Goal: Task Accomplishment & Management: Use online tool/utility

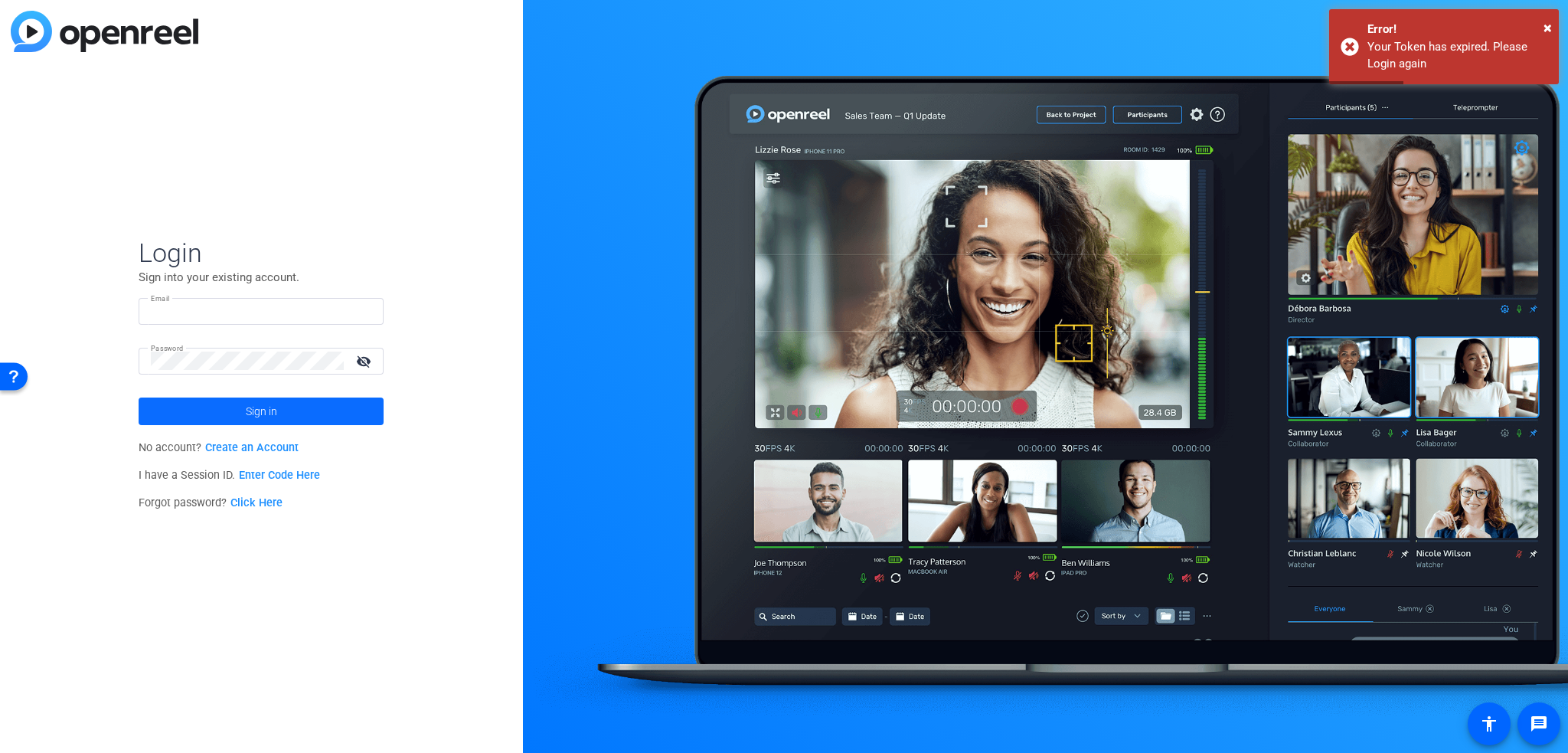
type input "kathy.bricaud@thermofisher.com"
click at [259, 410] on span "Sign in" at bounding box center [261, 411] width 32 height 38
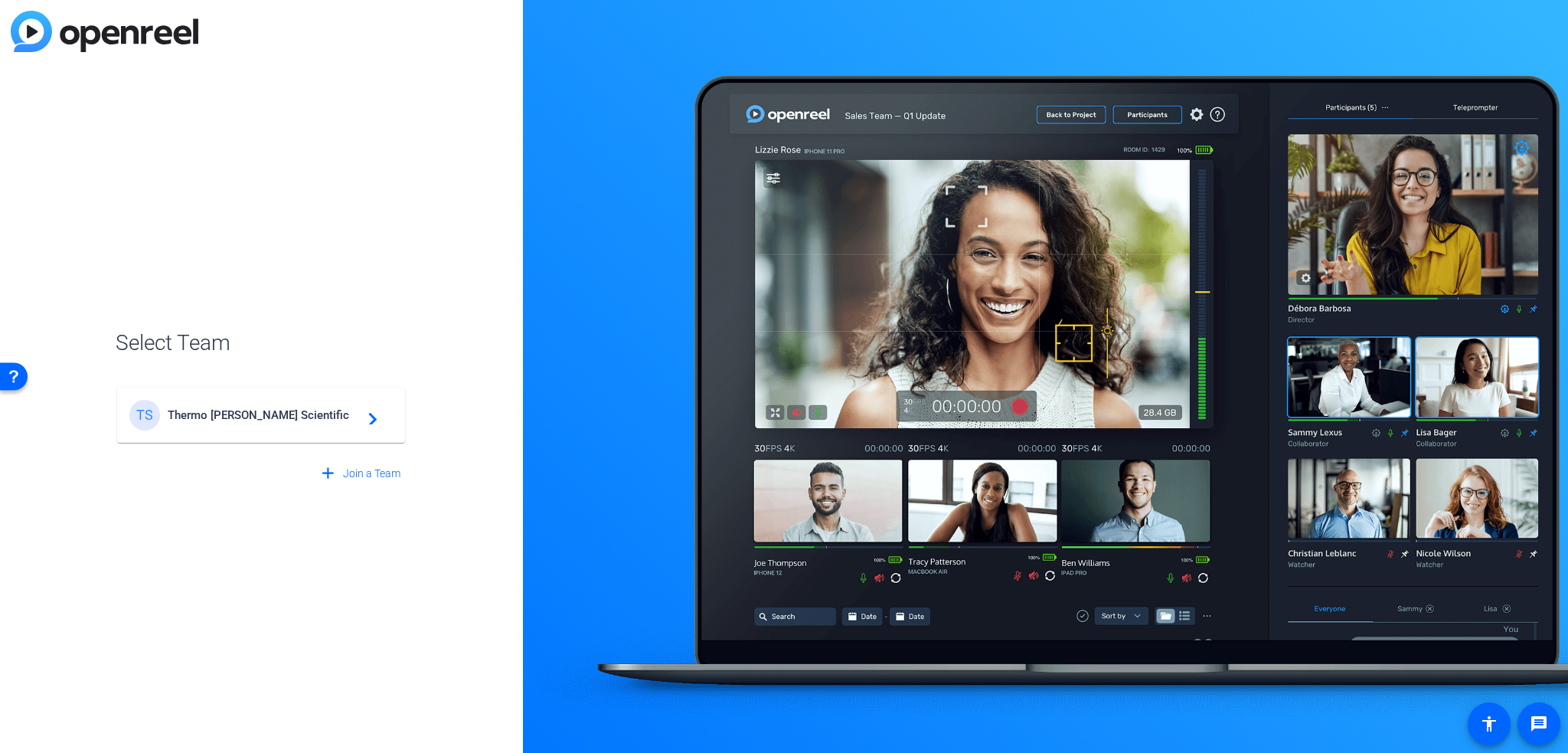
click at [246, 420] on span "Thermo Fisher Scientific" at bounding box center [263, 415] width 192 height 14
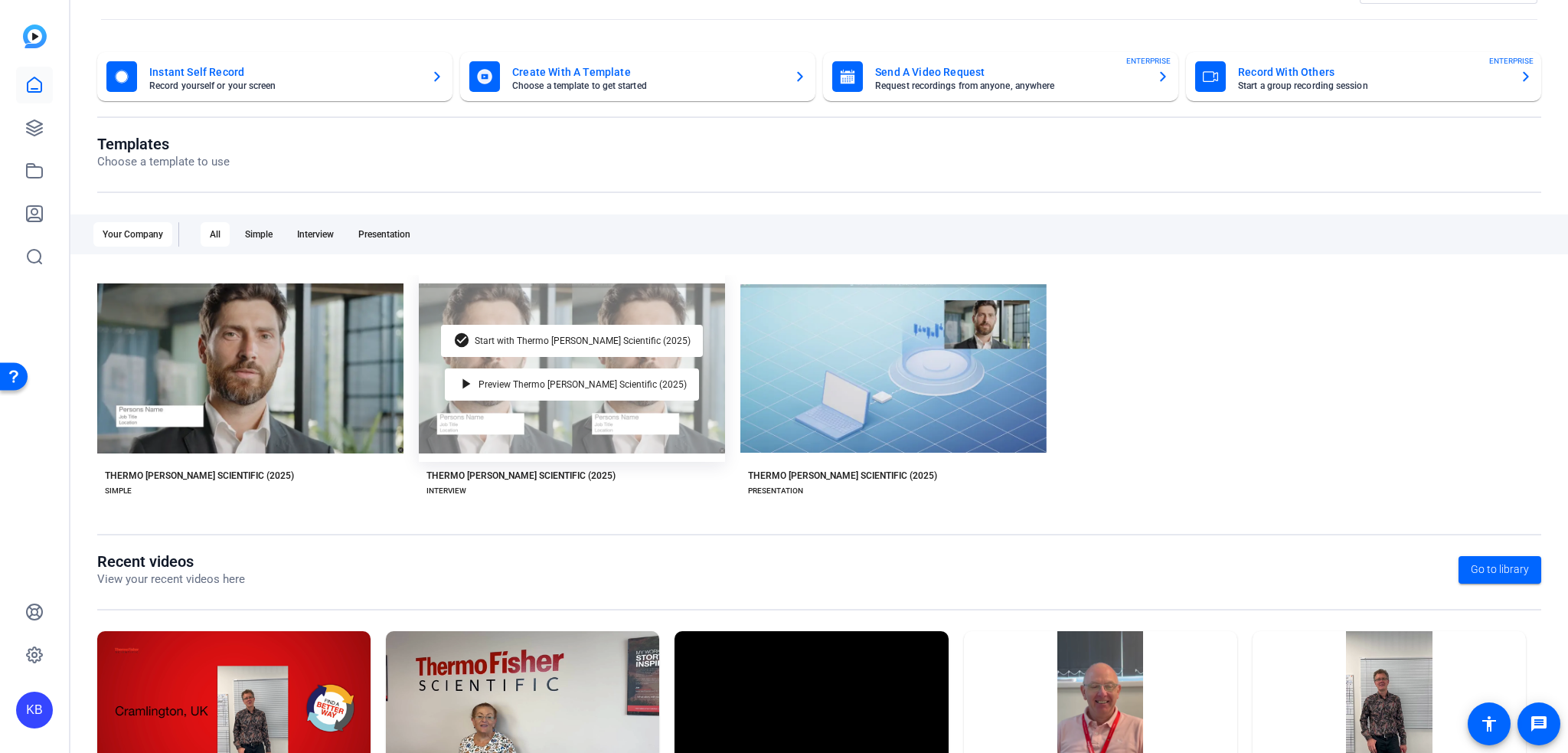
scroll to position [76, 0]
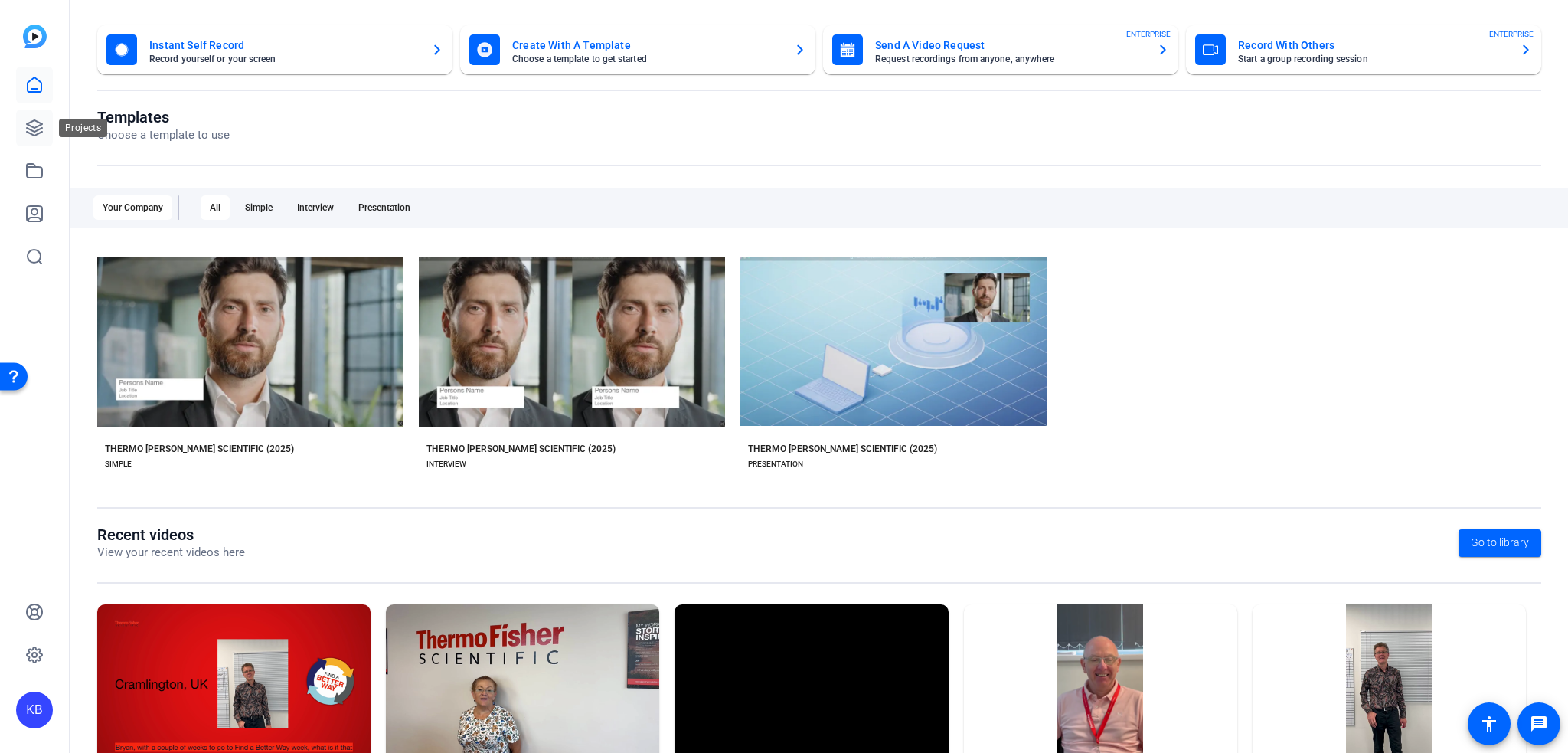
click at [42, 125] on icon at bounding box center [34, 128] width 15 height 15
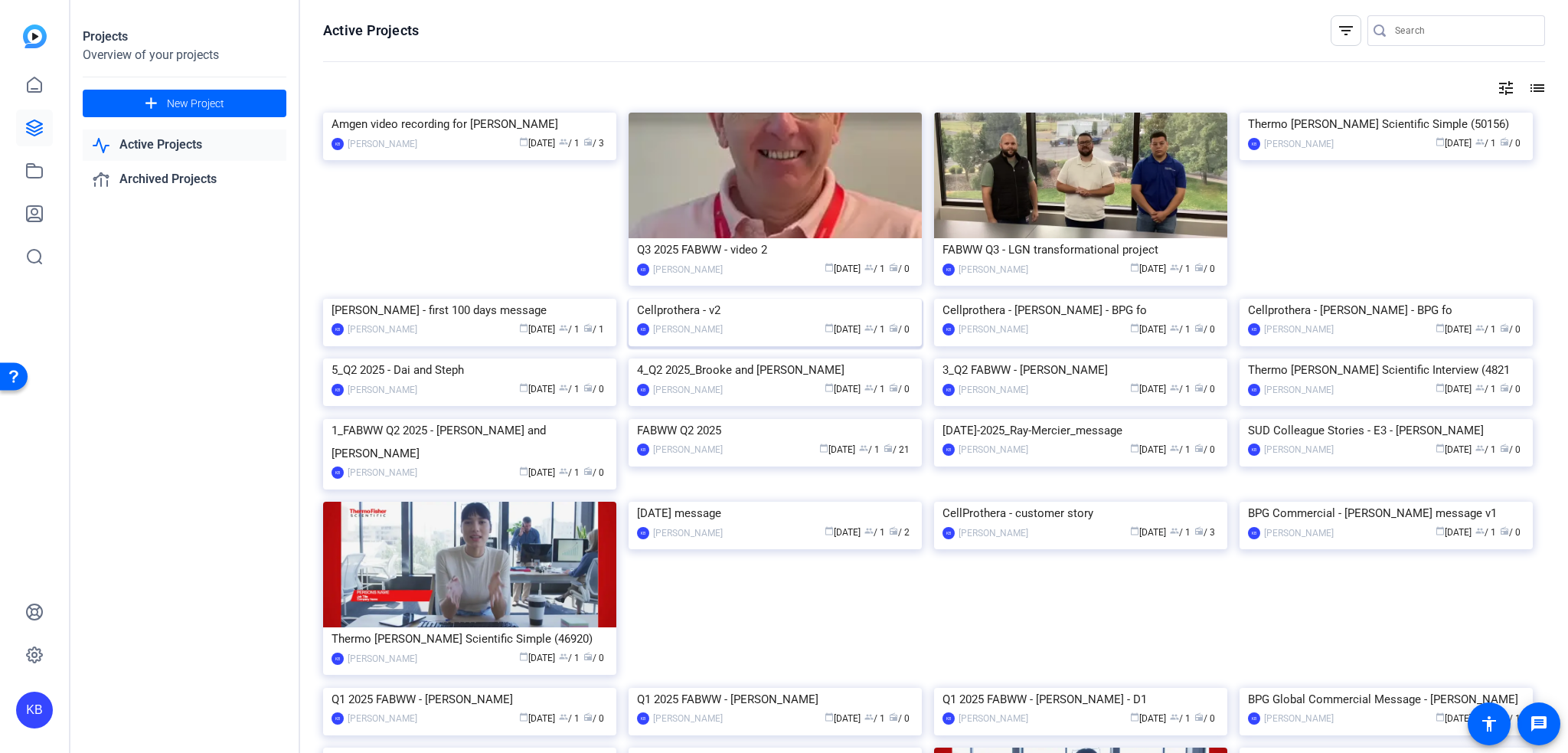
click at [852, 299] on img at bounding box center [774, 299] width 293 height 0
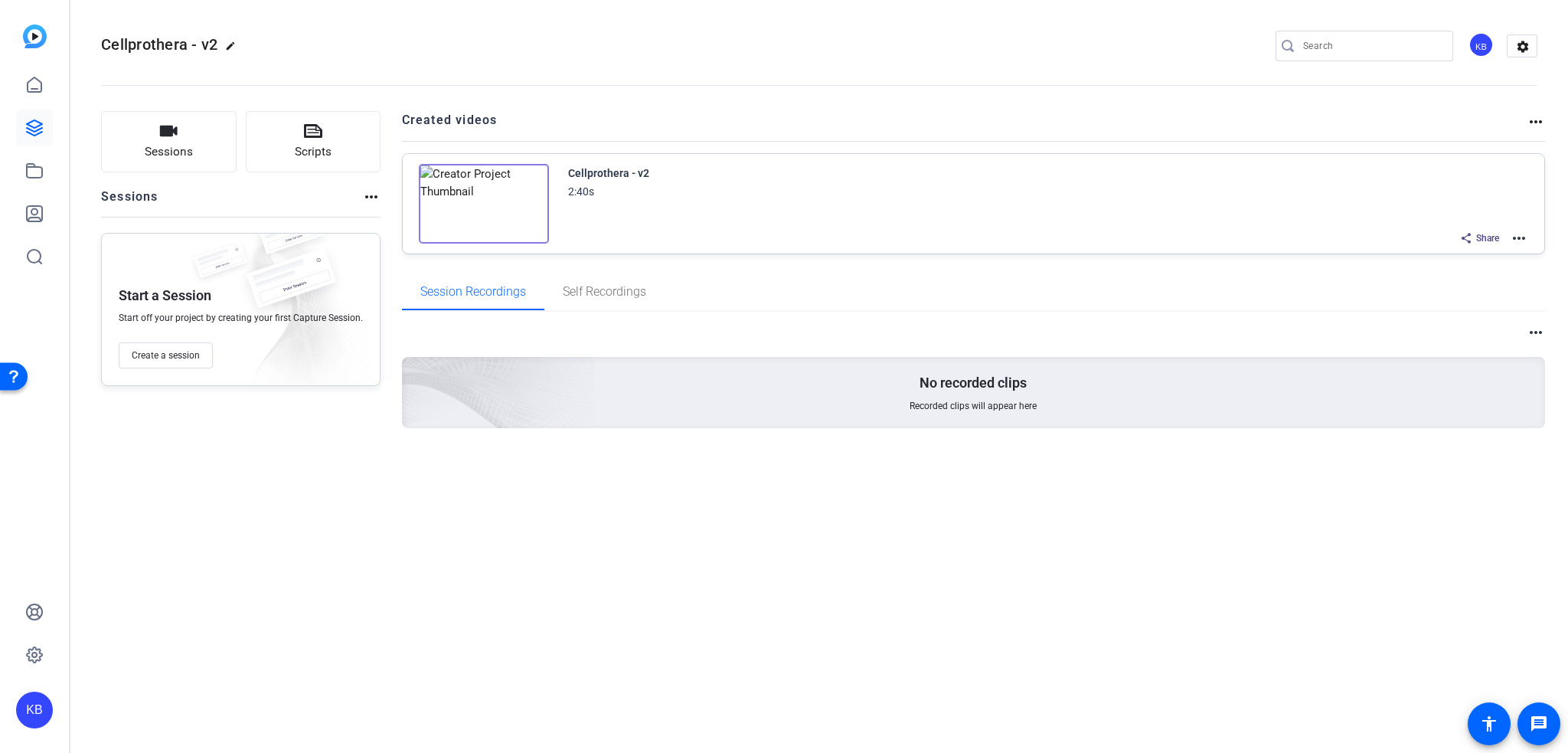
click at [1530, 238] on div "Cellprothera - v2 2:40s Share more_horiz" at bounding box center [974, 203] width 1142 height 100
click at [1522, 239] on mat-icon "more_horiz" at bounding box center [1519, 238] width 18 height 18
click at [1508, 259] on span "Edit in Creator" at bounding box center [1463, 256] width 106 height 18
click at [471, 207] on img at bounding box center [483, 203] width 130 height 80
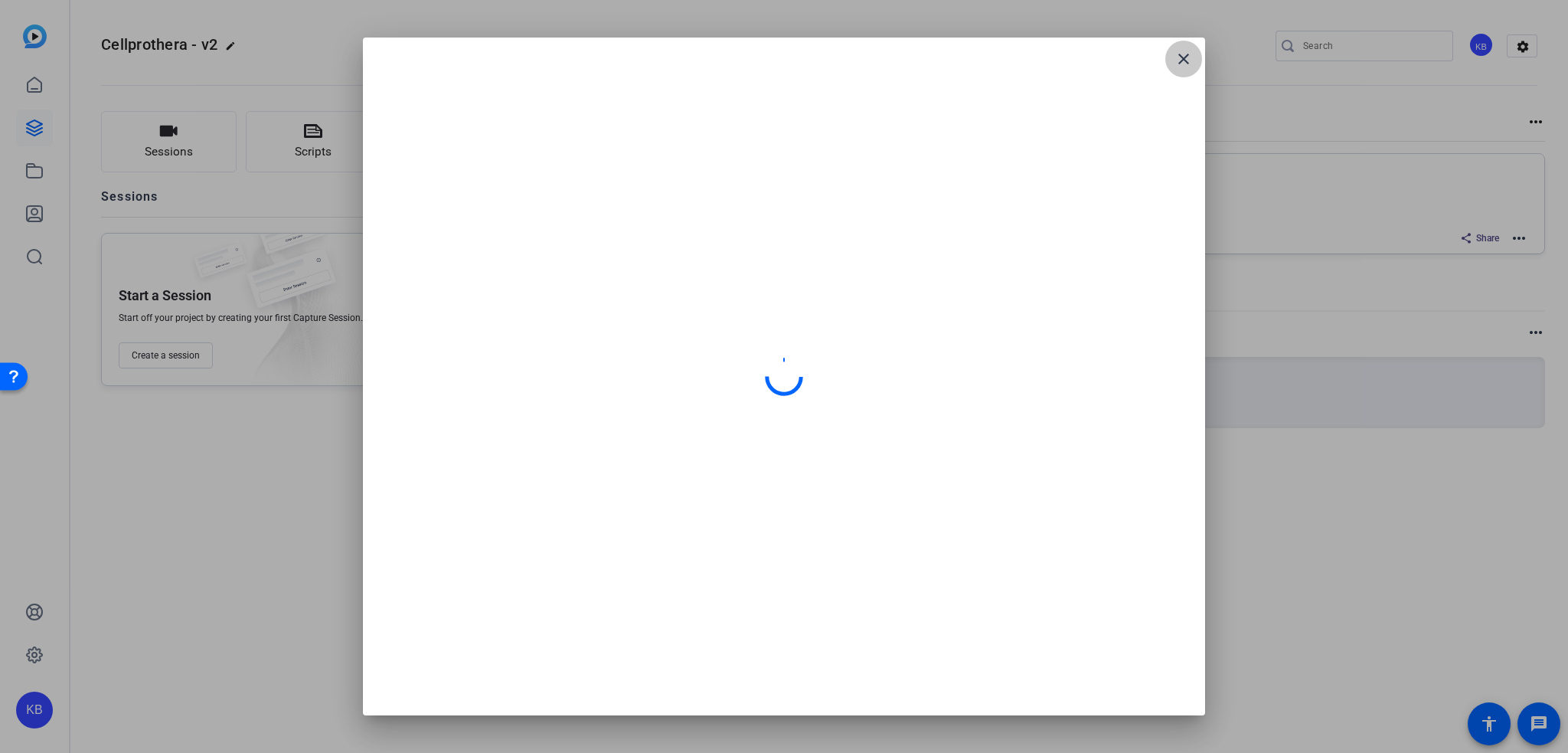
click at [1189, 61] on mat-icon "close" at bounding box center [1184, 59] width 18 height 18
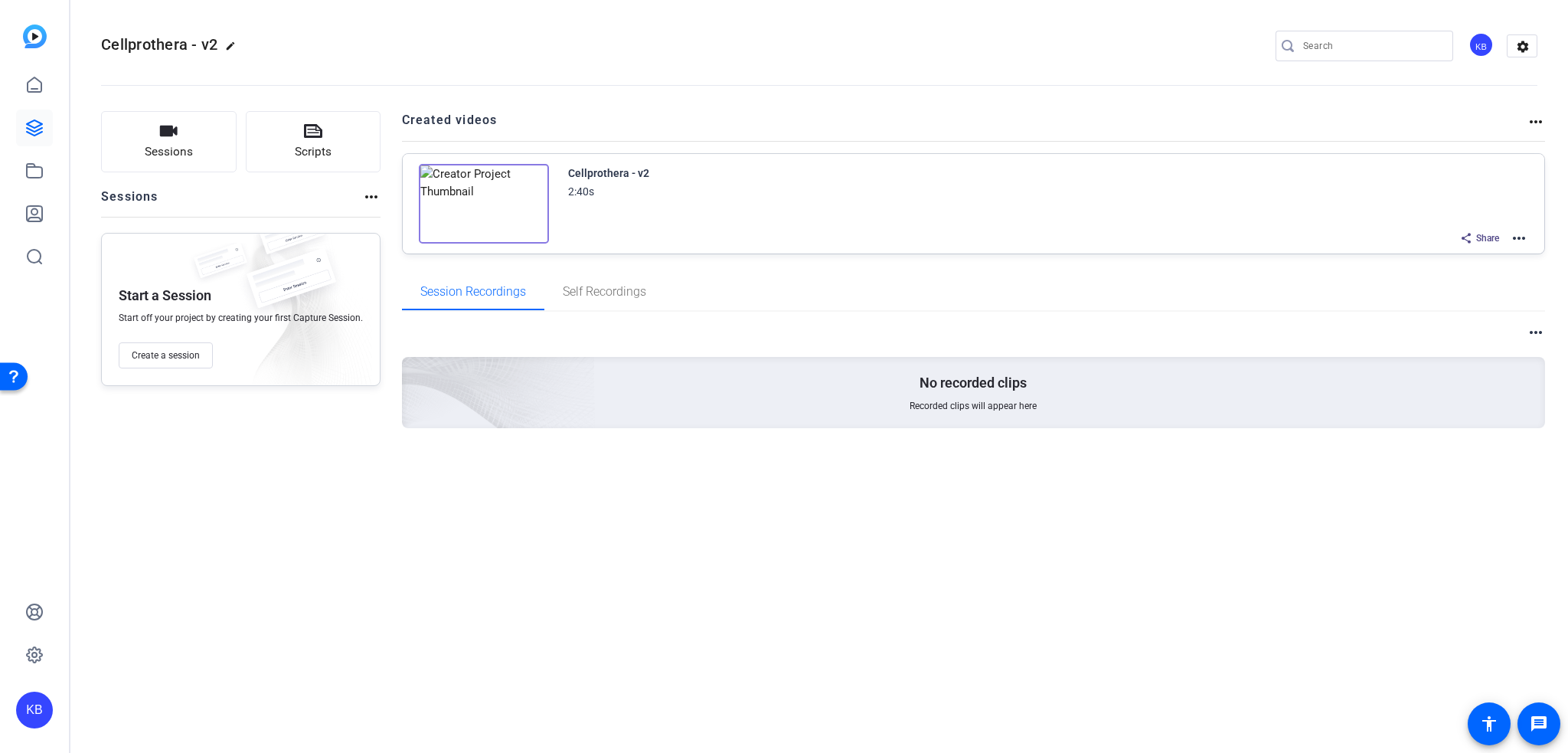
click at [1519, 245] on mat-icon "more_horiz" at bounding box center [1519, 238] width 18 height 18
click at [1497, 274] on span "Duplicate here" at bounding box center [1463, 275] width 106 height 18
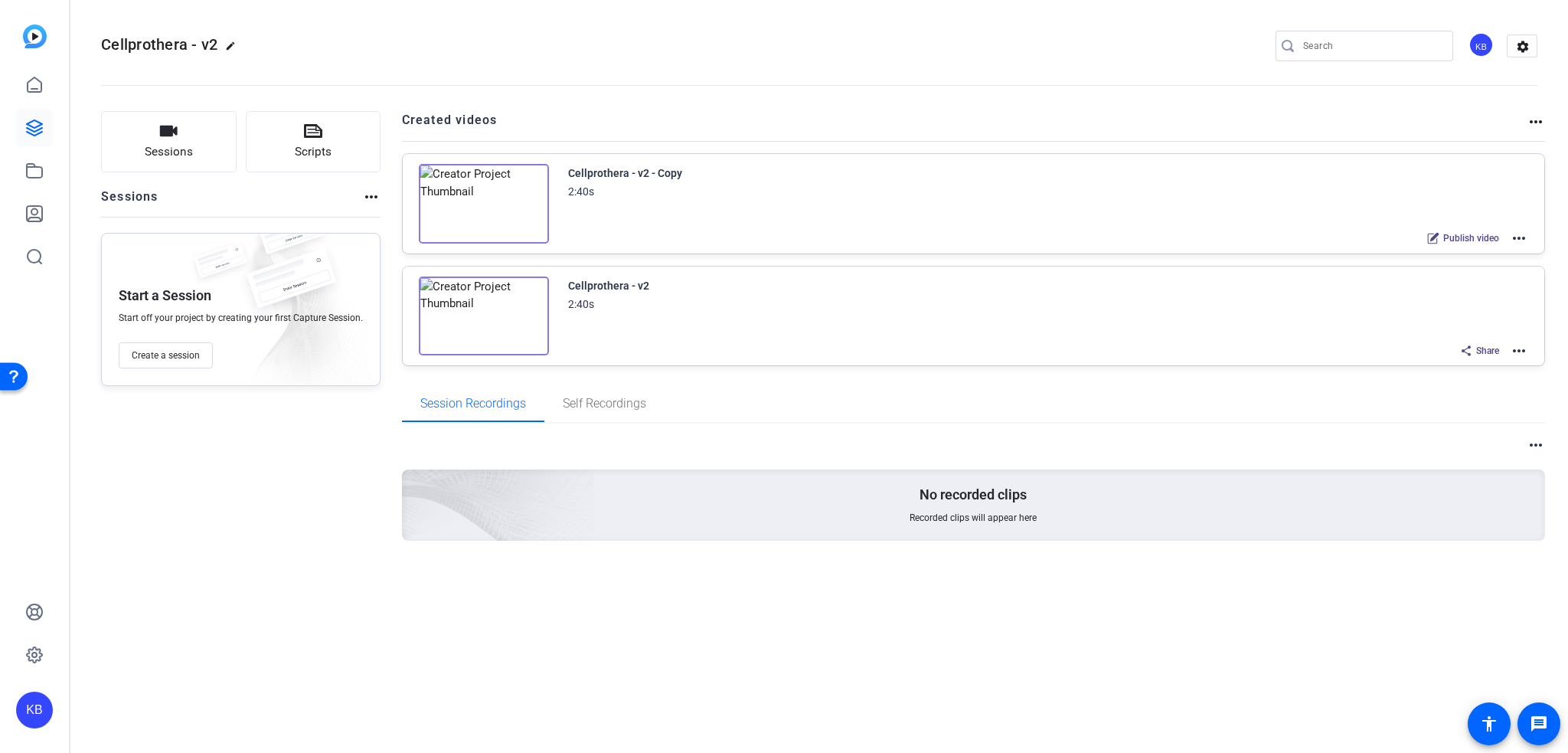
click at [1522, 231] on mat-icon "more_horiz" at bounding box center [1519, 238] width 18 height 18
click at [1507, 253] on span "Edit in Creator" at bounding box center [1463, 256] width 106 height 18
click at [1520, 232] on mat-icon "more_horiz" at bounding box center [1519, 238] width 18 height 18
click at [25, 134] on div at bounding box center [784, 376] width 1568 height 753
click at [49, 128] on link at bounding box center [34, 128] width 37 height 37
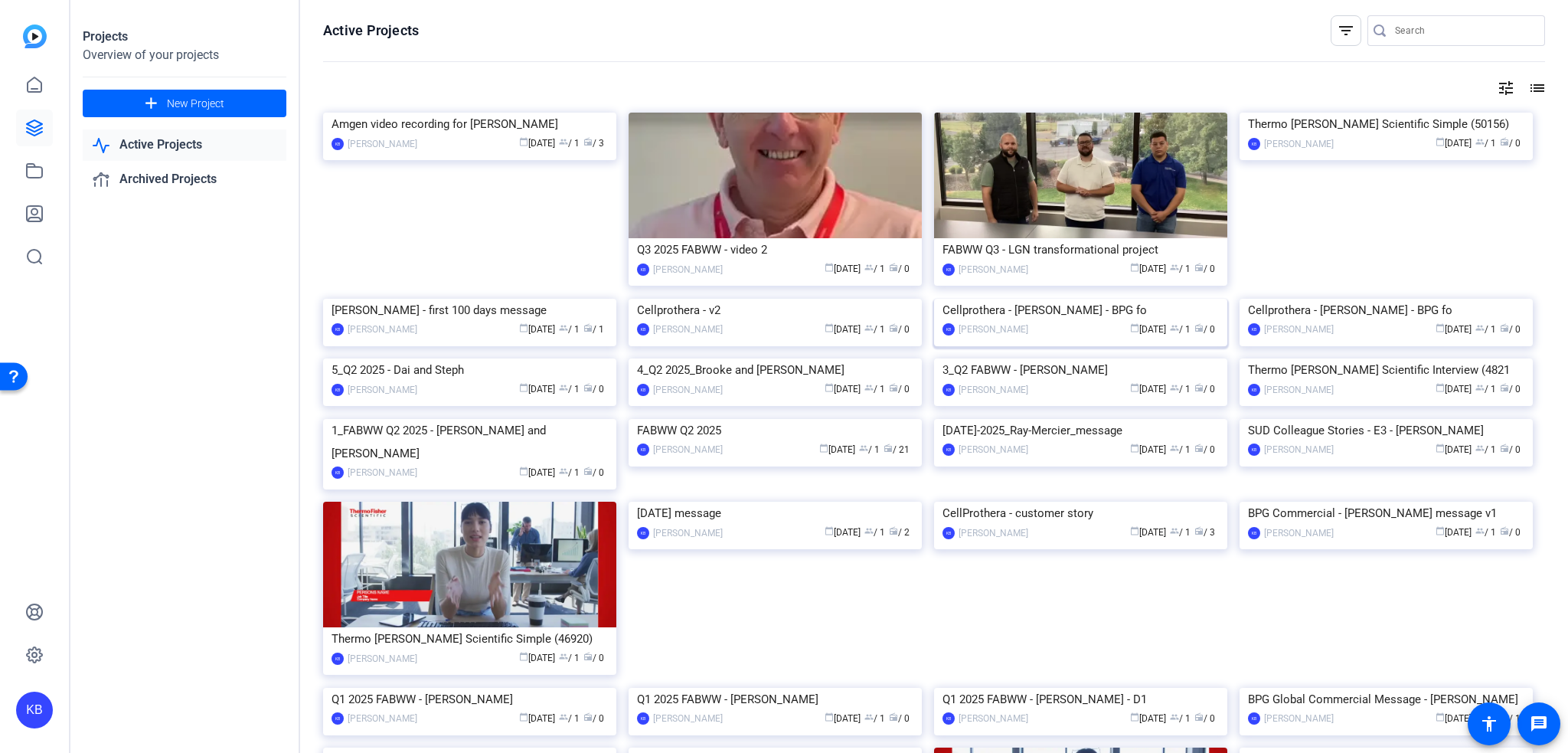
click at [1130, 299] on img at bounding box center [1080, 299] width 293 height 0
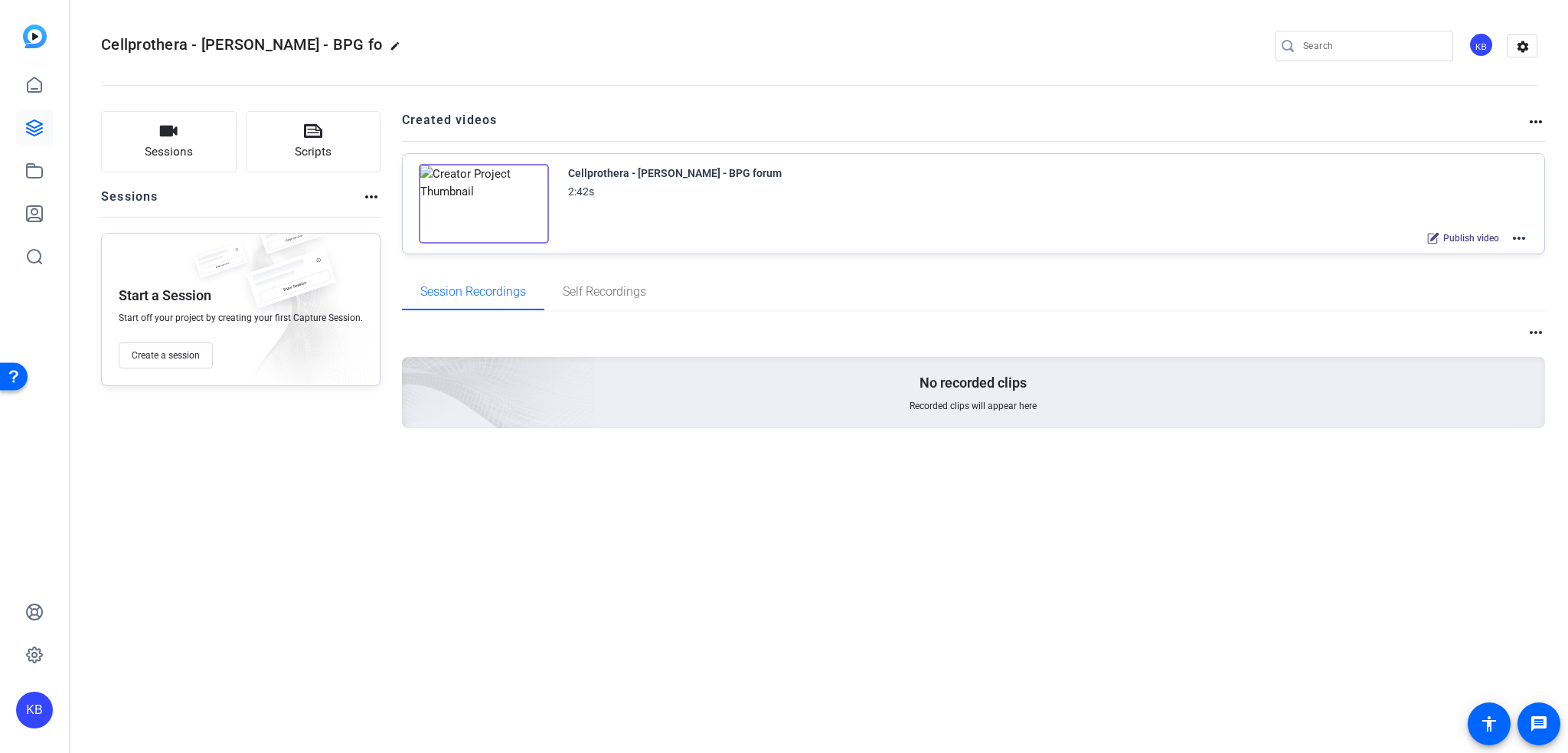
click at [481, 211] on img at bounding box center [483, 203] width 130 height 80
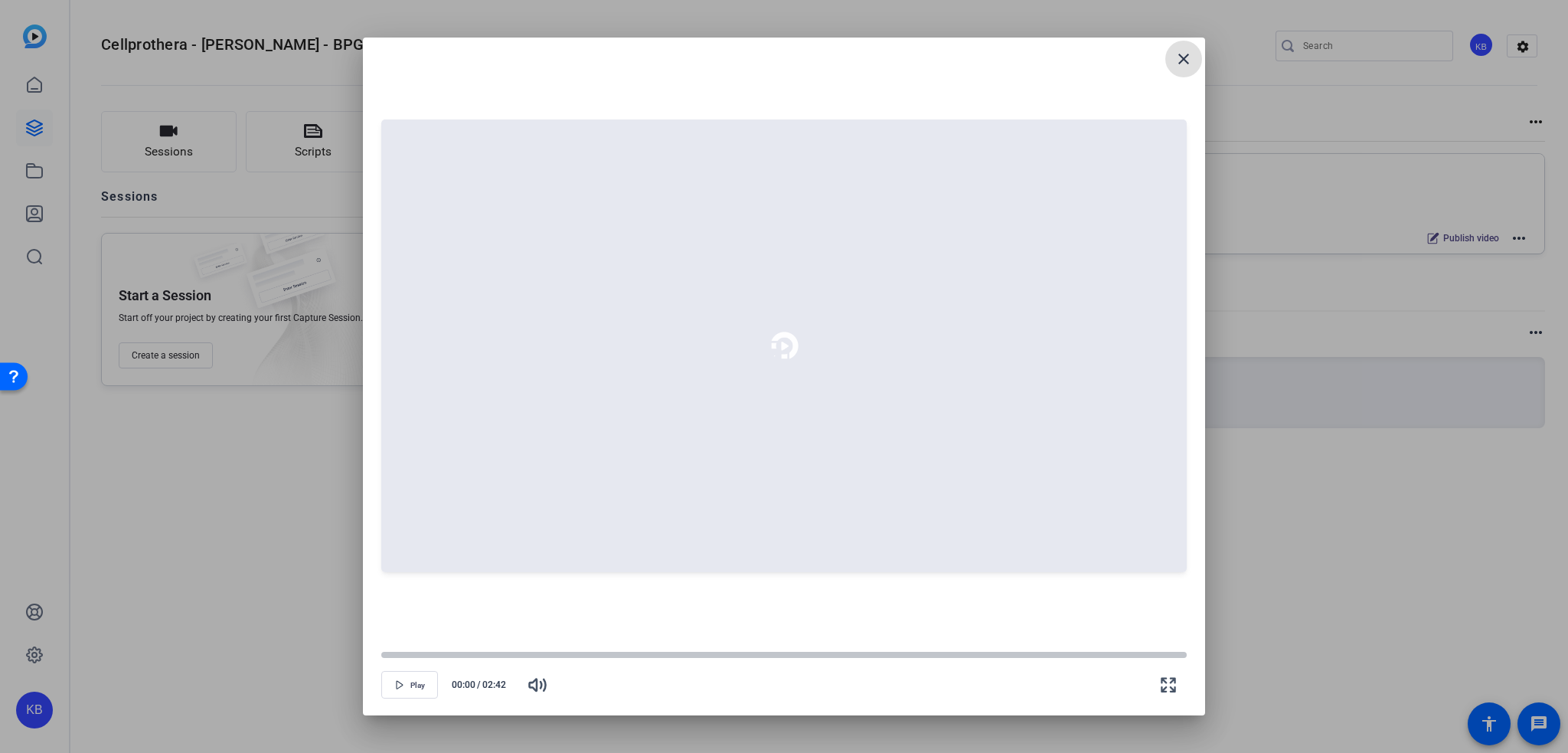
click at [1183, 64] on mat-icon "close" at bounding box center [1184, 59] width 18 height 18
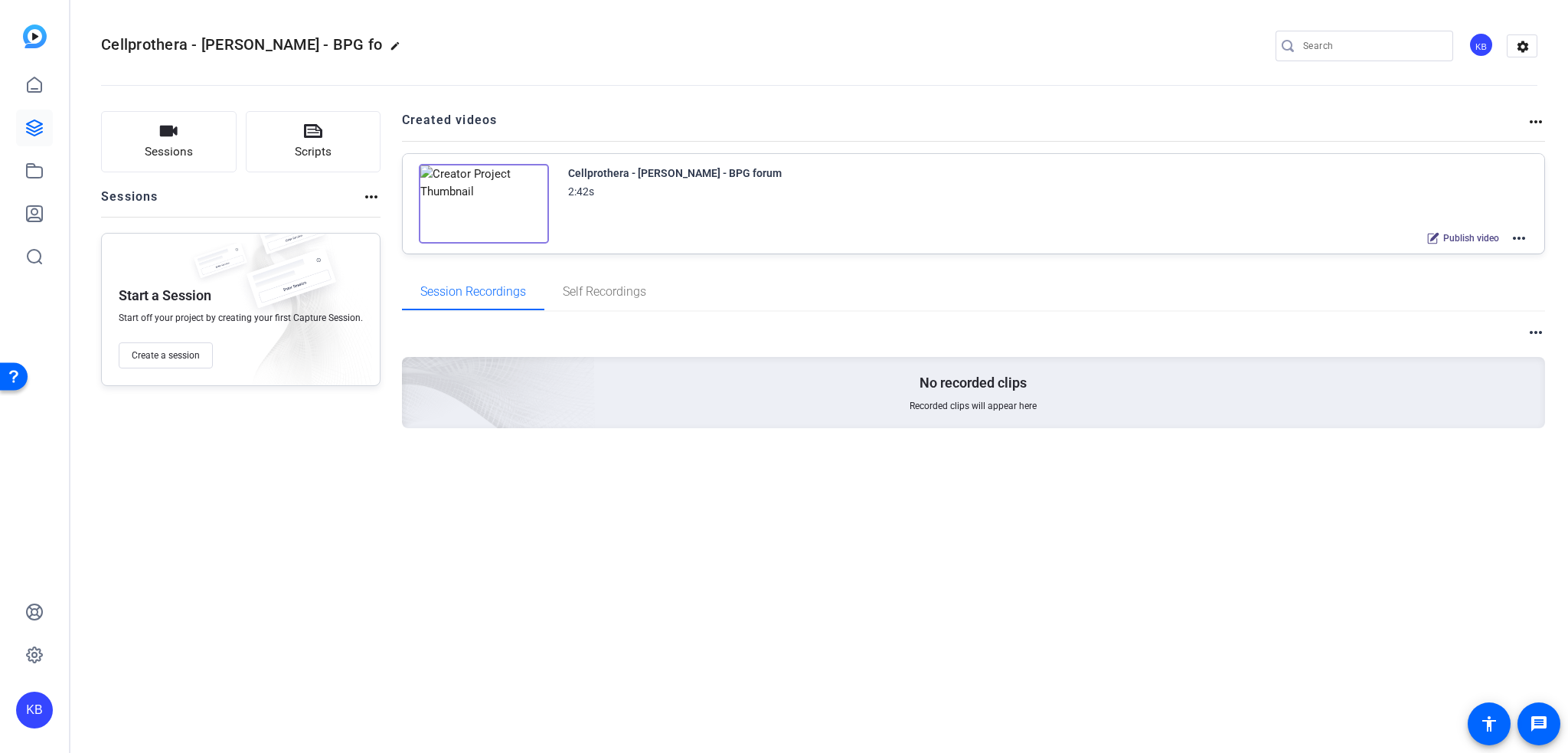
click at [1529, 115] on mat-icon "more_horiz" at bounding box center [1536, 122] width 18 height 18
click at [1531, 122] on div at bounding box center [784, 376] width 1568 height 753
click at [368, 197] on mat-icon "more_horiz" at bounding box center [371, 197] width 18 height 18
click at [51, 85] on div at bounding box center [784, 376] width 1568 height 753
click at [33, 175] on icon at bounding box center [34, 171] width 18 height 18
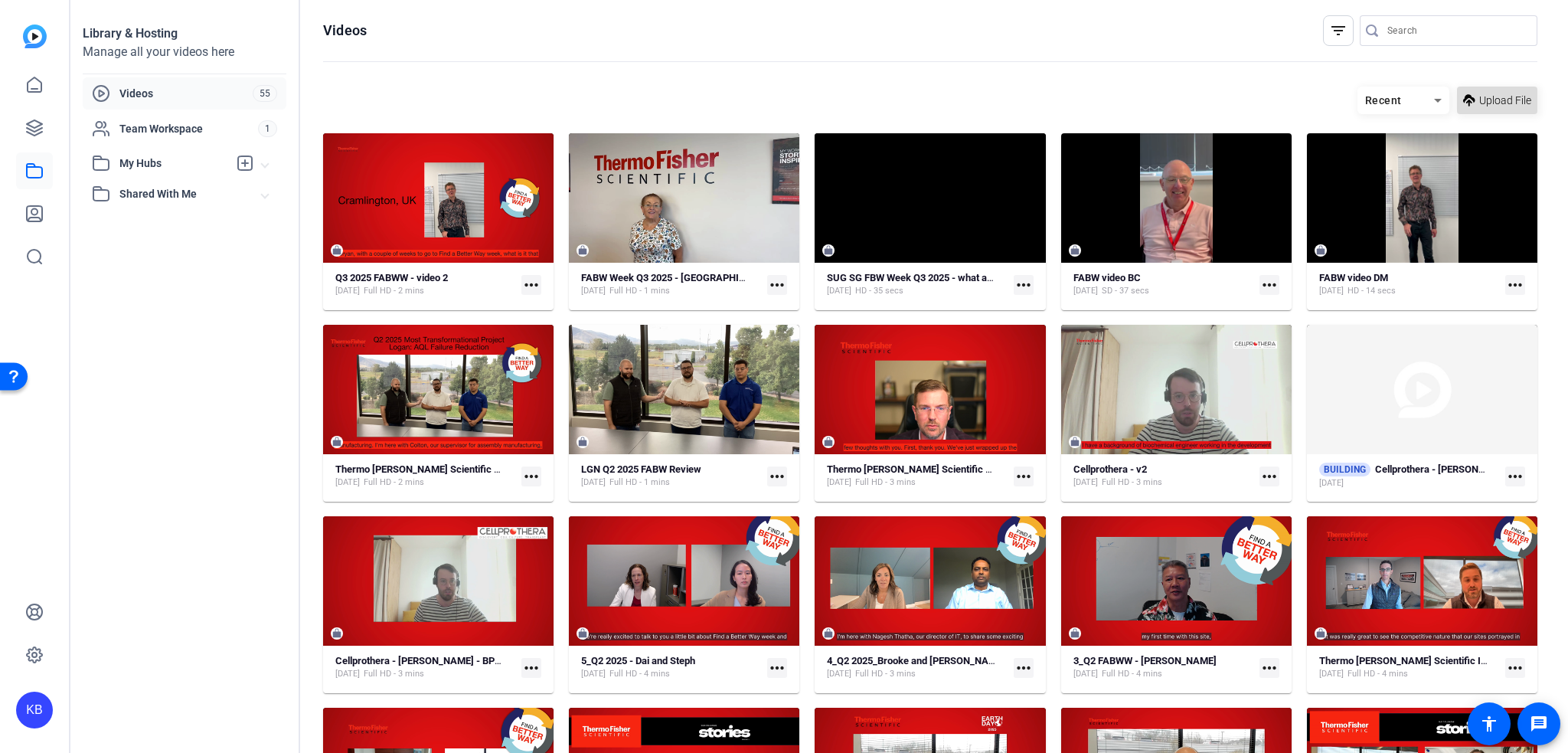
click at [1516, 105] on span "Upload File" at bounding box center [1505, 100] width 52 height 16
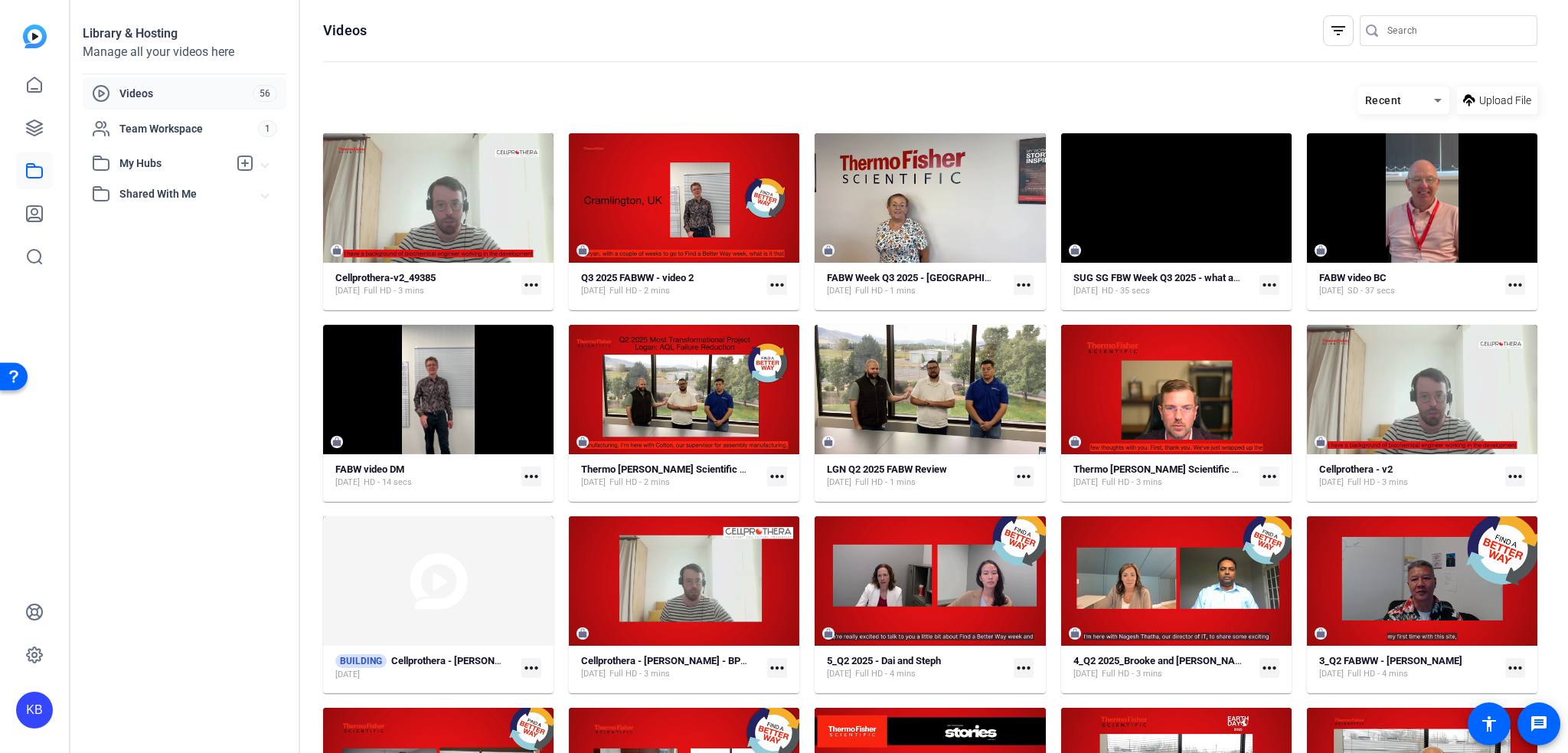
click at [537, 285] on mat-icon "more_horiz" at bounding box center [531, 285] width 20 height 20
click at [481, 202] on div at bounding box center [784, 376] width 1568 height 753
click at [527, 284] on mat-icon "more_horiz" at bounding box center [531, 285] width 20 height 20
click at [510, 185] on div at bounding box center [784, 376] width 1568 height 753
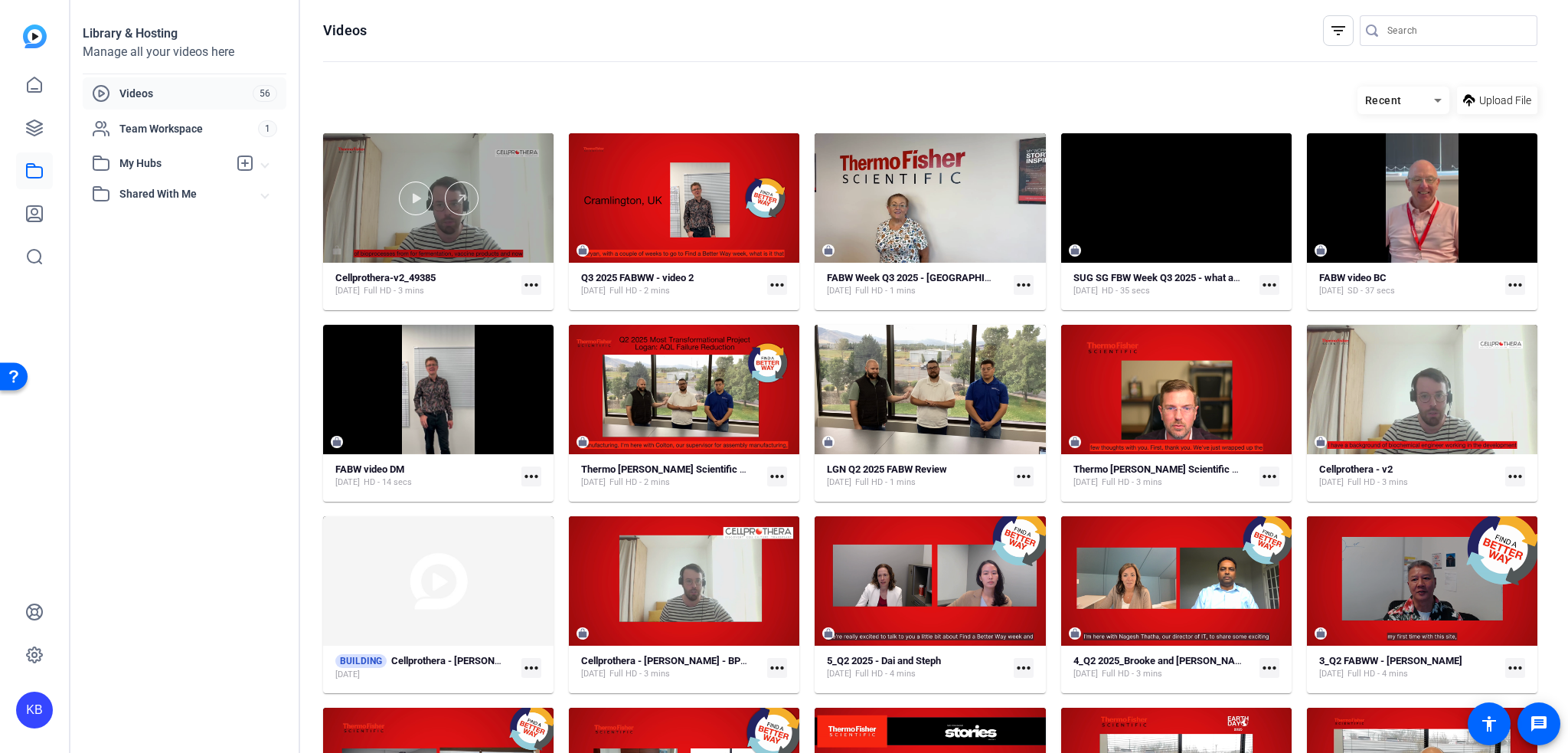
click at [507, 172] on div at bounding box center [438, 198] width 231 height 130
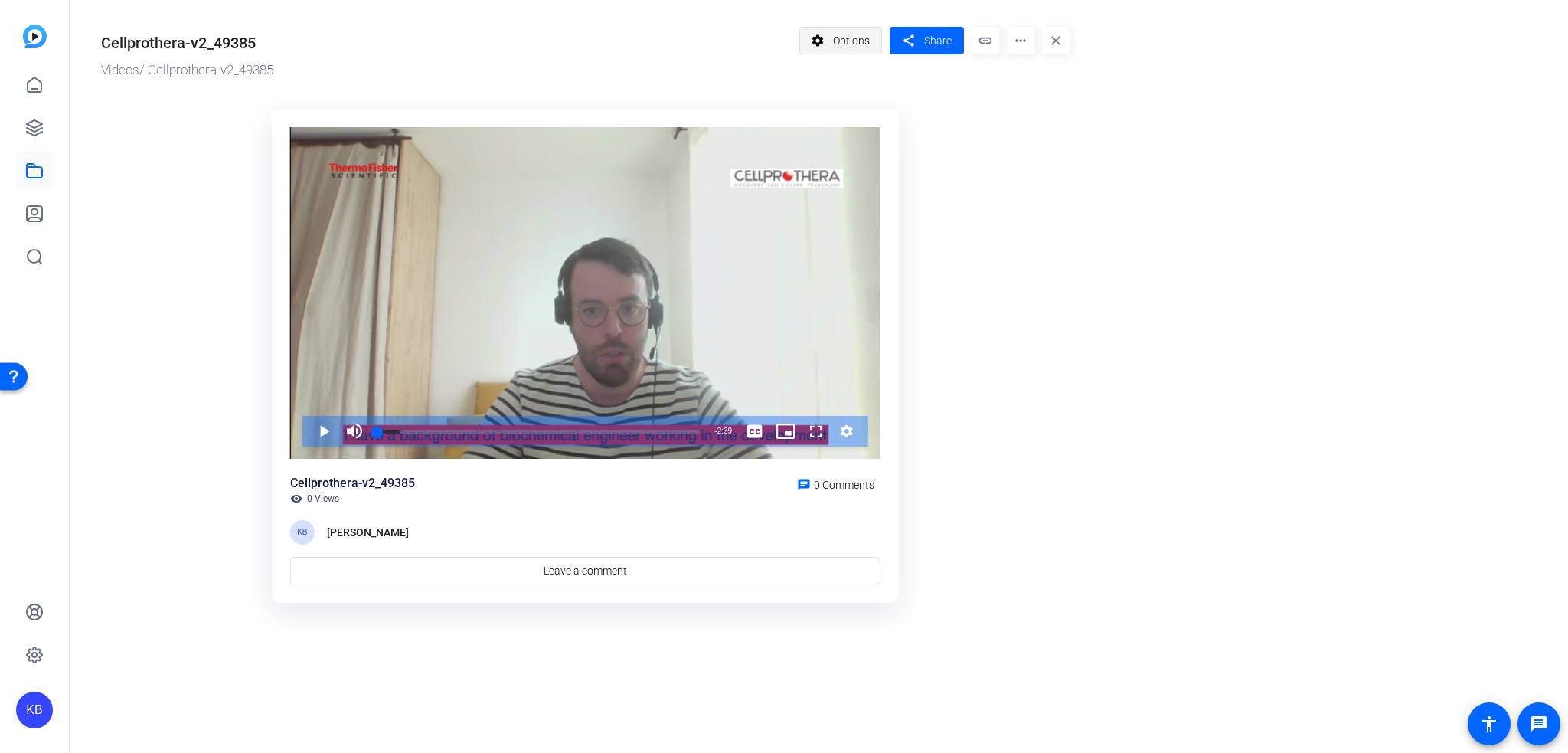
click at [852, 32] on span "Options" at bounding box center [851, 40] width 37 height 29
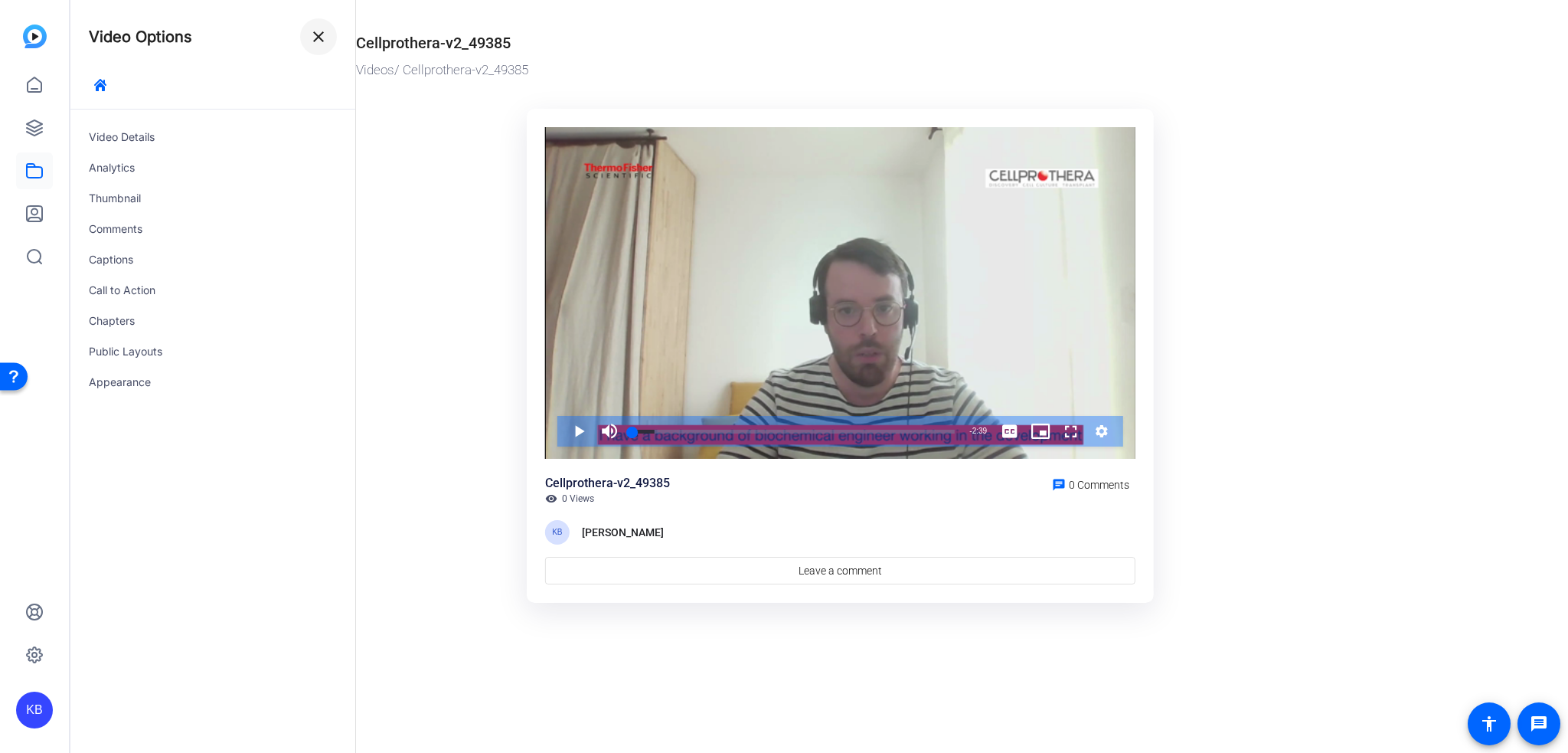
click at [333, 42] on span at bounding box center [319, 37] width 37 height 37
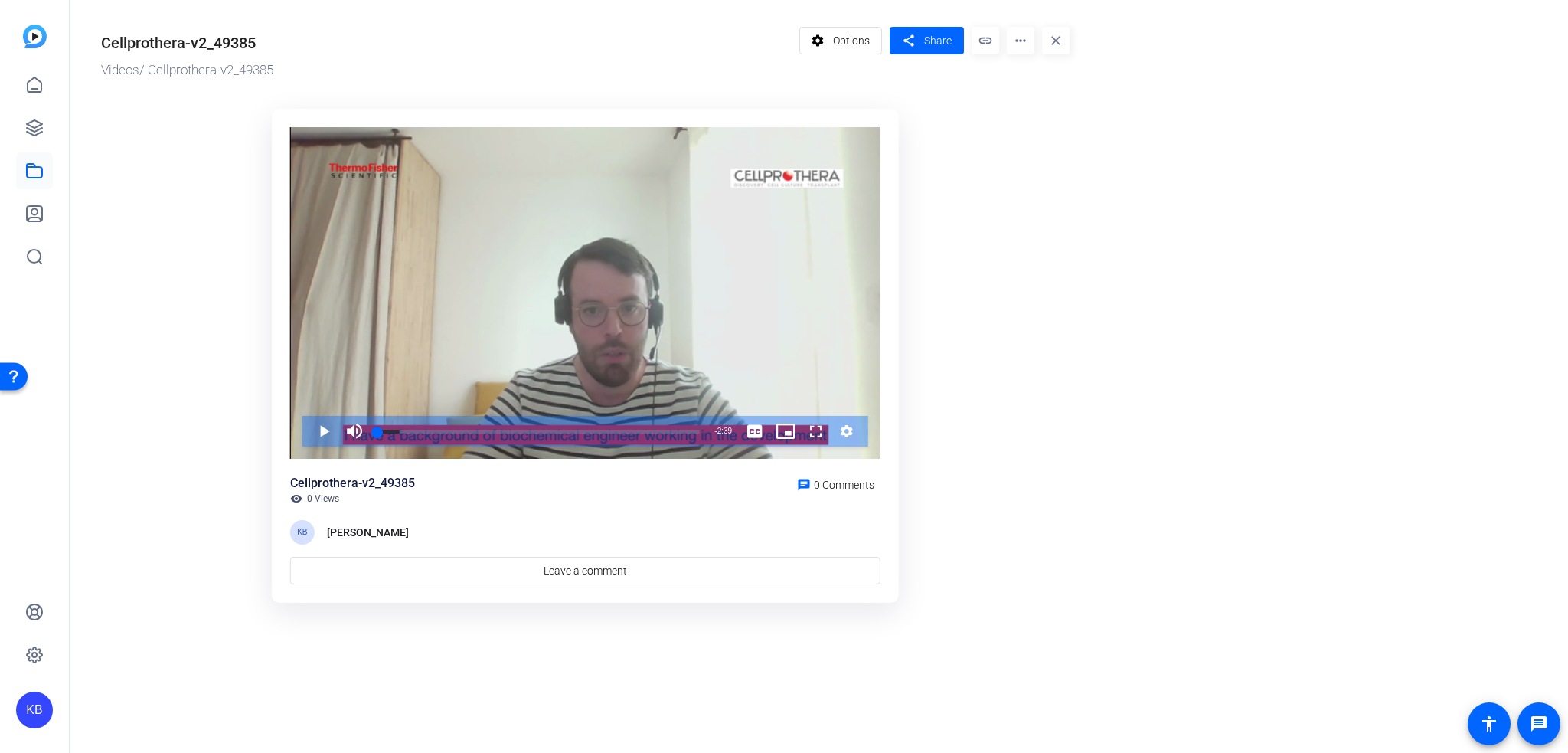
click at [1016, 44] on mat-icon "more_horiz" at bounding box center [1020, 40] width 27 height 27
click at [1009, 235] on div at bounding box center [784, 376] width 1568 height 753
click at [30, 138] on link at bounding box center [34, 128] width 37 height 37
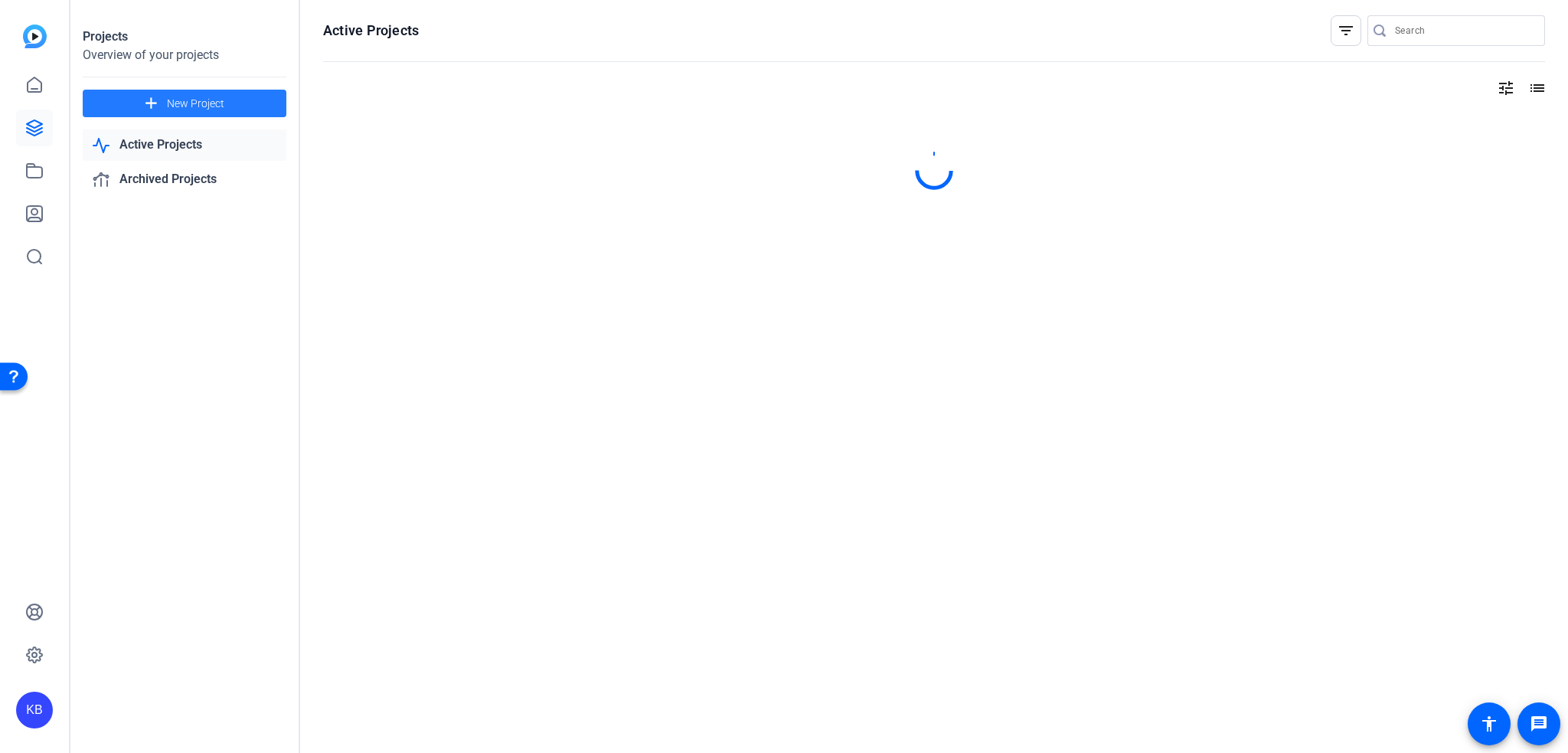
click at [221, 99] on span "New Project" at bounding box center [195, 103] width 57 height 16
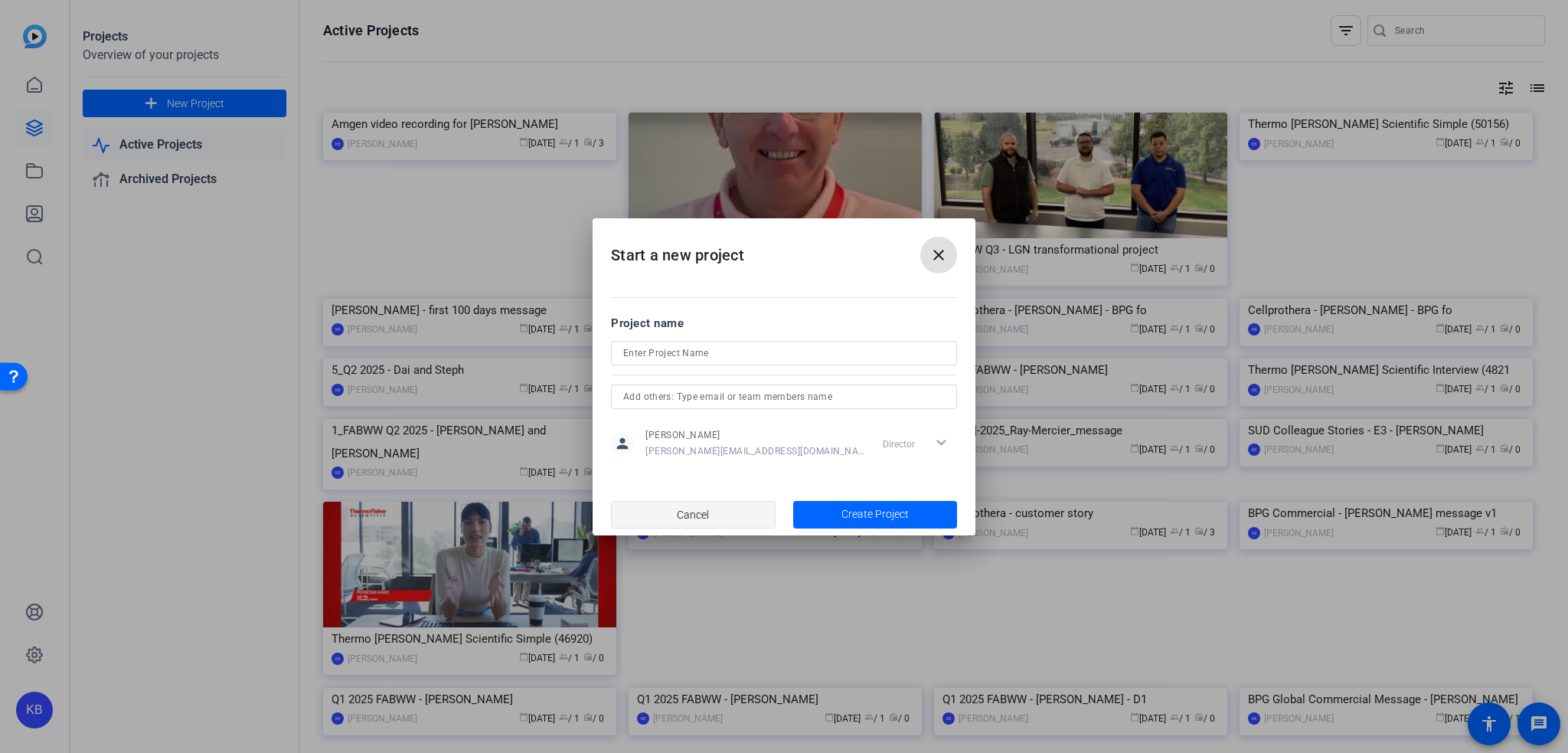
click at [692, 517] on span "Cancel" at bounding box center [692, 514] width 32 height 29
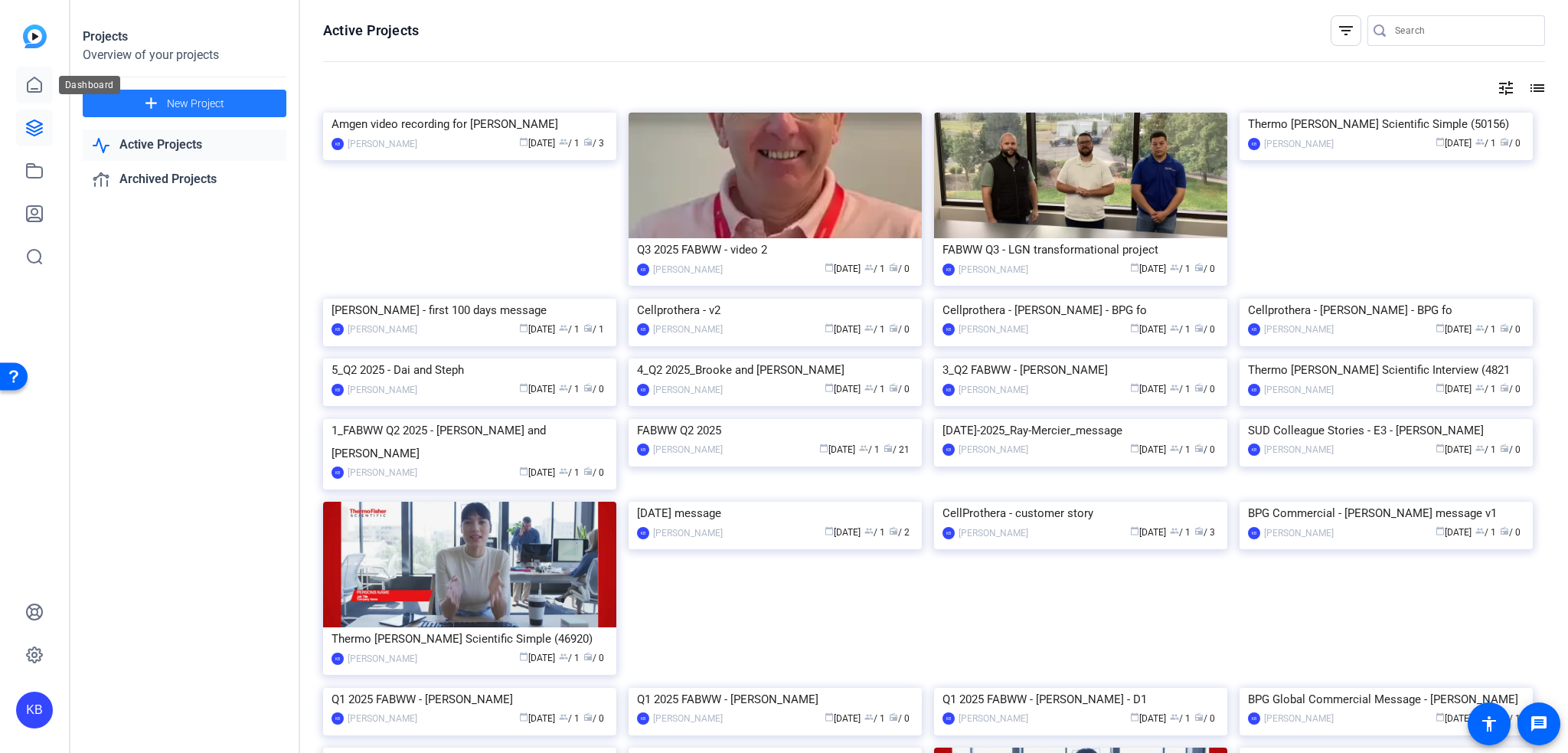
click at [40, 83] on icon at bounding box center [34, 85] width 18 height 18
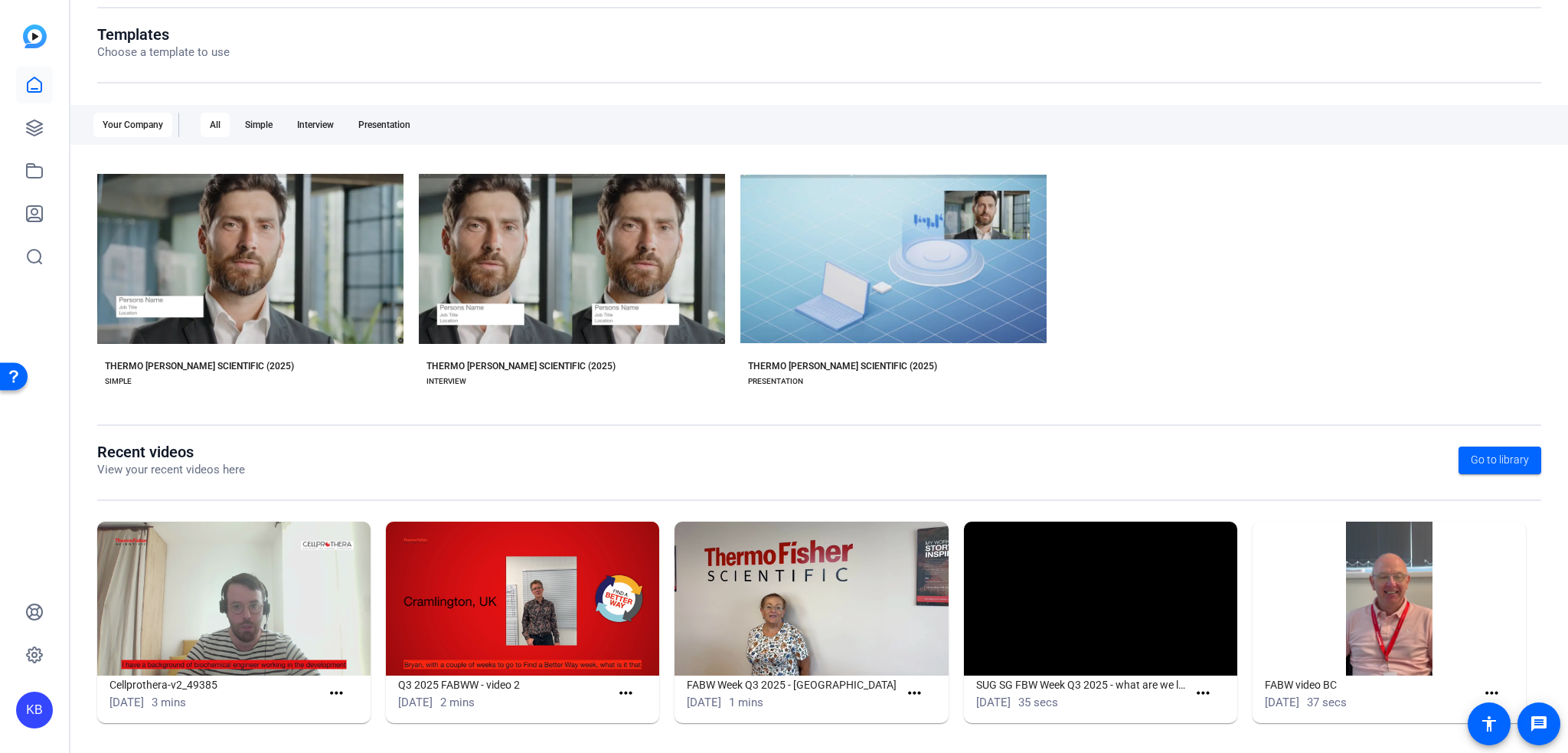
scroll to position [163, 0]
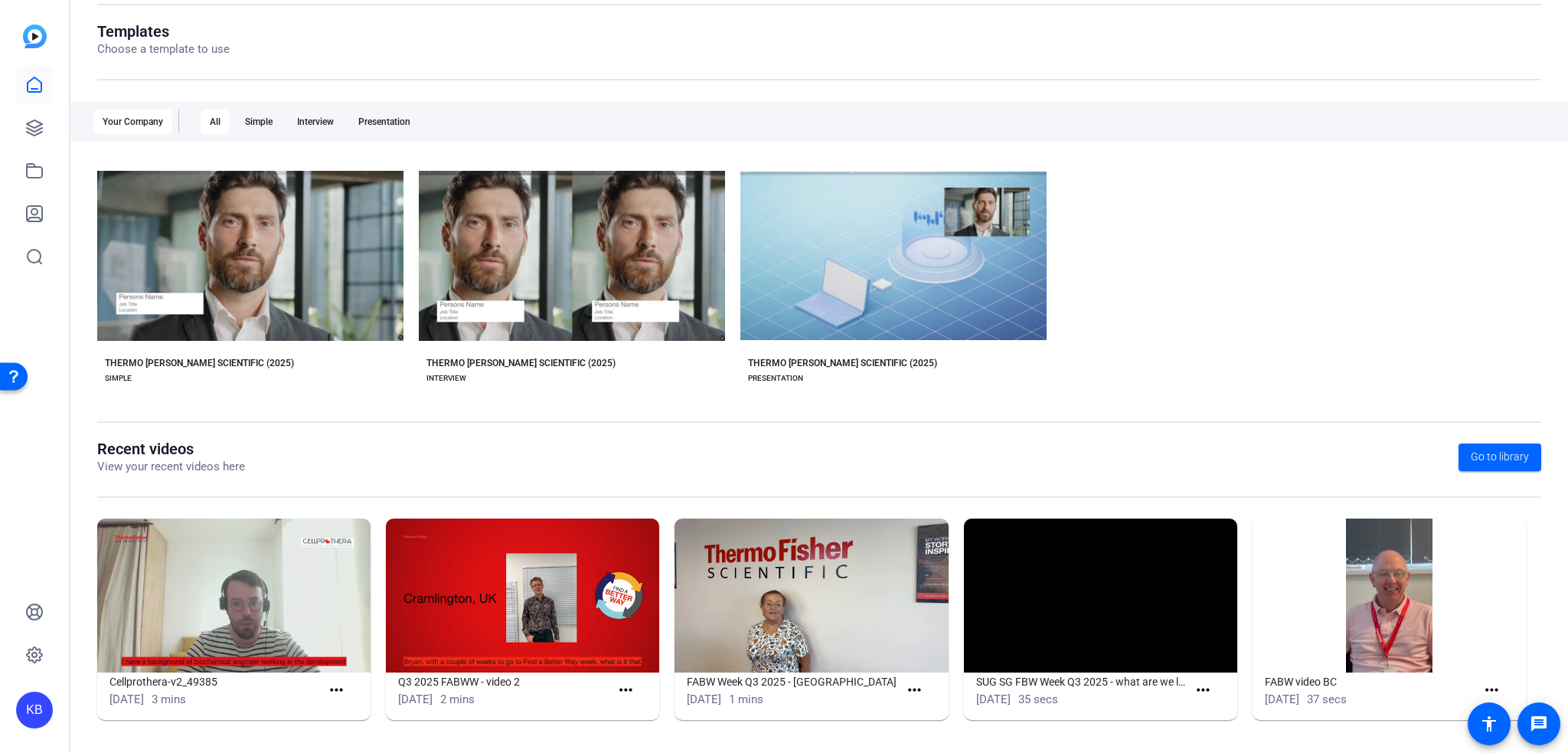
click at [345, 621] on img at bounding box center [233, 594] width 273 height 154
click at [341, 695] on mat-icon "more_horiz" at bounding box center [336, 690] width 19 height 19
click at [833, 420] on div at bounding box center [784, 376] width 1568 height 753
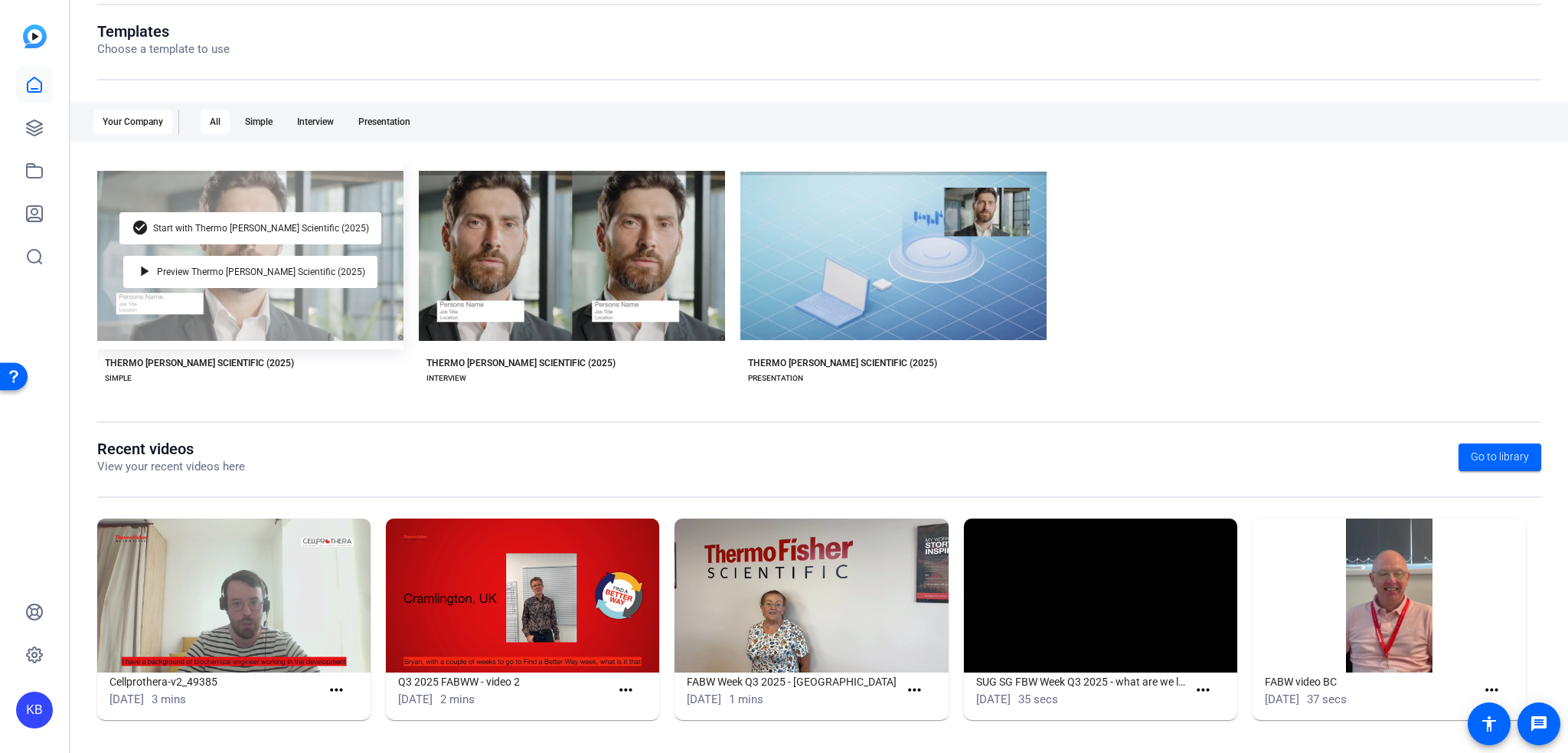
click at [389, 309] on div "check_circle Start with Thermo Fisher Scientific (2025) play_arrow Preview Ther…" at bounding box center [250, 256] width 306 height 187
click at [241, 232] on span "Start with Thermo [PERSON_NAME] Scientific (2025)" at bounding box center [261, 227] width 216 height 9
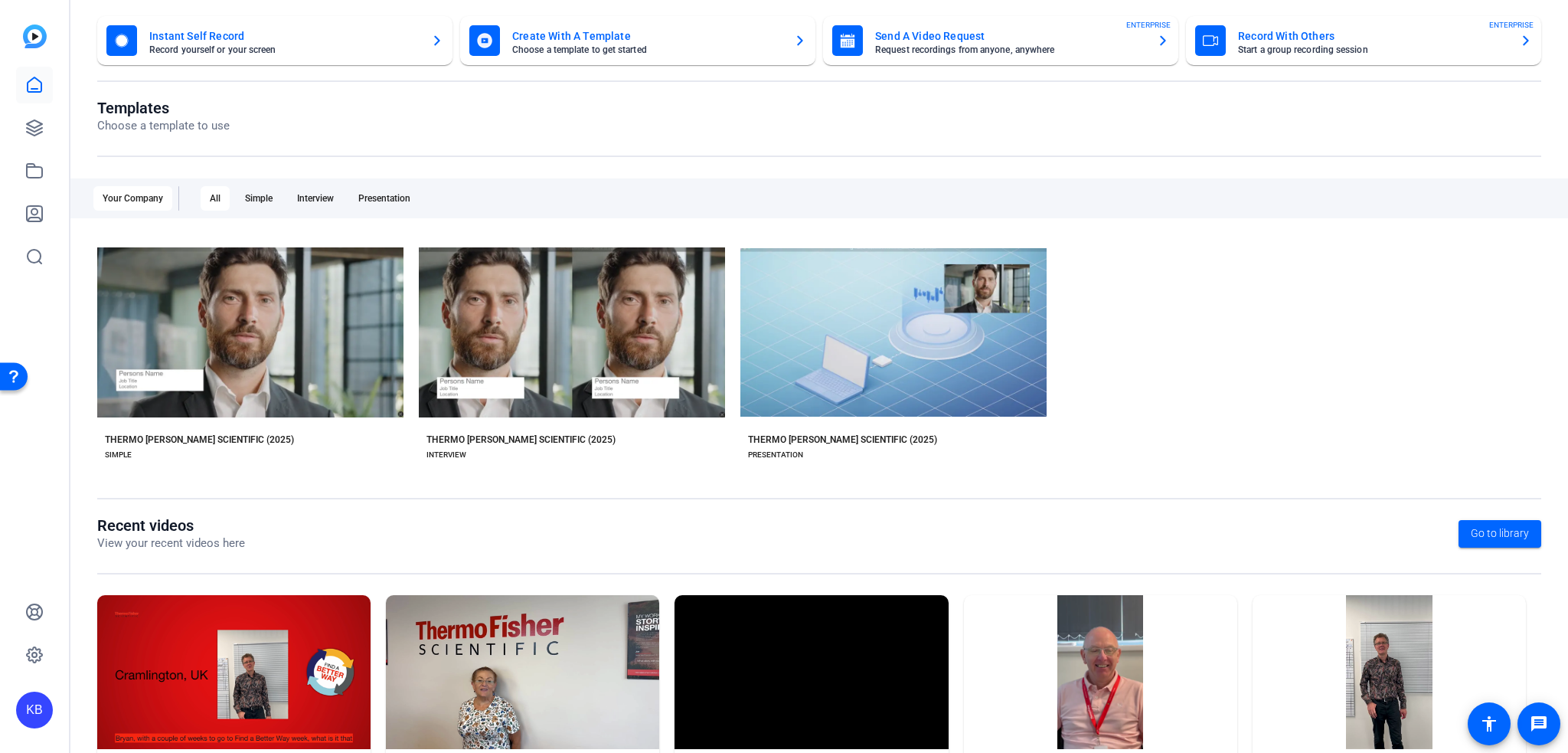
scroll to position [163, 0]
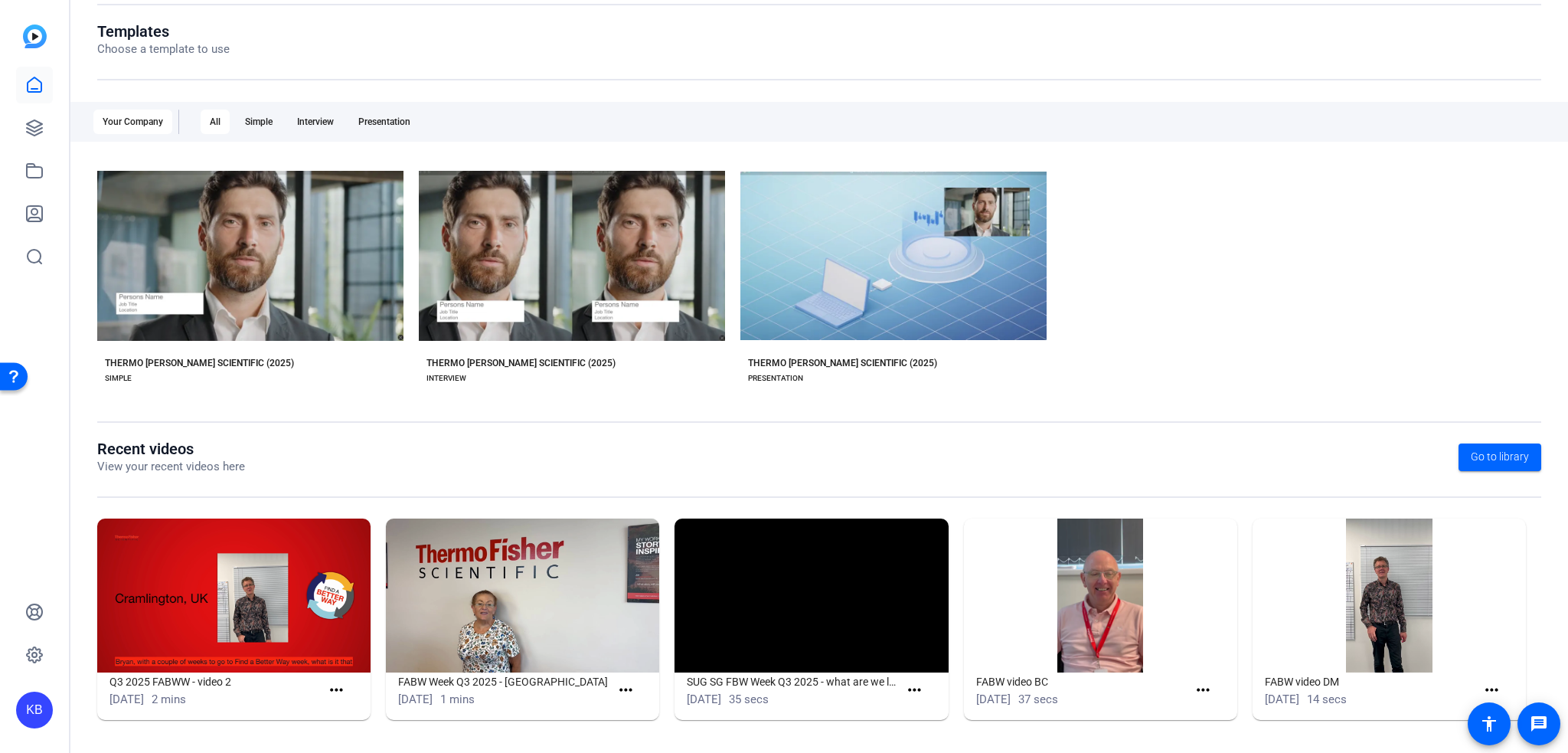
click at [58, 136] on div "KB" at bounding box center [34, 376] width 69 height 753
click at [25, 132] on icon at bounding box center [34, 128] width 18 height 18
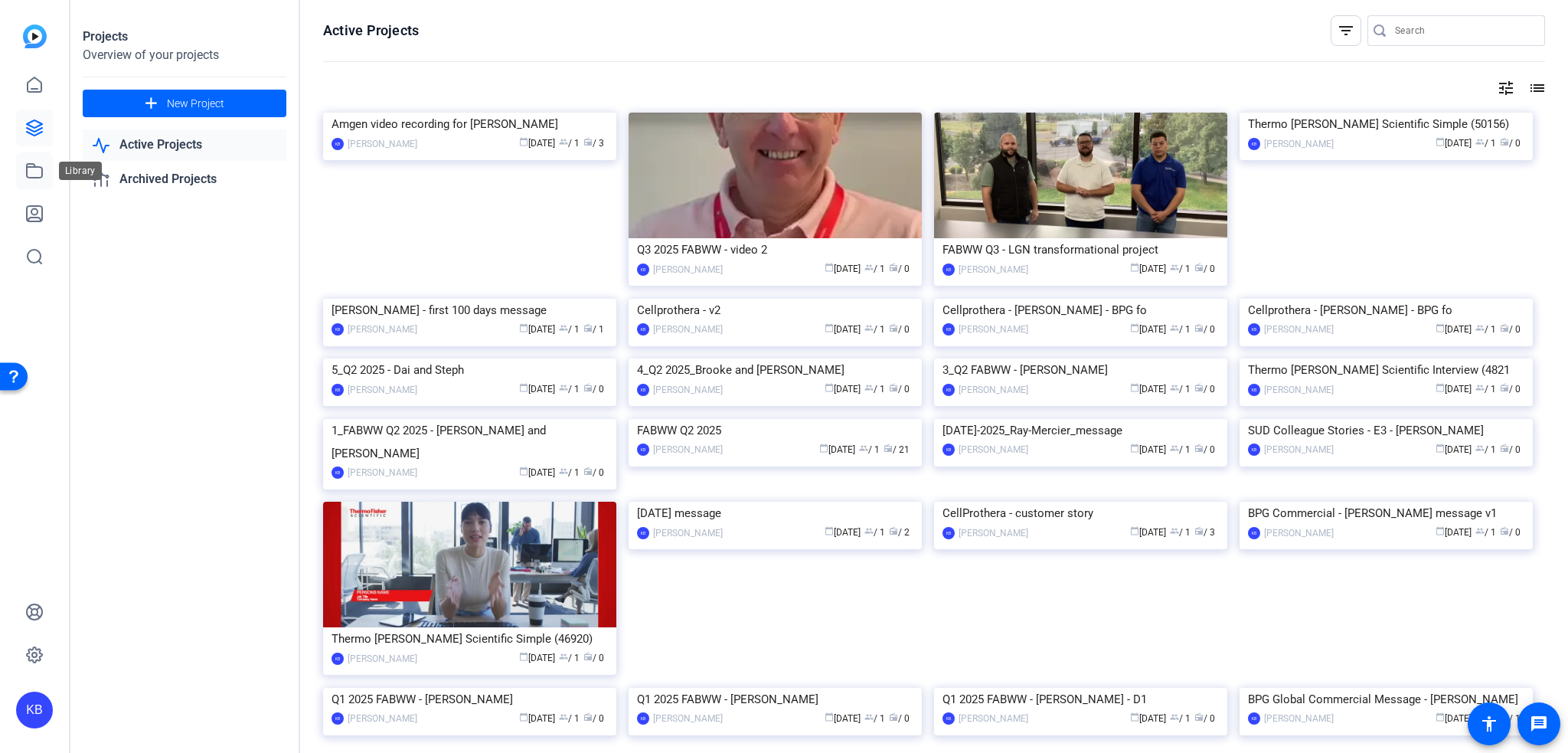
click at [37, 173] on icon at bounding box center [34, 171] width 18 height 18
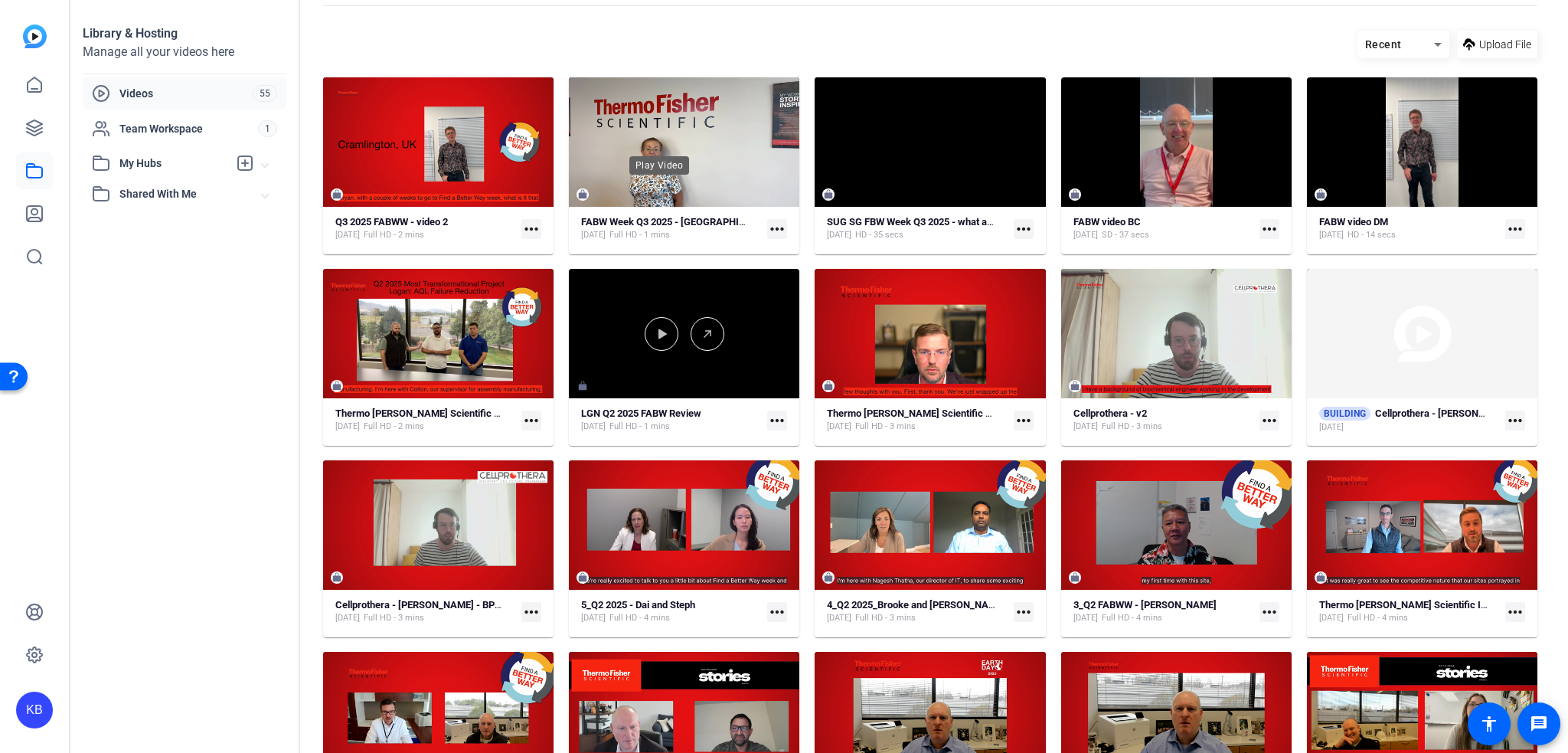
scroll to position [153, 0]
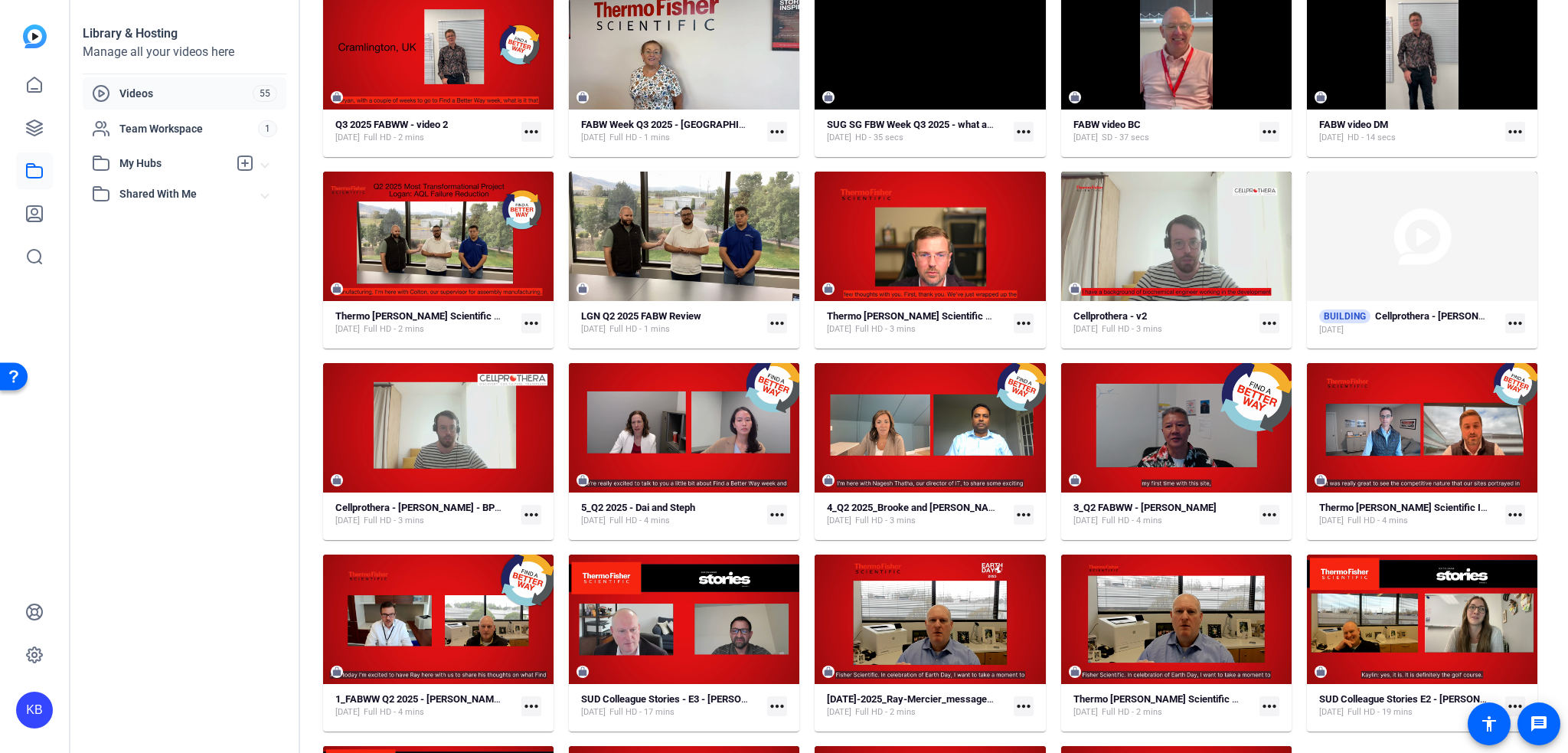
click at [1259, 326] on mat-icon "more_horiz" at bounding box center [1269, 323] width 20 height 20
click at [1264, 340] on button "Edit in Creator" at bounding box center [1297, 345] width 88 height 19
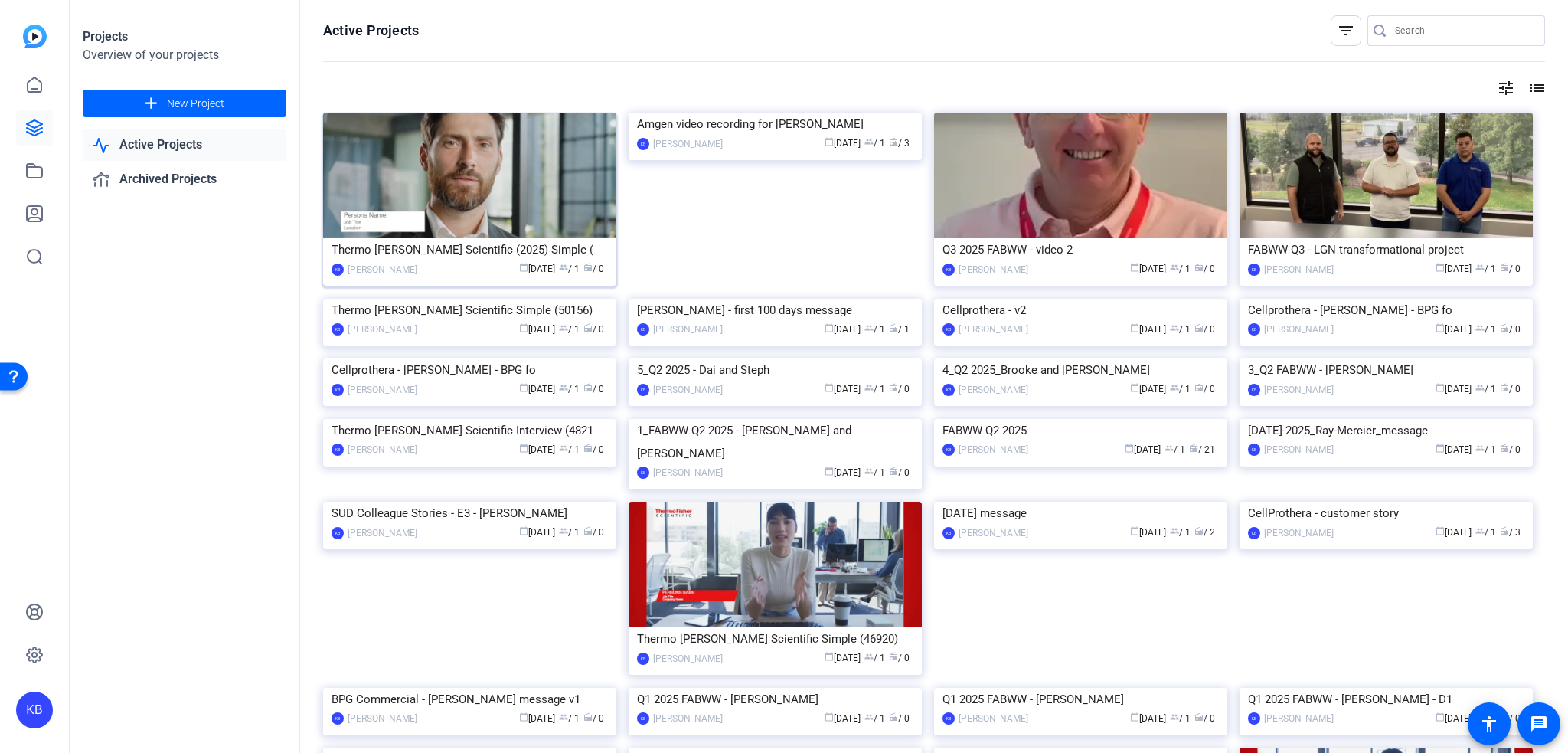
drag, startPoint x: 548, startPoint y: 183, endPoint x: 509, endPoint y: 168, distance: 41.8
click at [509, 168] on img at bounding box center [469, 175] width 293 height 125
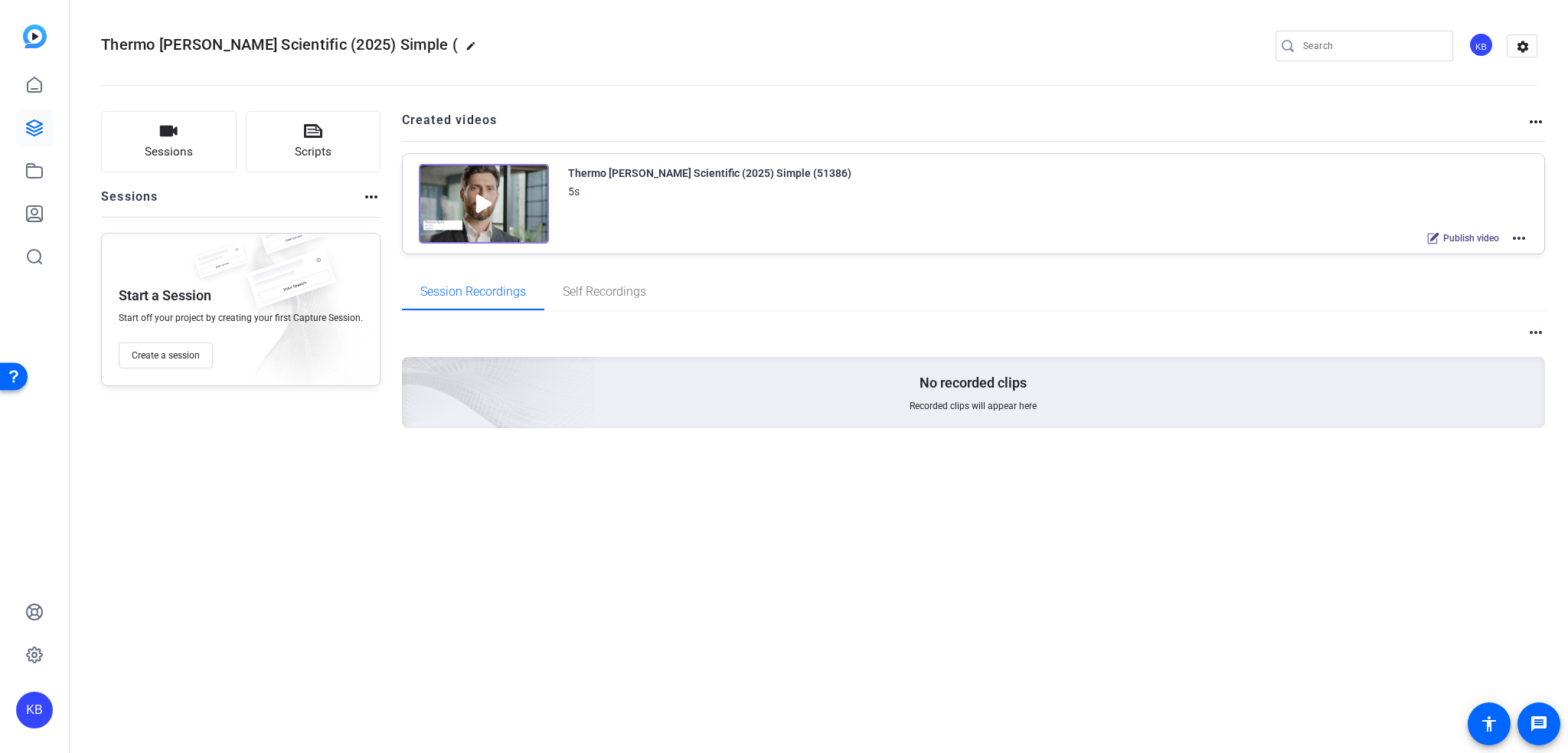
click at [1533, 125] on mat-icon "more_horiz" at bounding box center [1536, 122] width 18 height 18
click at [365, 196] on div at bounding box center [784, 376] width 1568 height 753
click at [365, 196] on mat-icon "more_horiz" at bounding box center [371, 197] width 18 height 18
click at [376, 226] on span "View Archived Sessions" at bounding box center [423, 220] width 104 height 18
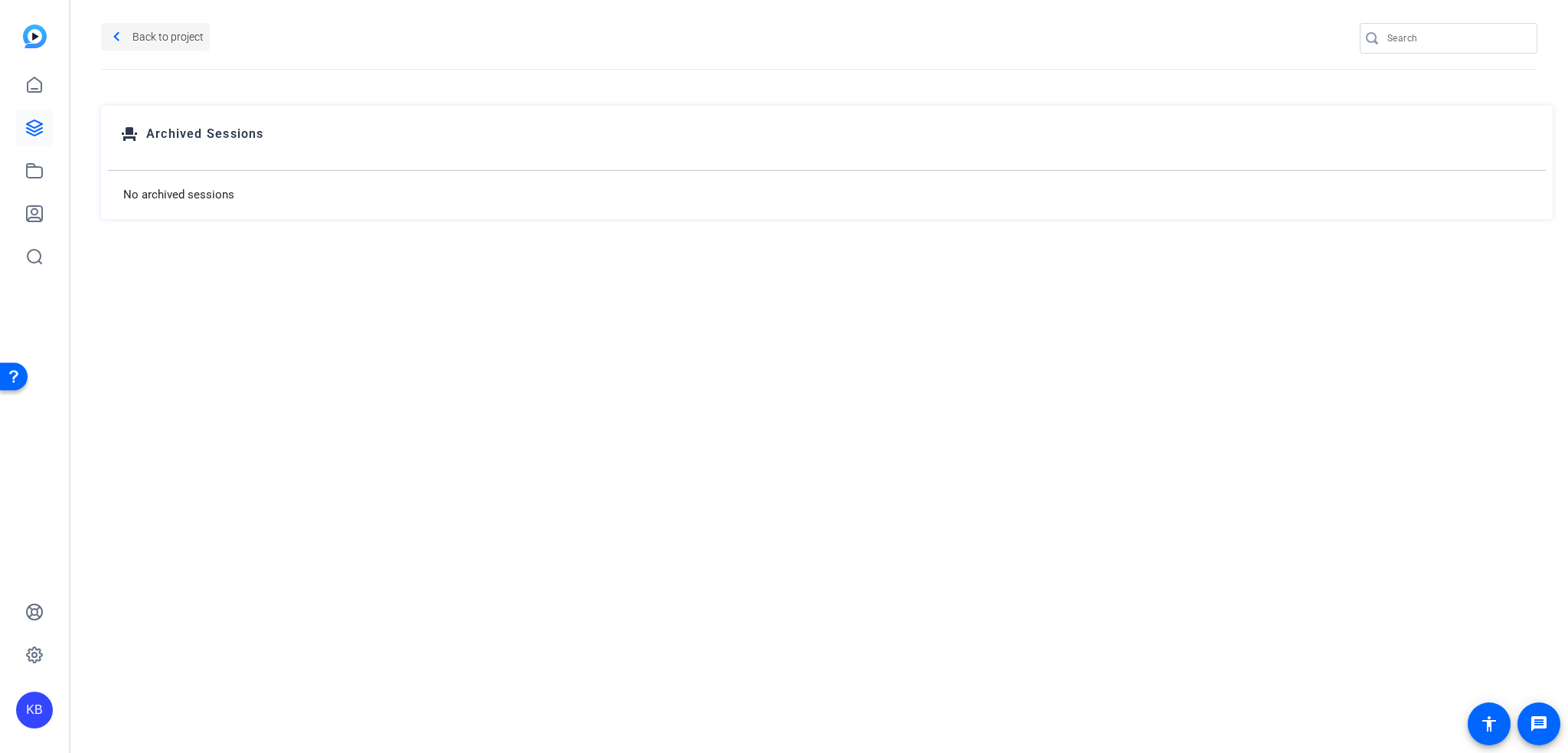
click at [119, 42] on mat-icon "navigate_before" at bounding box center [116, 37] width 19 height 19
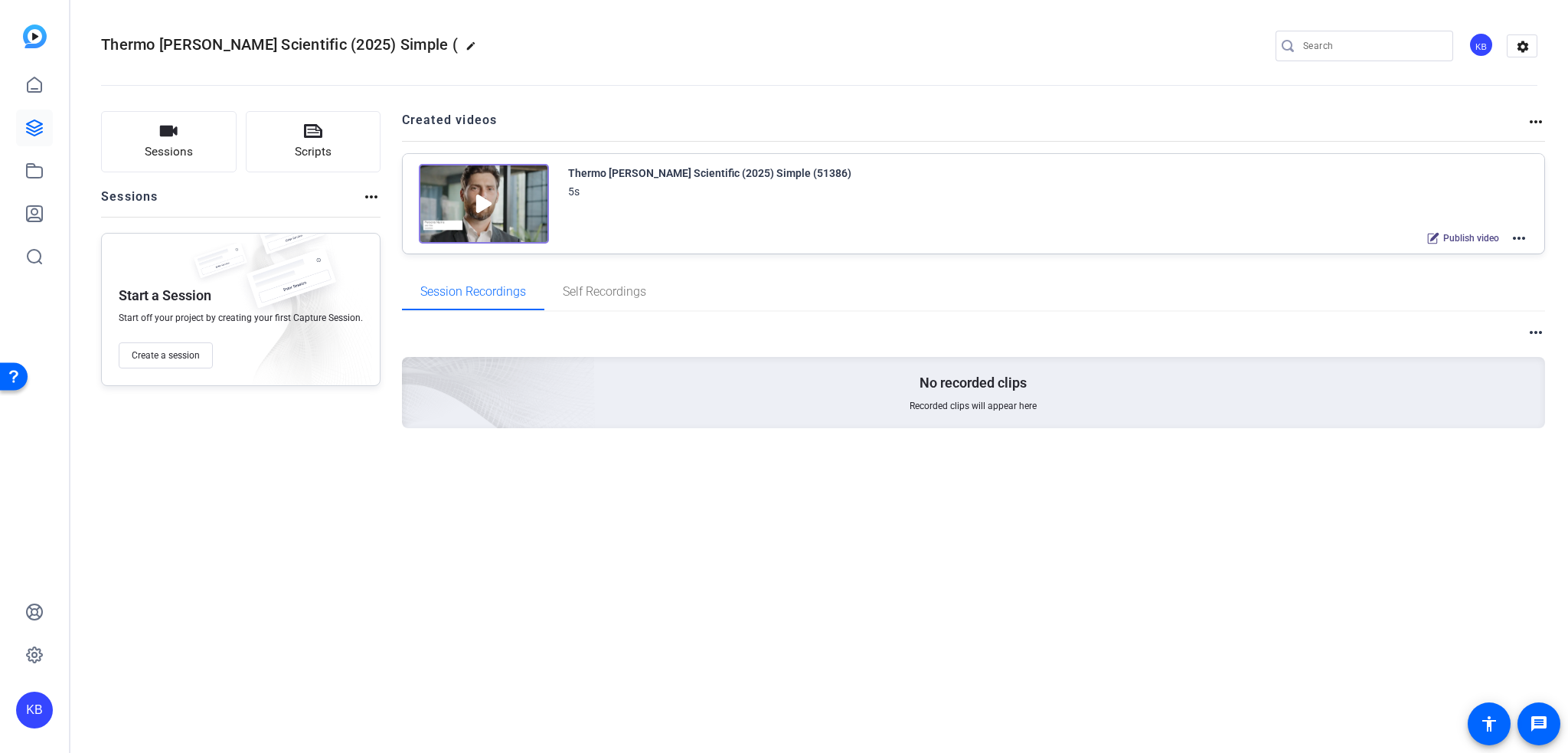
click at [1517, 235] on mat-icon "more_horiz" at bounding box center [1519, 238] width 18 height 18
click at [1443, 312] on span "Archive" at bounding box center [1463, 313] width 106 height 18
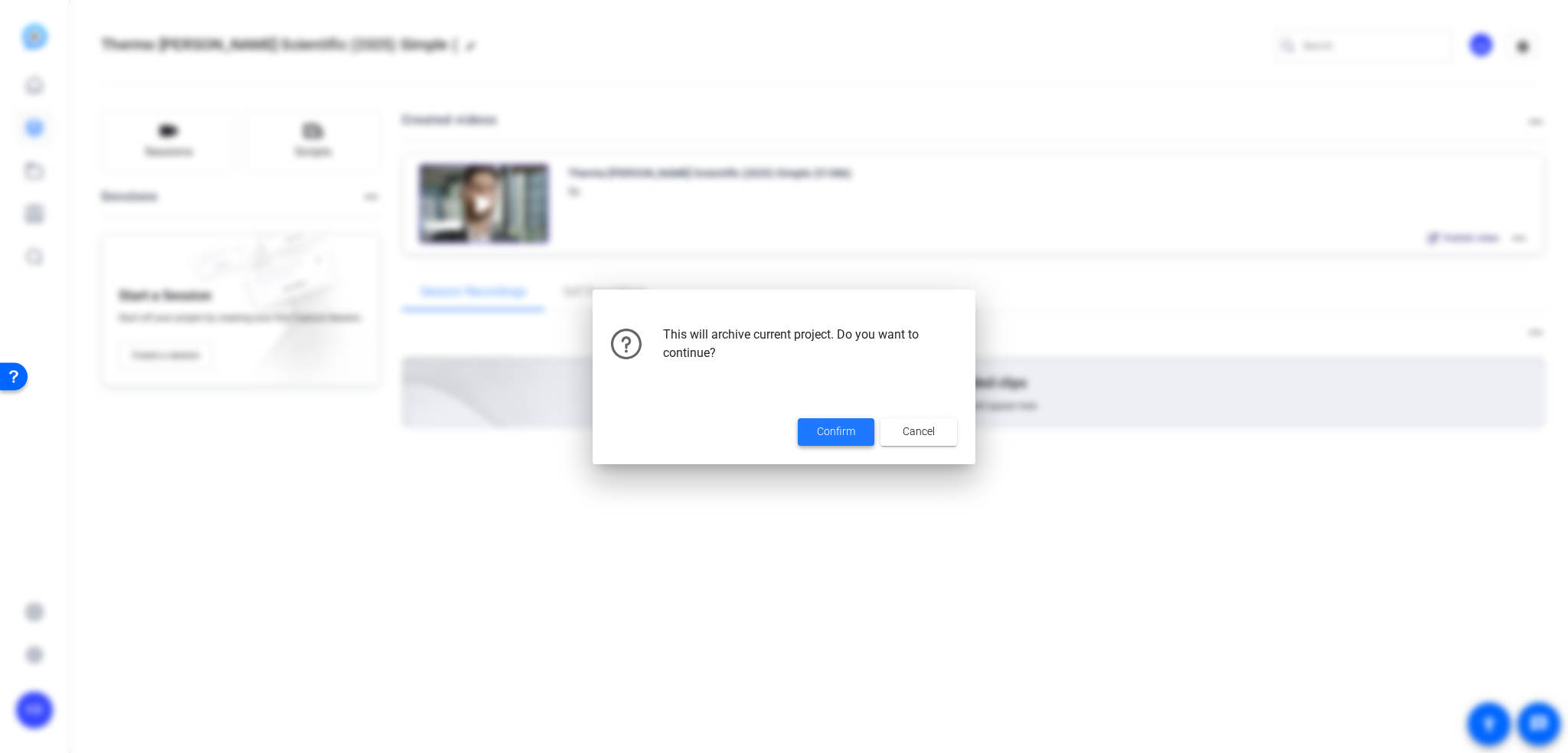
click at [823, 443] on span at bounding box center [836, 432] width 76 height 37
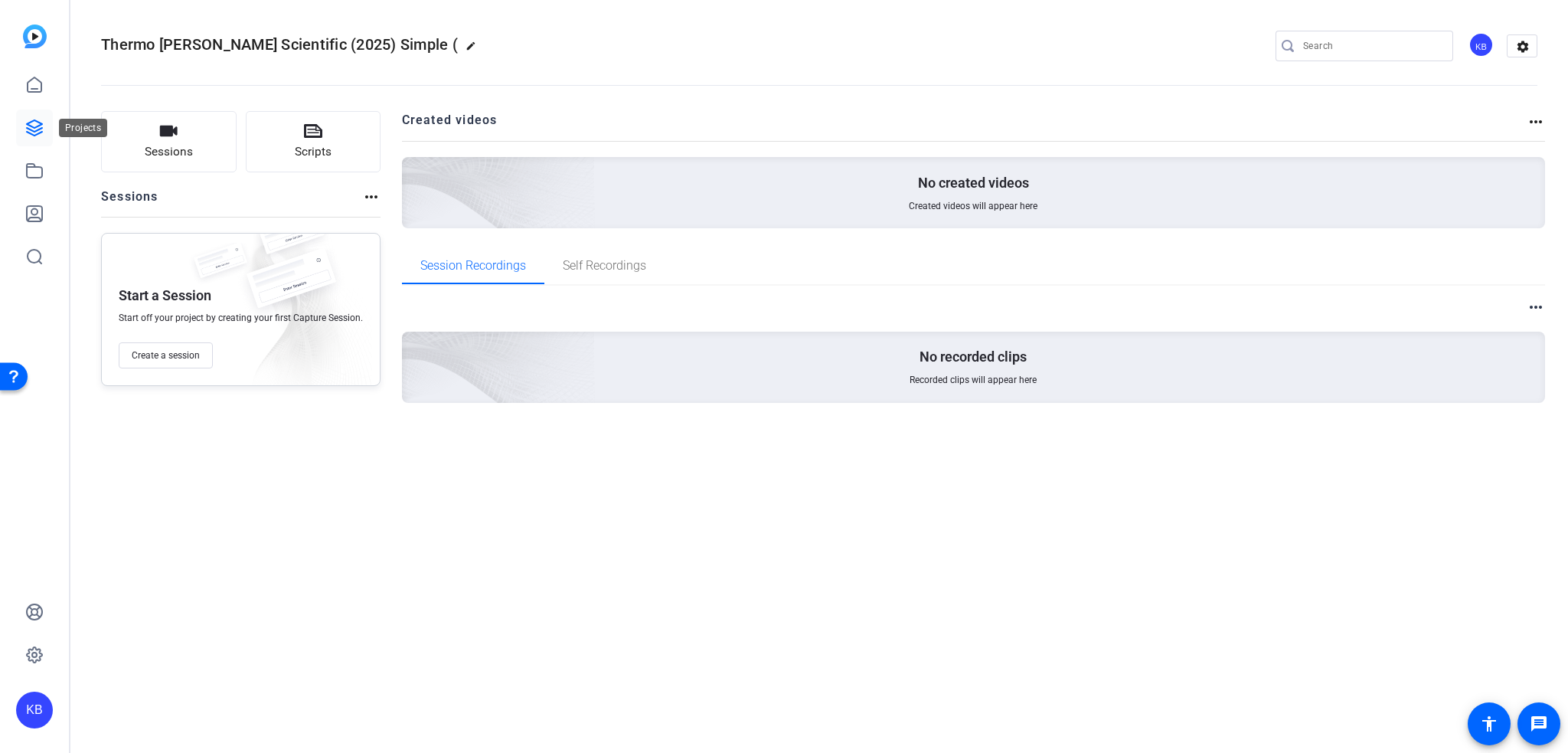
click at [47, 131] on link at bounding box center [34, 128] width 37 height 37
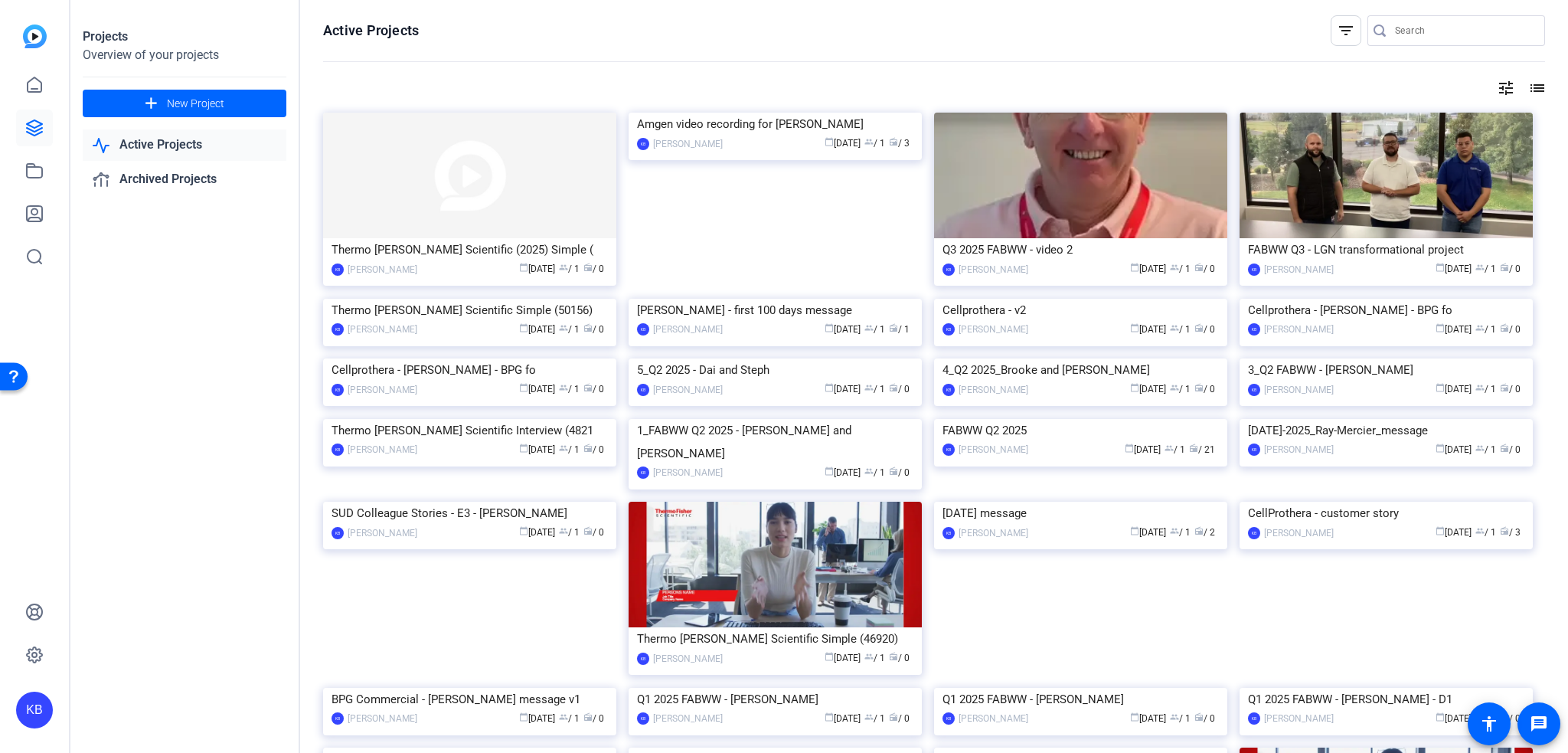
drag, startPoint x: 547, startPoint y: 229, endPoint x: 530, endPoint y: 242, distance: 21.4
click at [530, 242] on div "Thermo [PERSON_NAME] Scientific (2025) Simple (" at bounding box center [469, 250] width 276 height 23
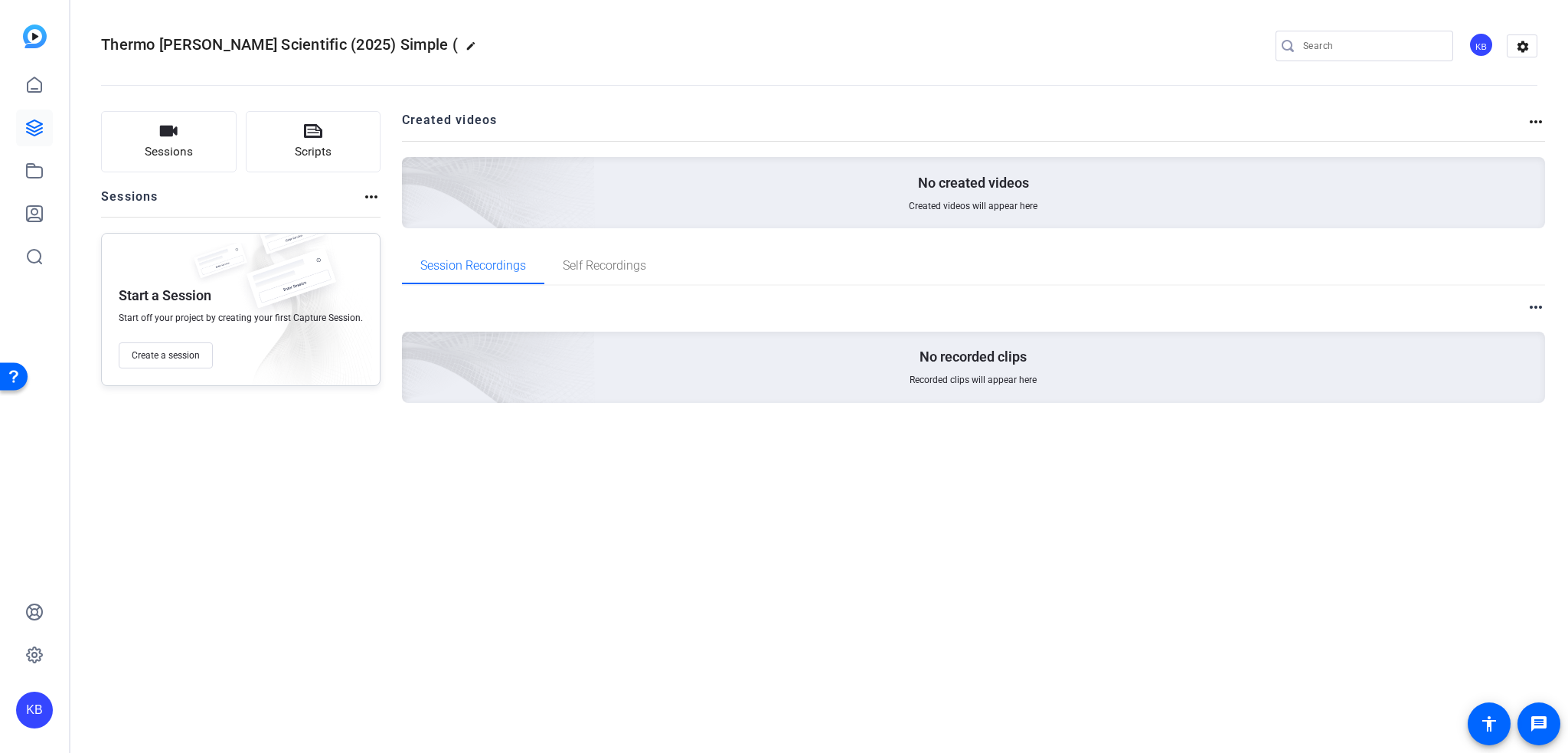
click at [1541, 128] on mat-icon "more_horiz" at bounding box center [1536, 122] width 18 height 18
click at [395, 46] on div at bounding box center [784, 376] width 1568 height 753
click at [55, 132] on div "KB" at bounding box center [34, 376] width 69 height 753
click at [45, 89] on link at bounding box center [34, 85] width 37 height 37
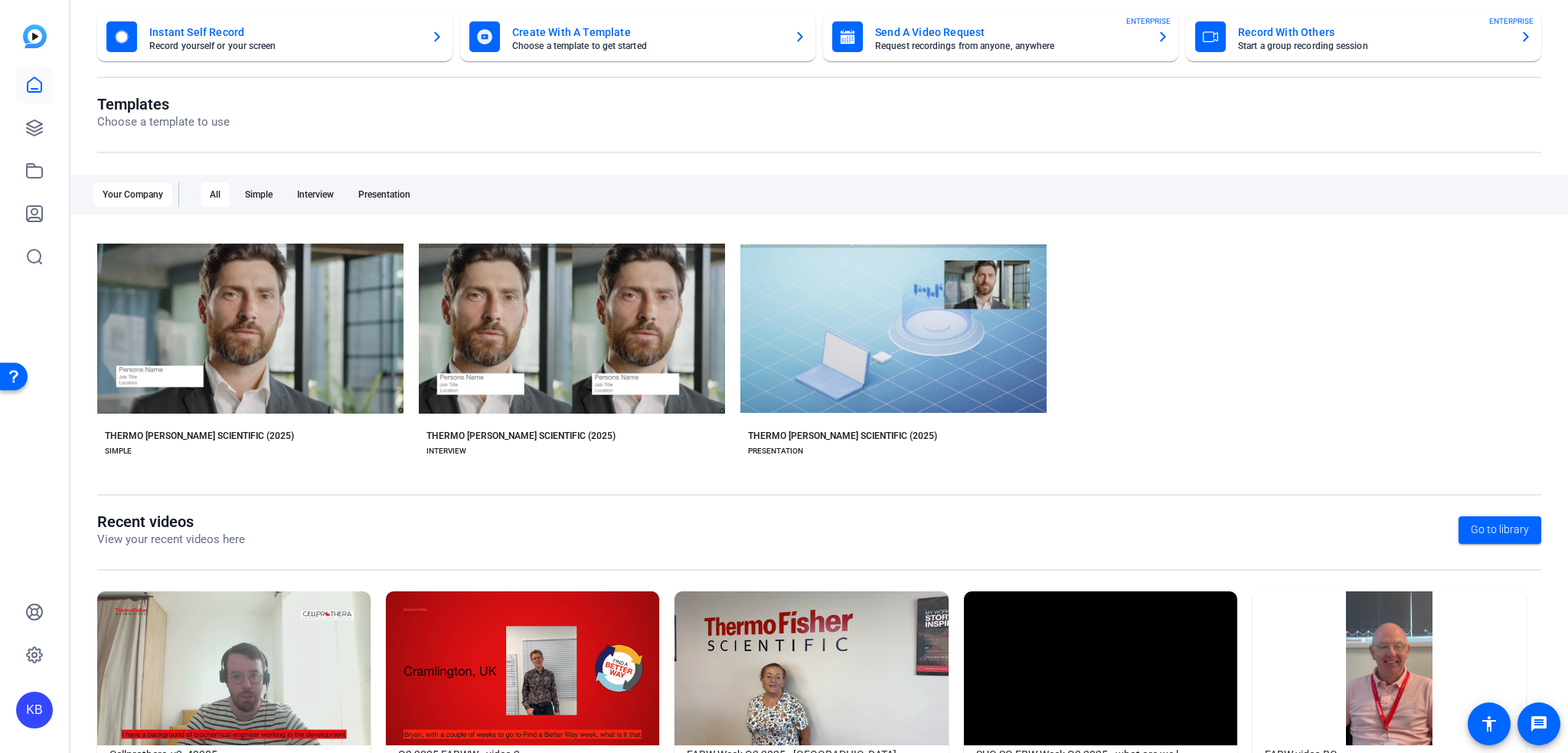
scroll to position [163, 0]
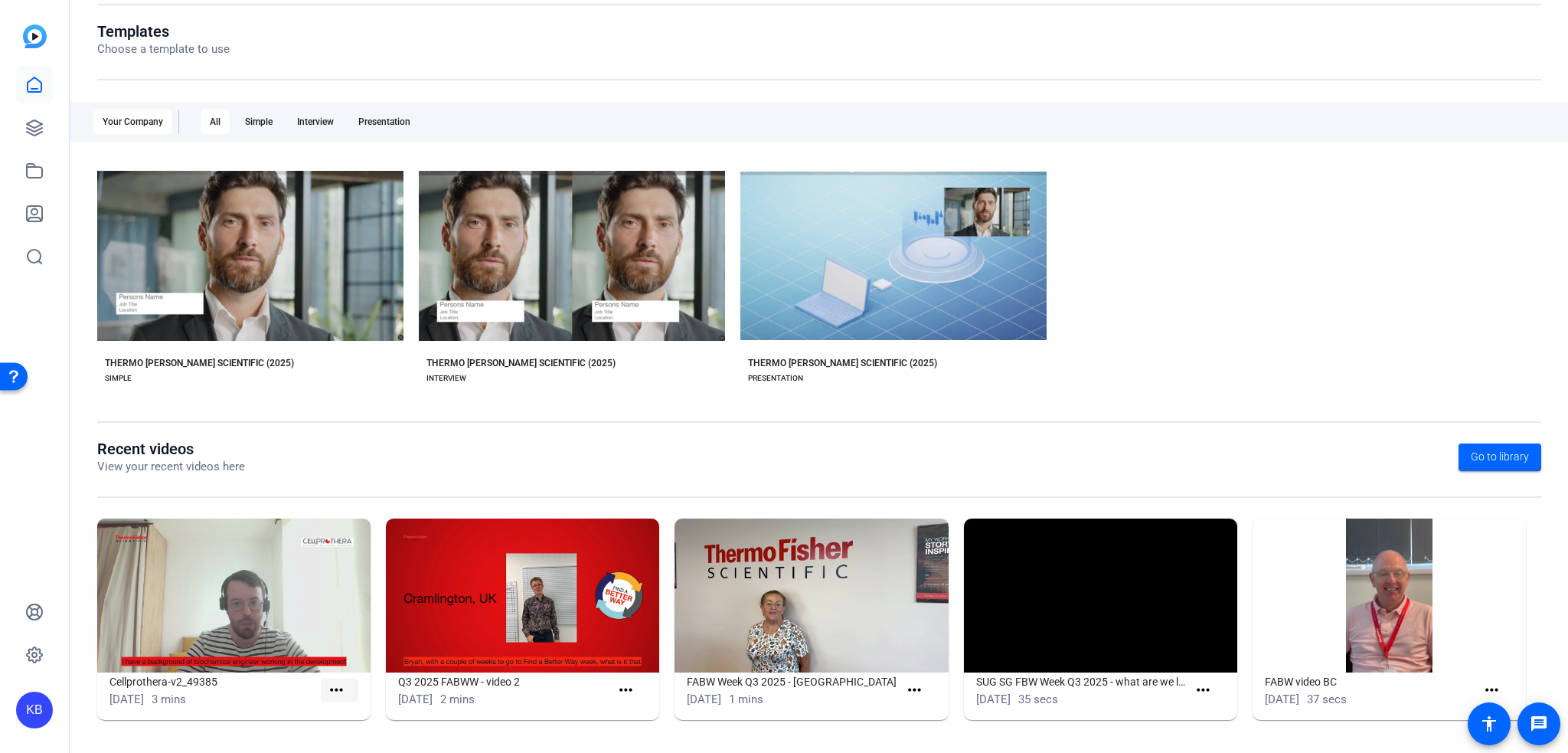
click at [346, 688] on span at bounding box center [339, 690] width 37 height 37
click at [330, 682] on mat-icon "more_horiz" at bounding box center [336, 690] width 19 height 19
click at [306, 606] on div at bounding box center [784, 376] width 1568 height 753
click at [279, 641] on img at bounding box center [233, 594] width 273 height 154
click at [240, 695] on div "Cellprothera-v2_49385" at bounding box center [215, 704] width 112 height 18
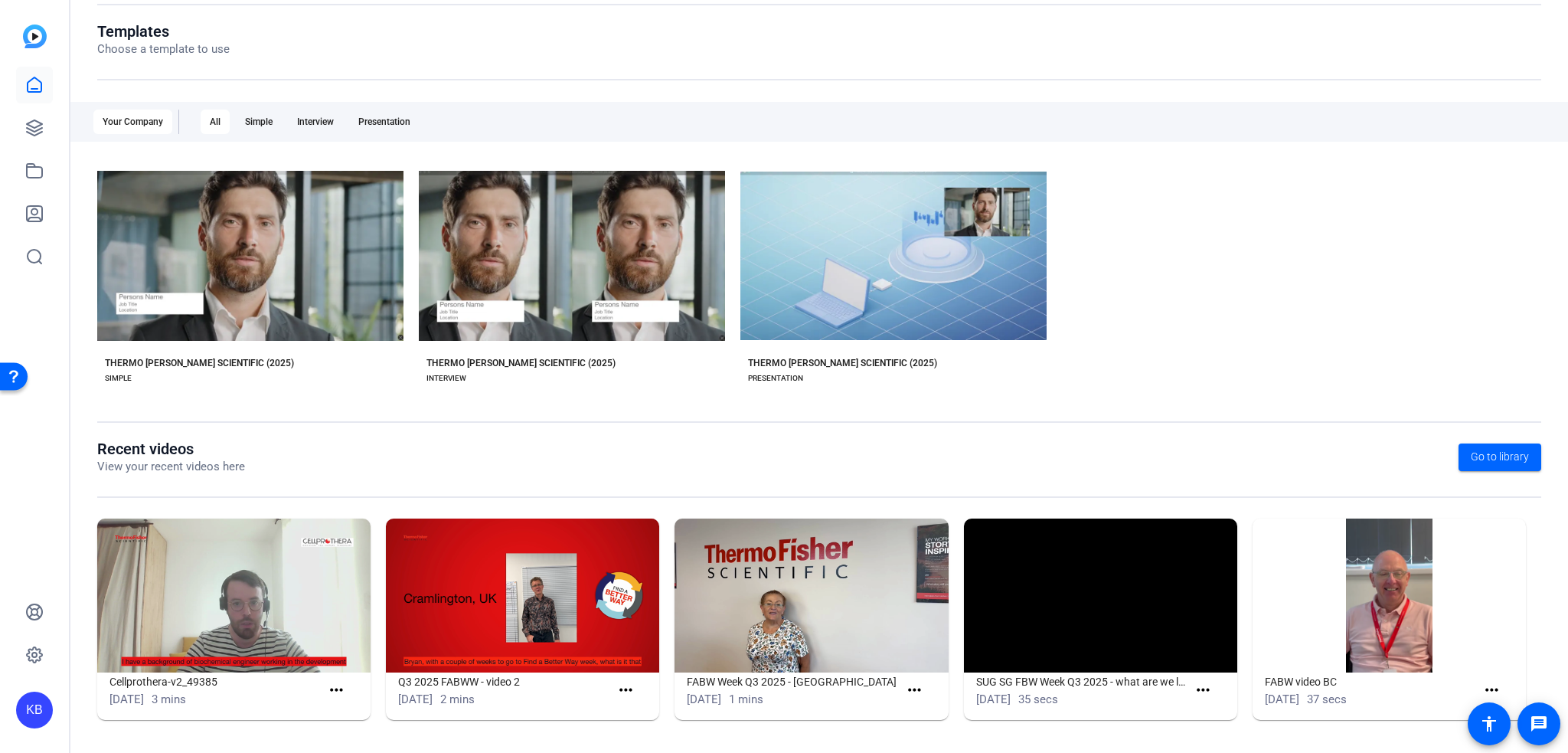
click at [216, 561] on img at bounding box center [233, 594] width 273 height 154
click at [161, 558] on img at bounding box center [233, 594] width 273 height 154
click at [144, 692] on span "Sep 17, 2025" at bounding box center [127, 699] width 35 height 14
click at [188, 667] on img at bounding box center [233, 594] width 273 height 154
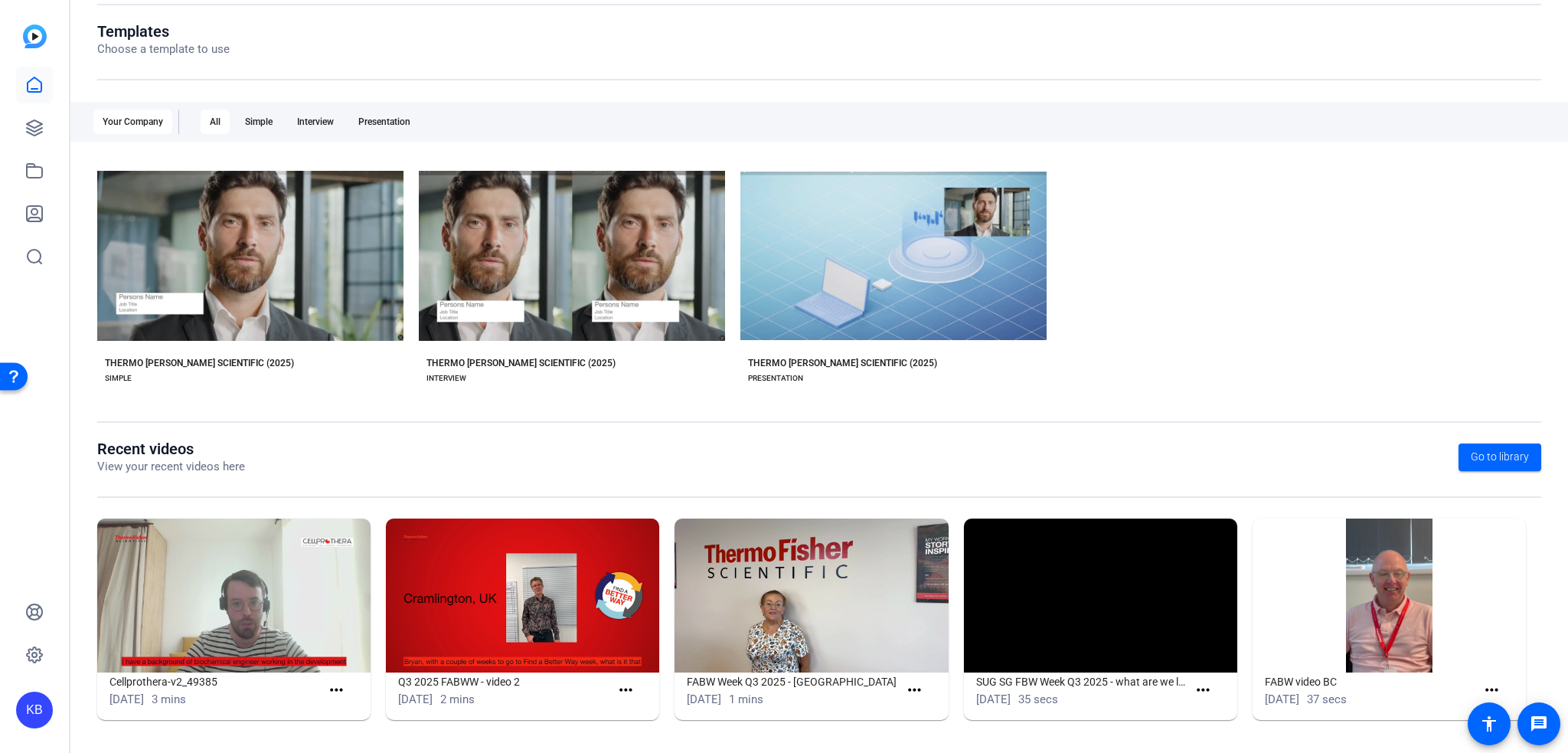
click at [355, 569] on img at bounding box center [233, 594] width 273 height 154
click at [349, 684] on span at bounding box center [339, 690] width 37 height 37
click at [37, 174] on icon at bounding box center [34, 171] width 18 height 18
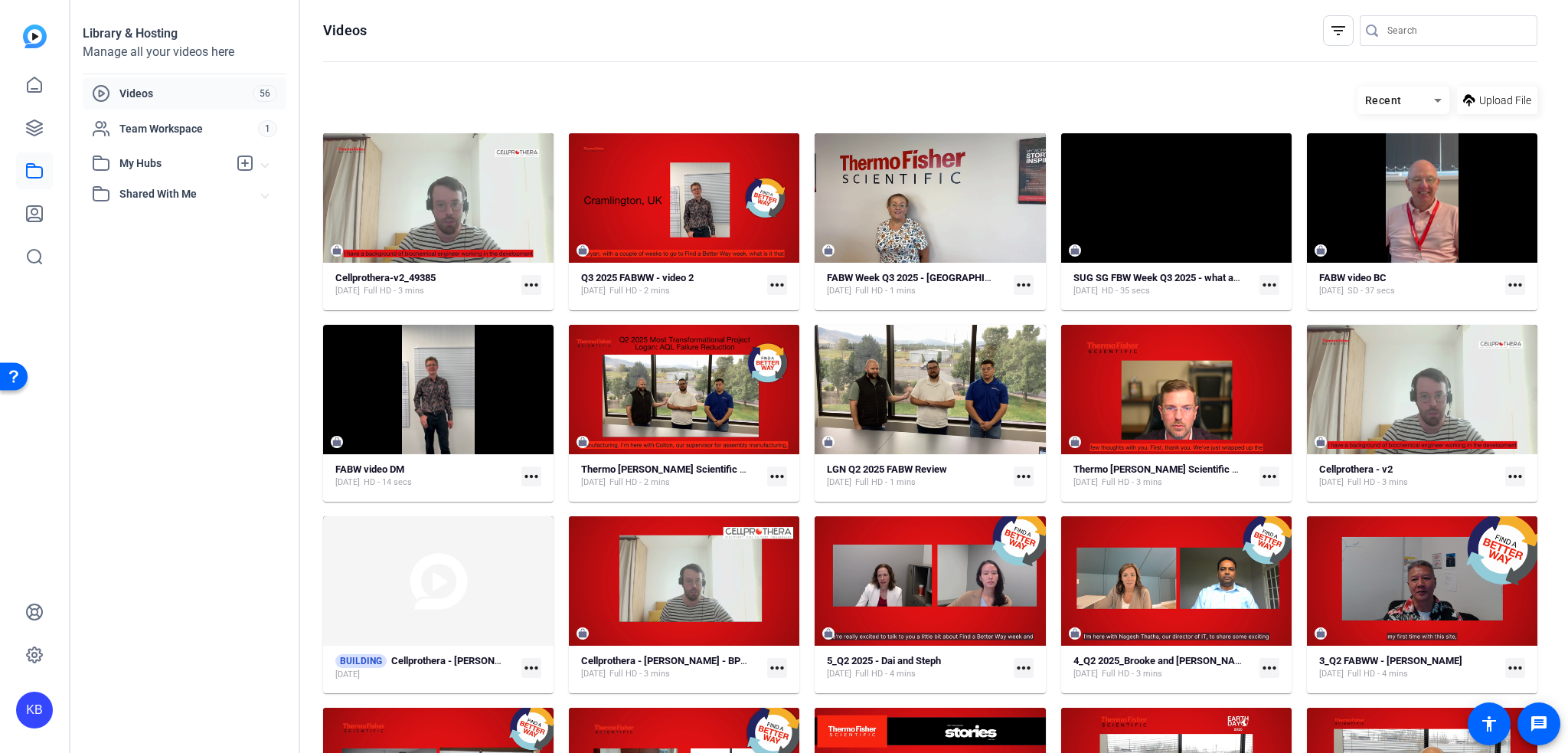
click at [536, 280] on mat-icon "more_horiz" at bounding box center [531, 285] width 20 height 20
click at [996, 88] on div at bounding box center [784, 376] width 1568 height 753
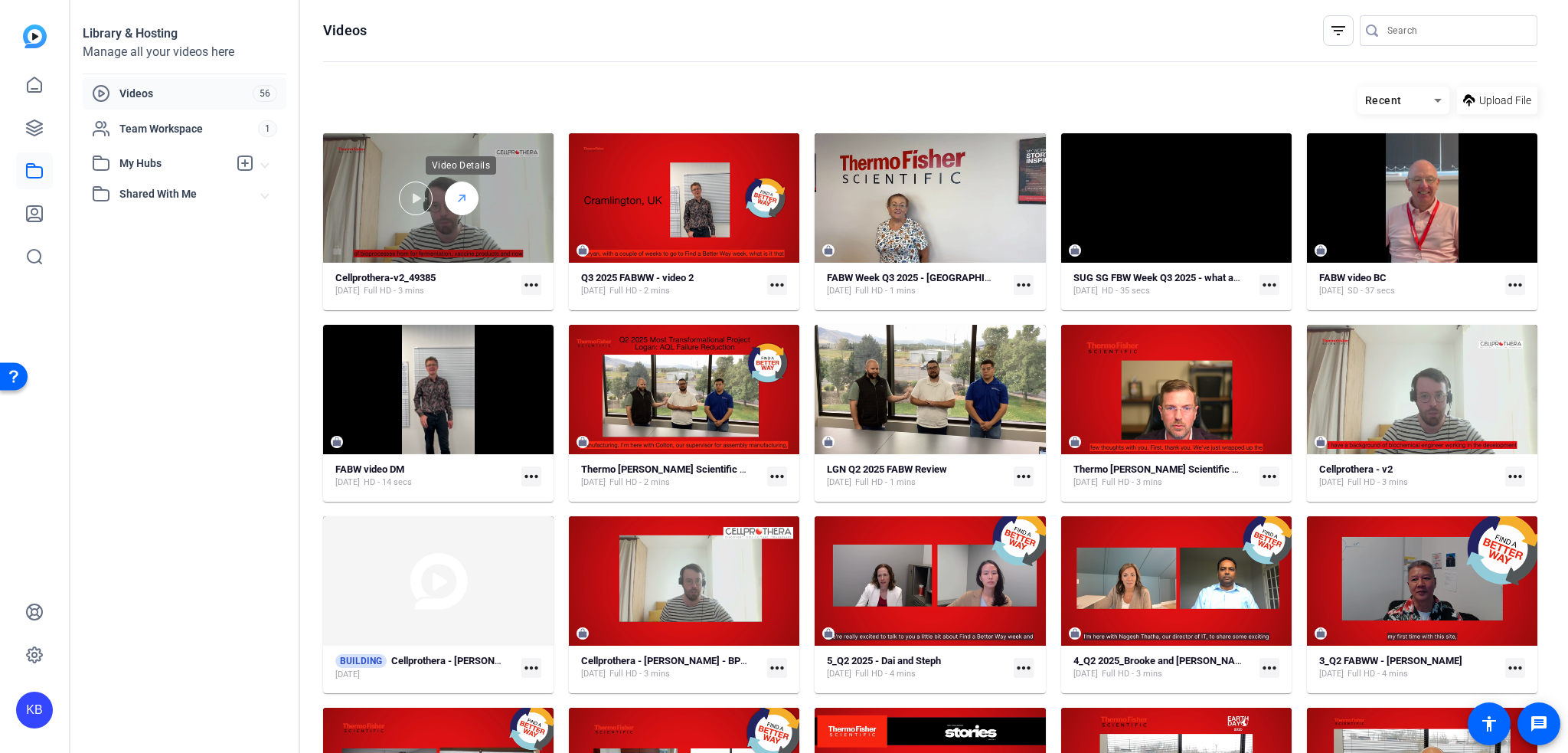
click at [456, 205] on icon at bounding box center [462, 198] width 12 height 18
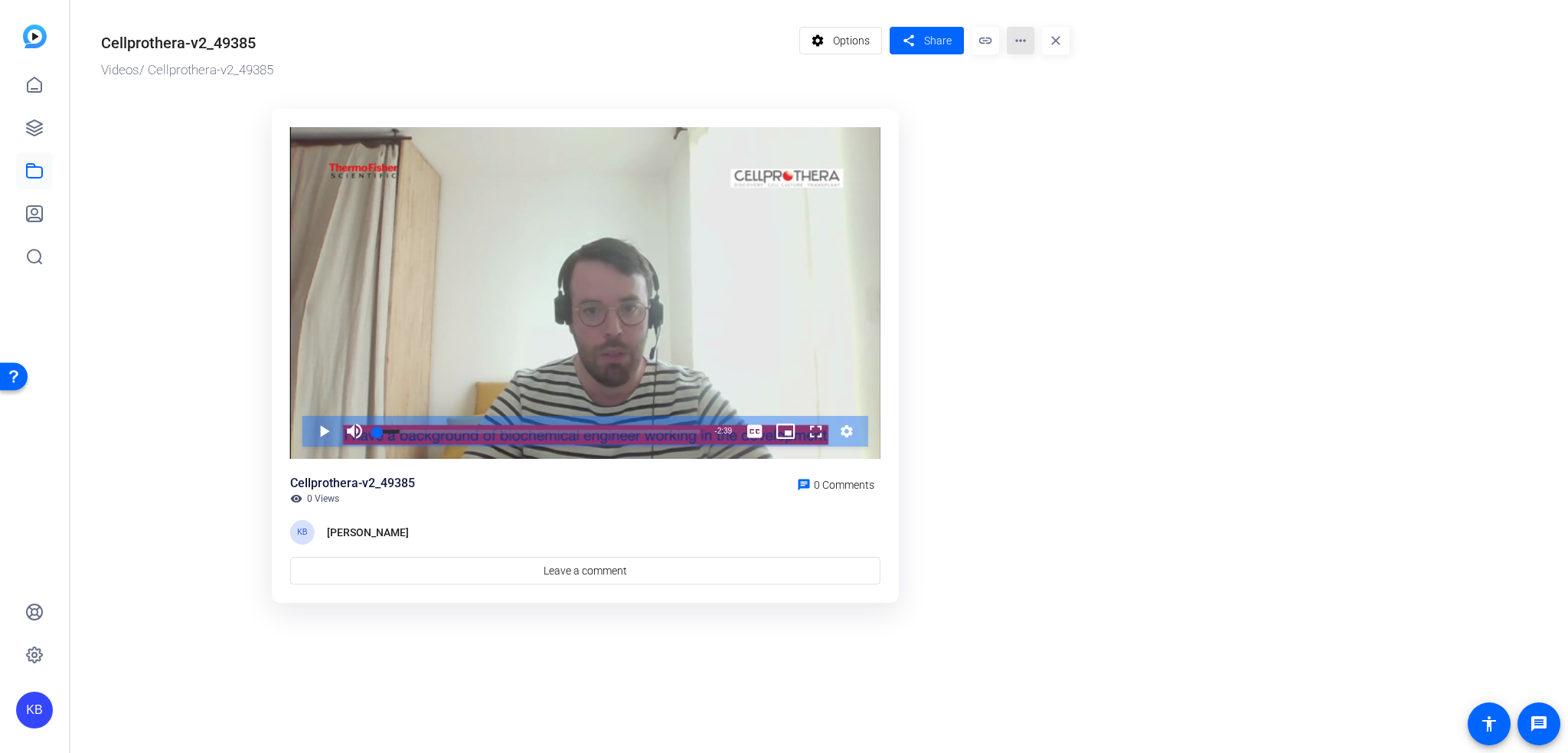
click at [1014, 45] on mat-icon "more_horiz" at bounding box center [1020, 40] width 27 height 27
click at [1015, 169] on button "Delete" at bounding box center [1053, 163] width 92 height 19
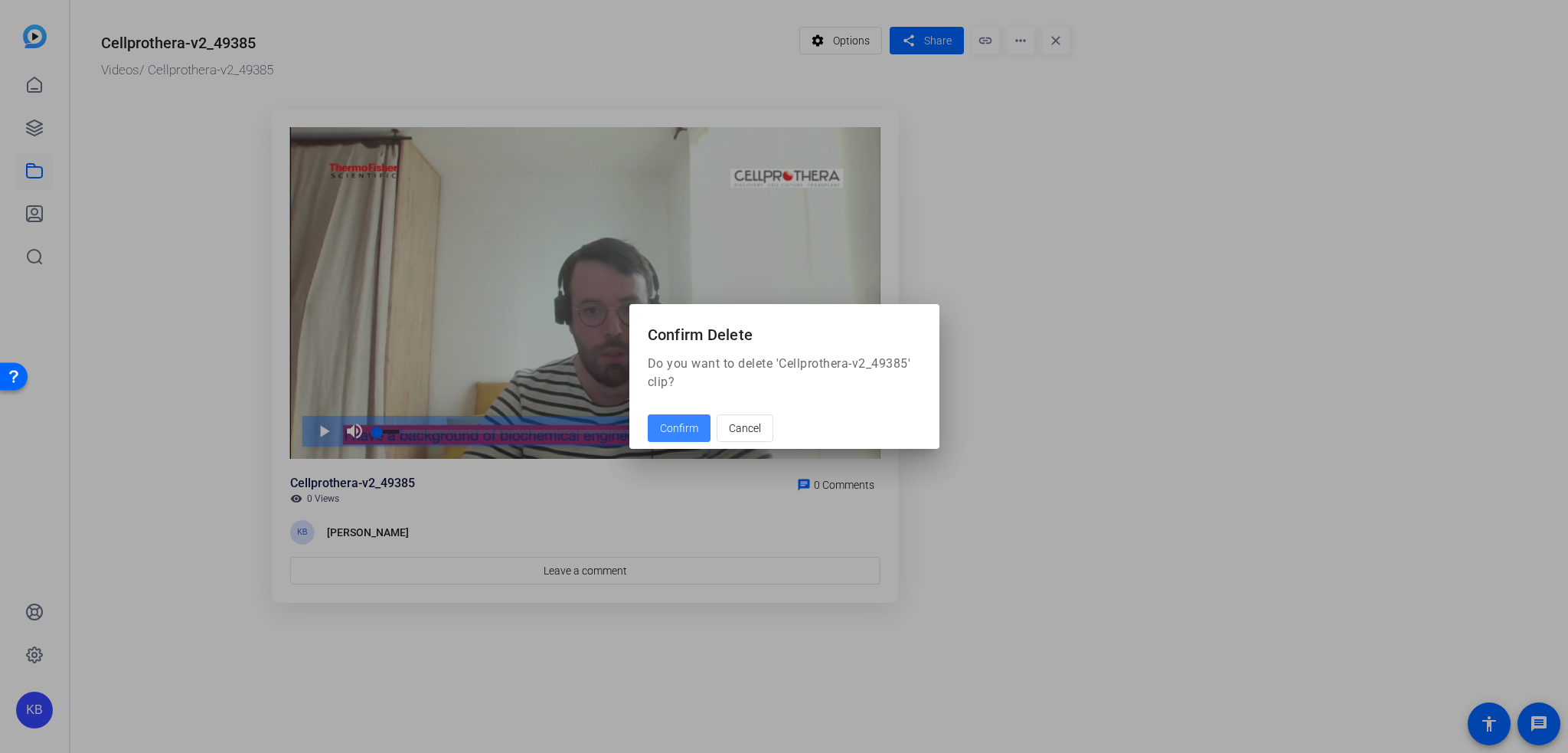
click at [688, 429] on span "Confirm" at bounding box center [679, 428] width 38 height 16
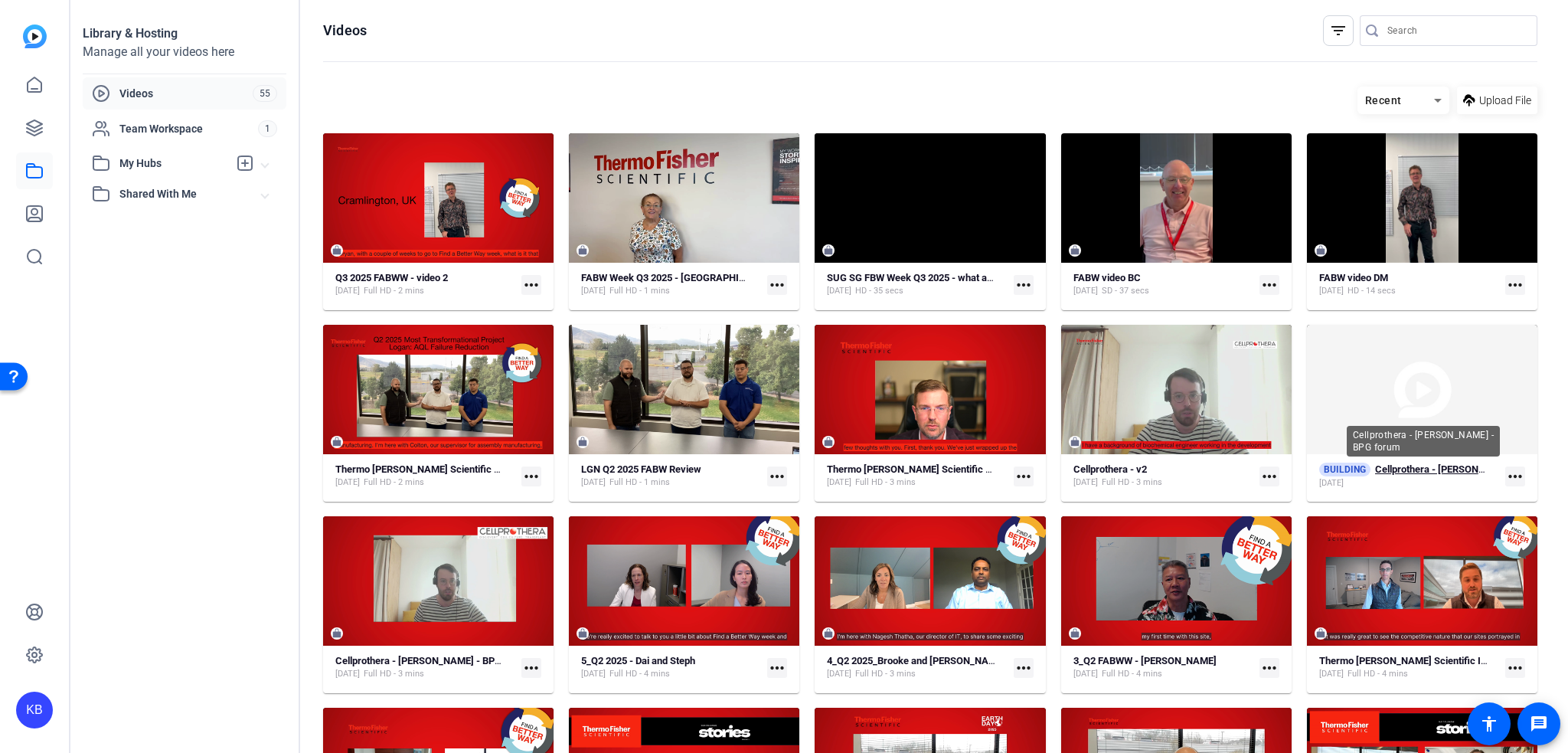
click at [1431, 463] on strong "Cellprothera - Charley Anquetil - BPG forum" at bounding box center [1472, 469] width 195 height 12
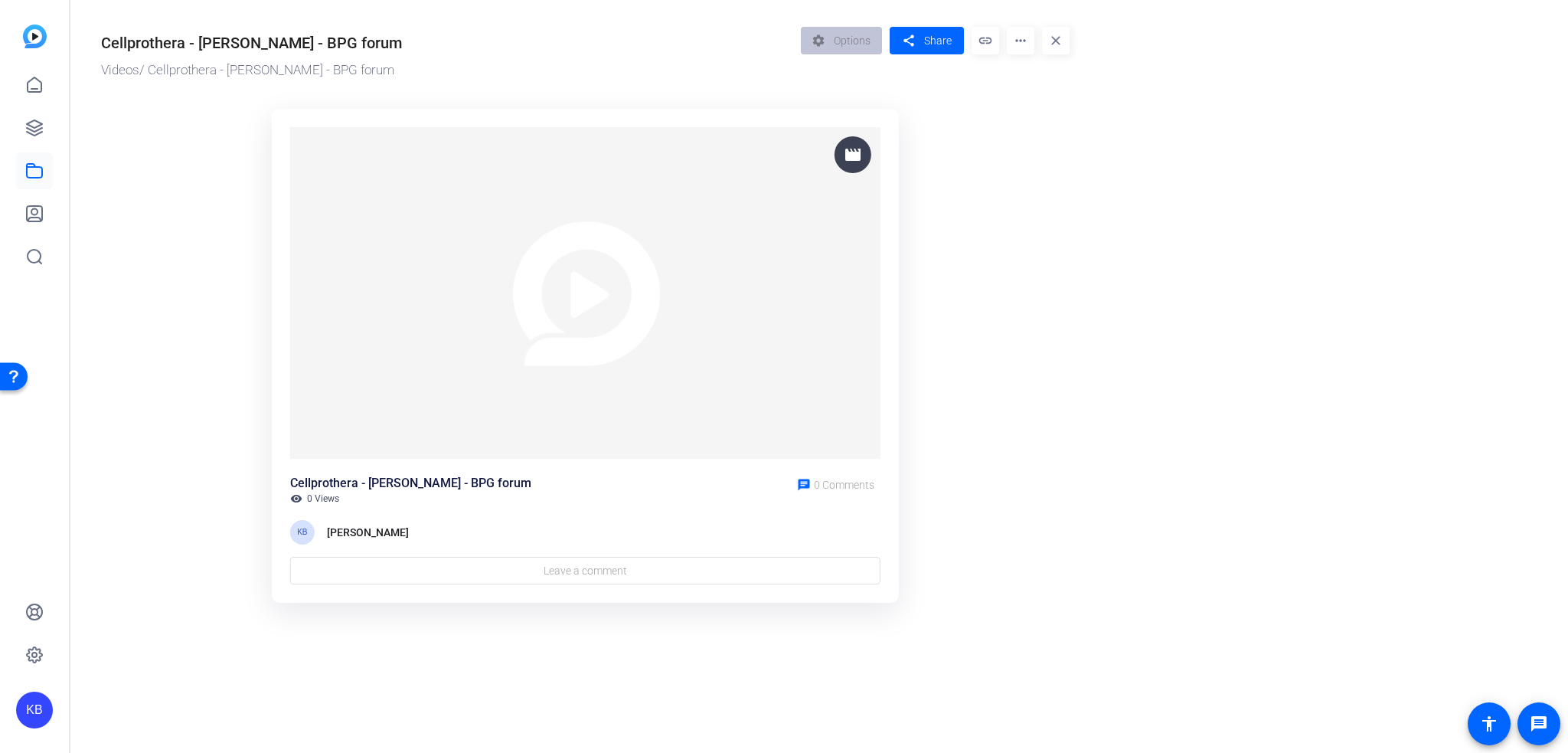
click at [1024, 54] on mat-icon "more_horiz" at bounding box center [1020, 40] width 27 height 27
click at [1022, 105] on span "Delete" at bounding box center [1051, 106] width 64 height 18
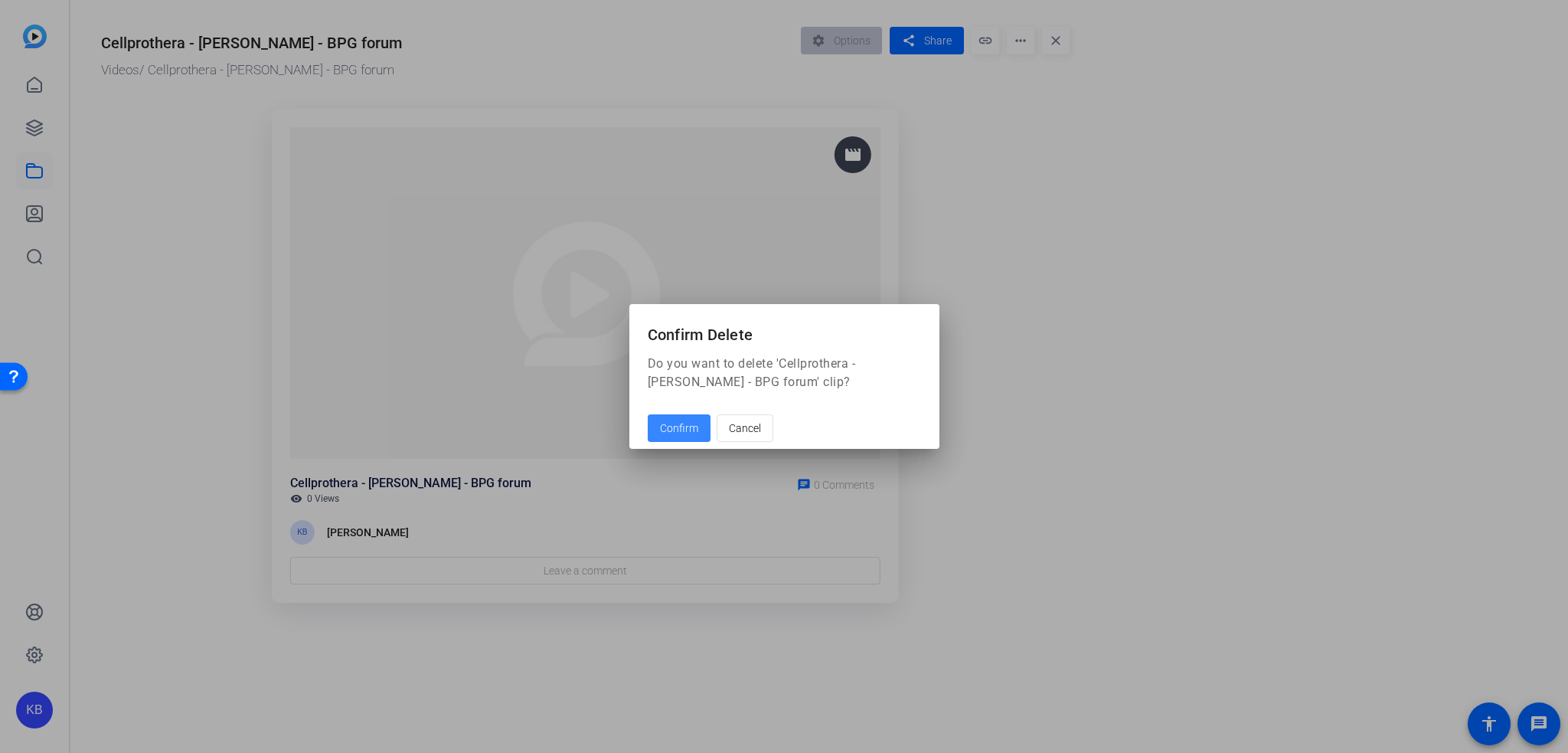
click at [699, 431] on span at bounding box center [679, 428] width 63 height 37
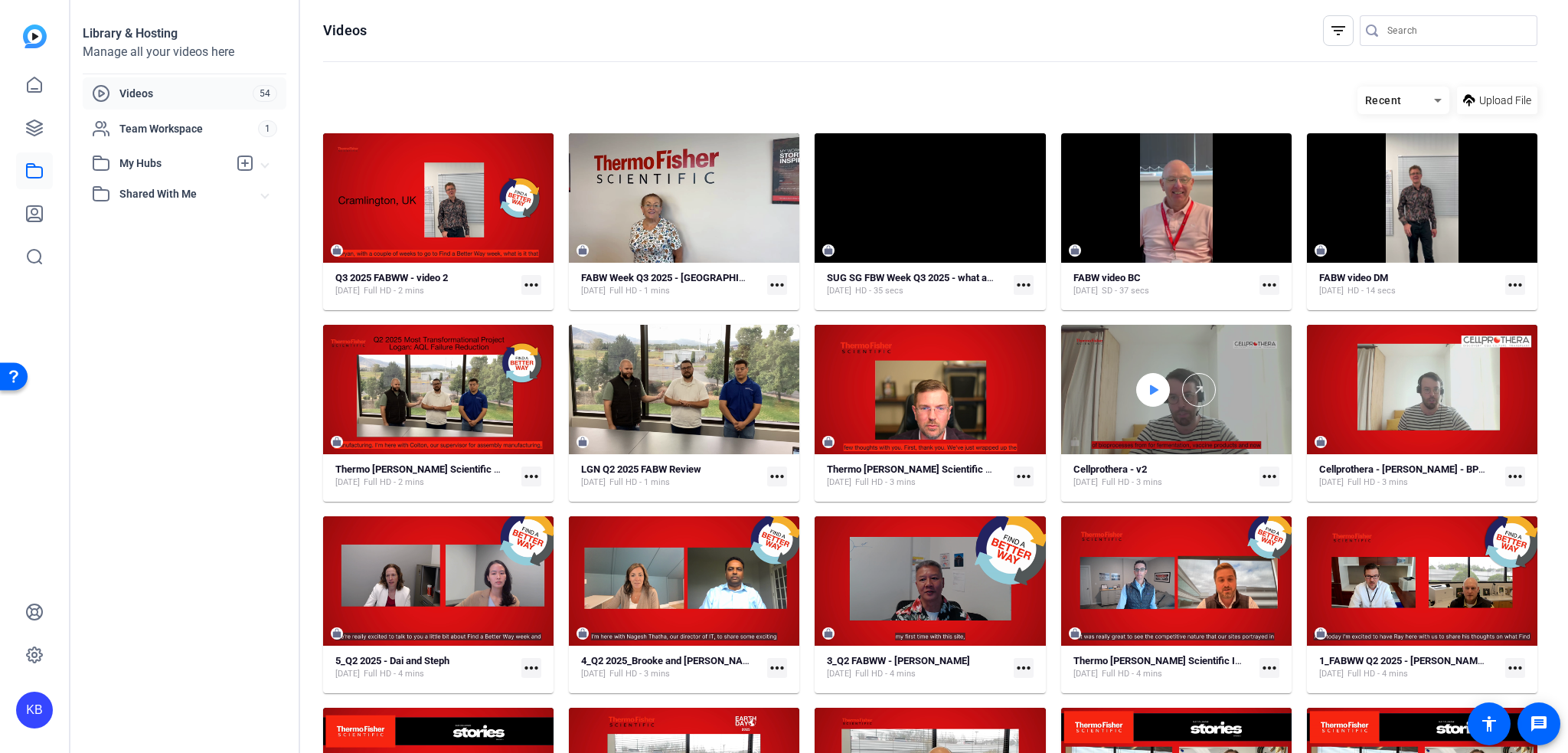
click at [1147, 385] on icon at bounding box center [1153, 389] width 12 height 18
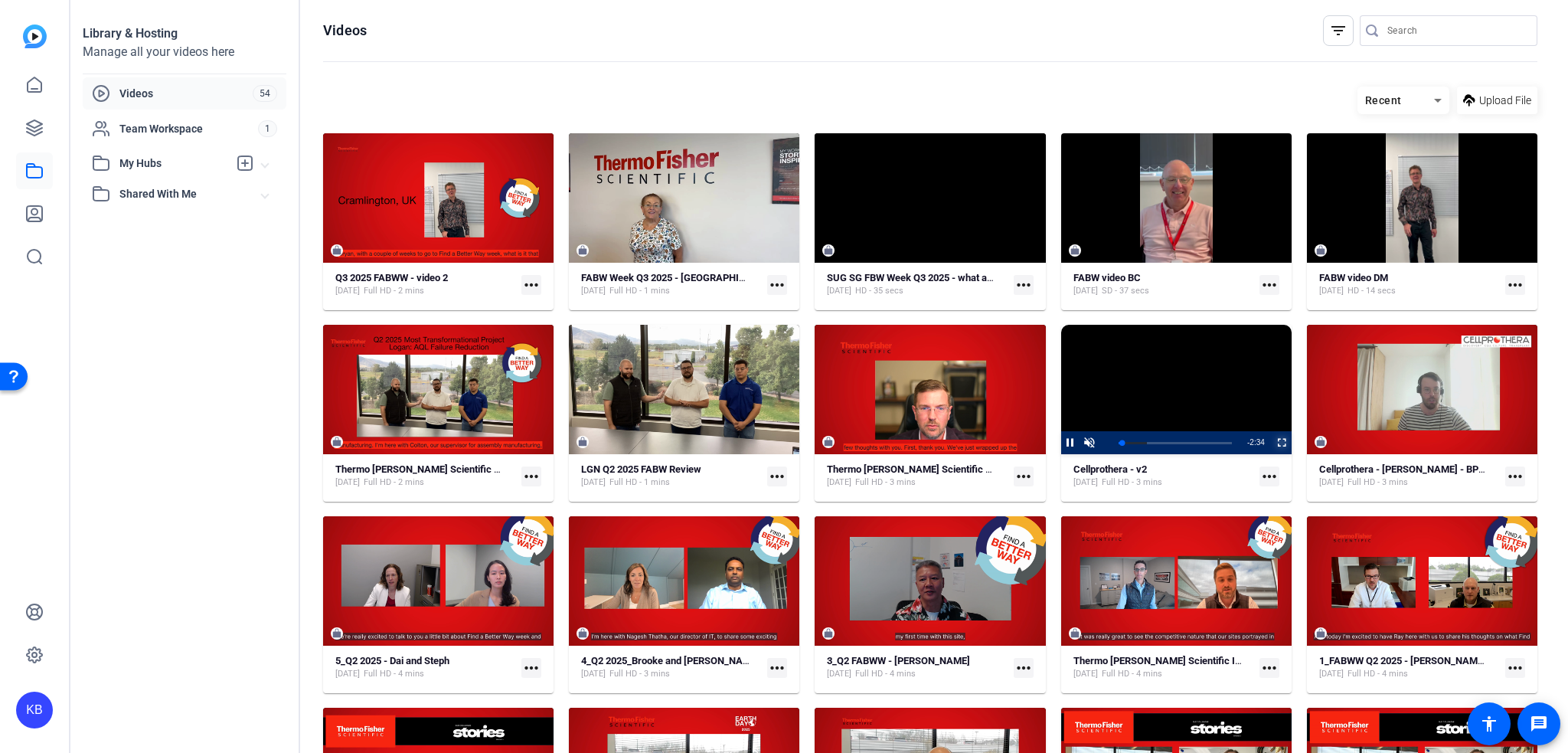
click at [1272, 438] on span "Video Player" at bounding box center [1272, 443] width 0 height 23
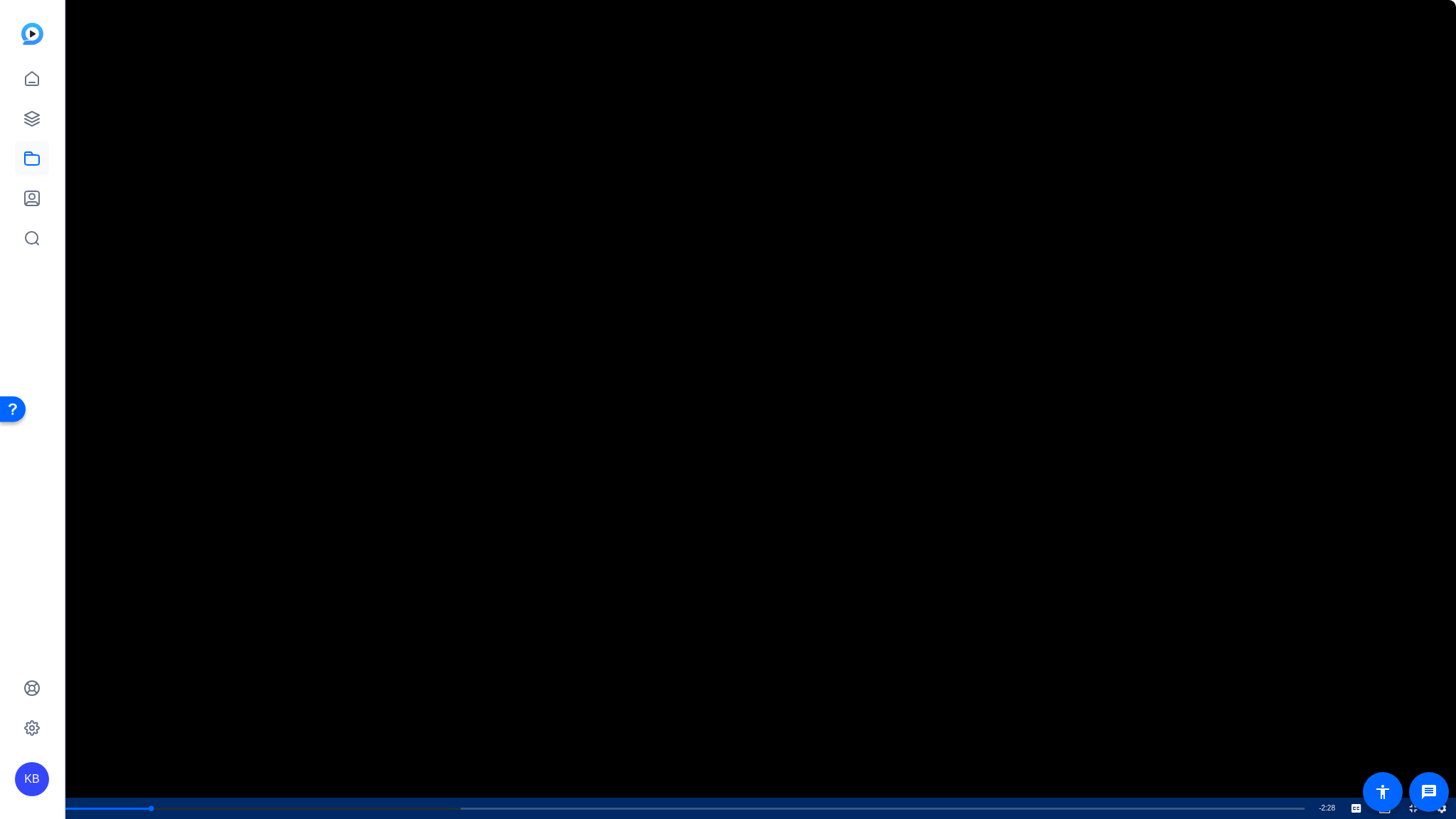
click at [728, 319] on video "Video Player" at bounding box center [728, 410] width 1456 height 819
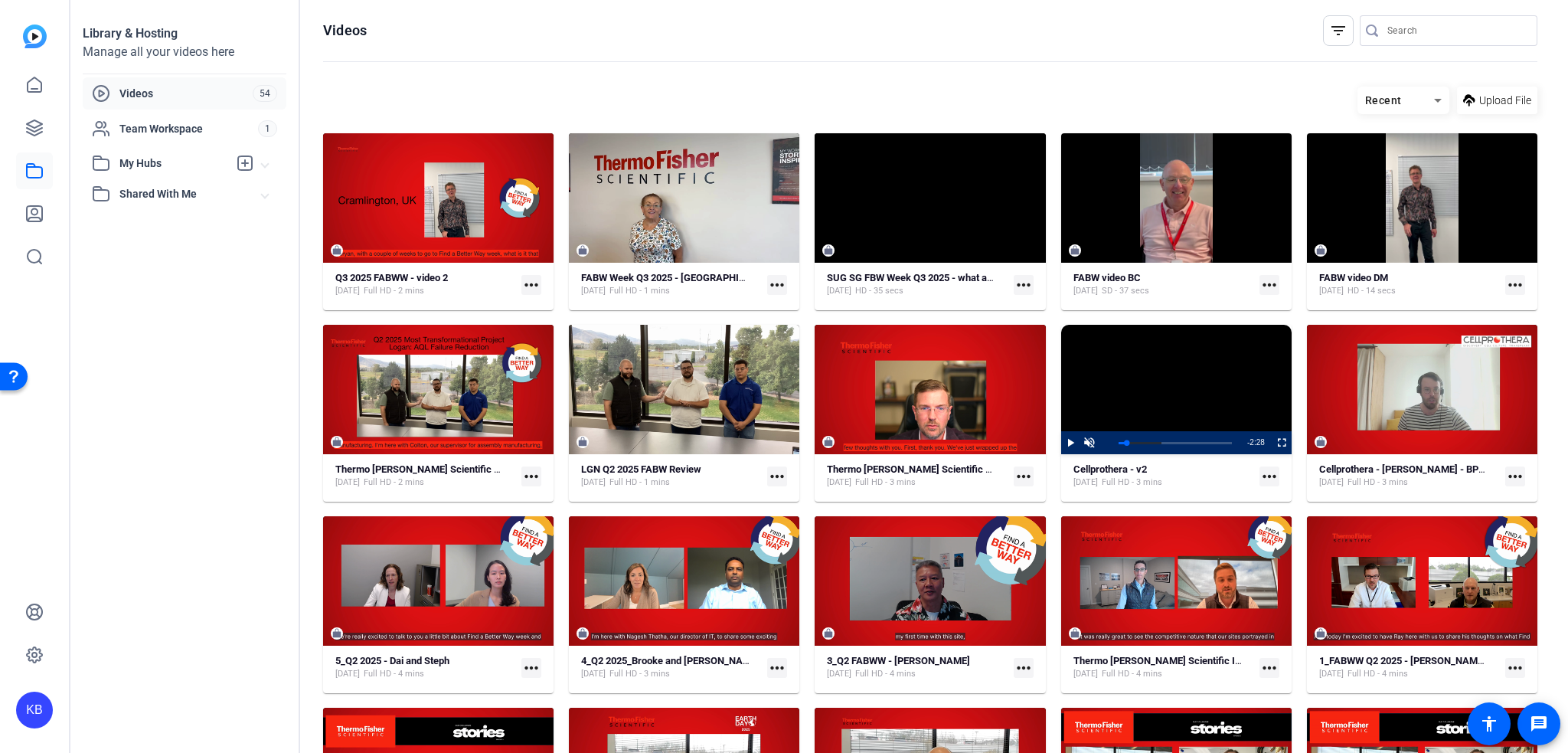
click at [1262, 475] on mat-icon "more_horiz" at bounding box center [1269, 477] width 20 height 20
click at [1269, 501] on span "Edit in Creator" at bounding box center [1297, 498] width 64 height 18
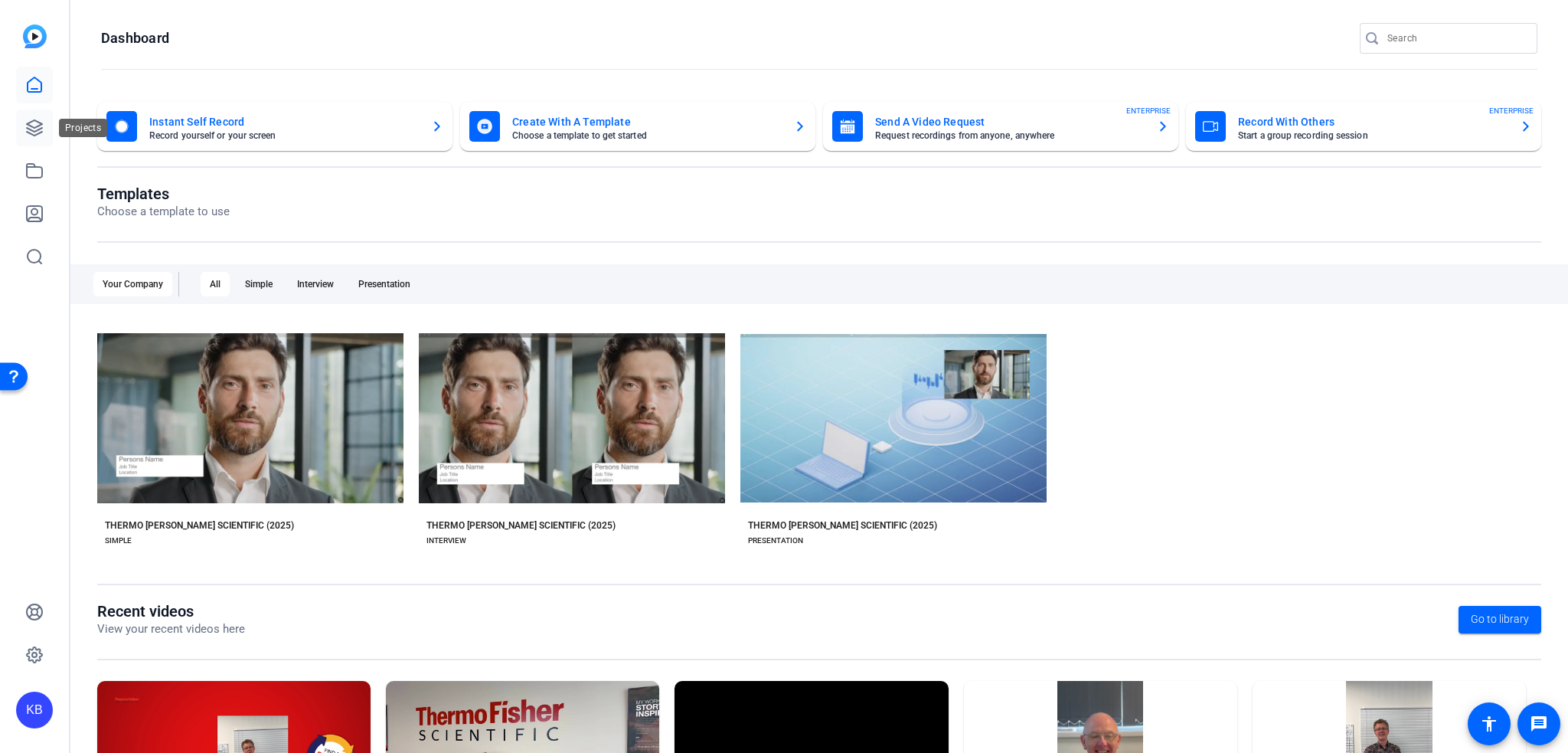
click at [30, 126] on icon at bounding box center [34, 128] width 18 height 18
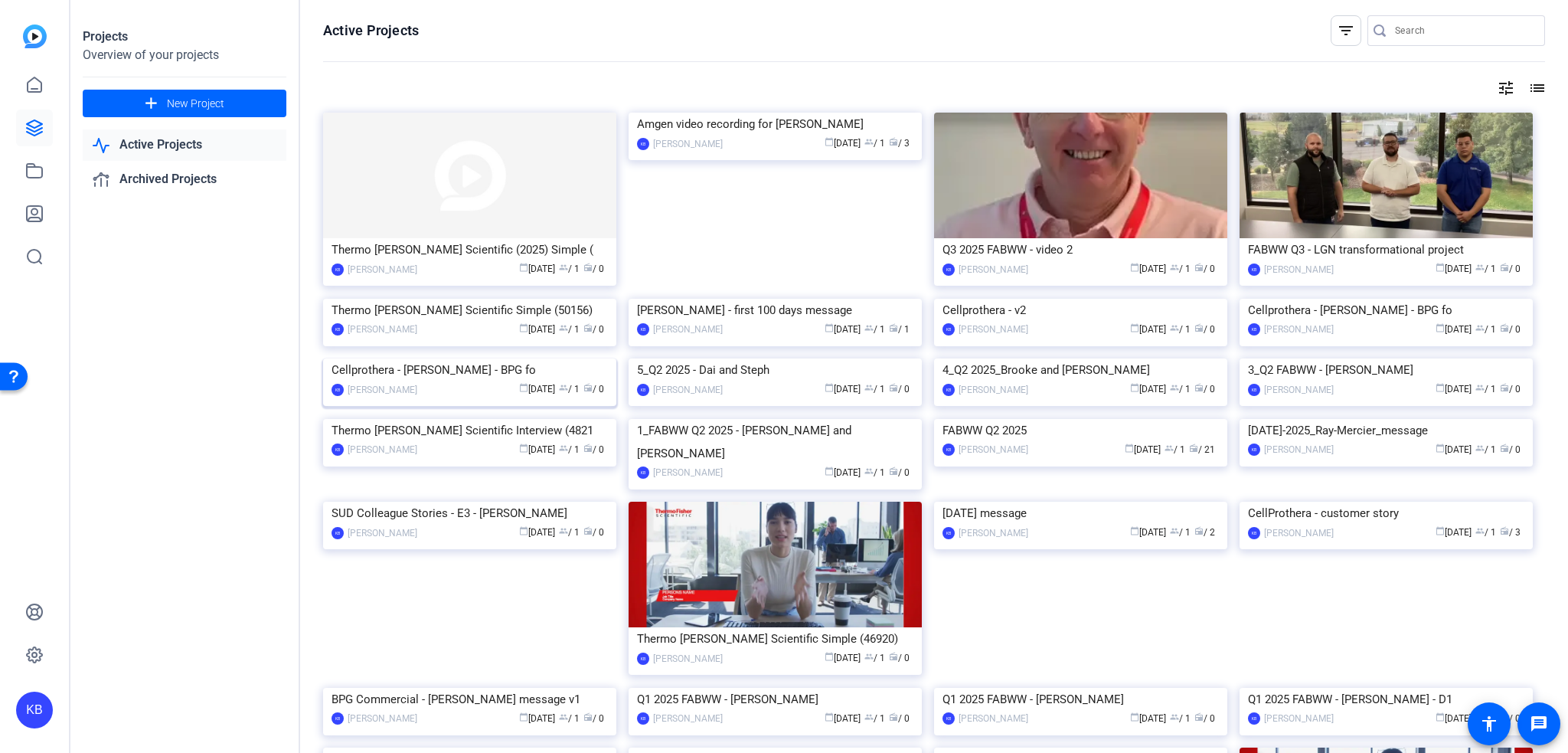
click at [574, 359] on img at bounding box center [469, 359] width 293 height 0
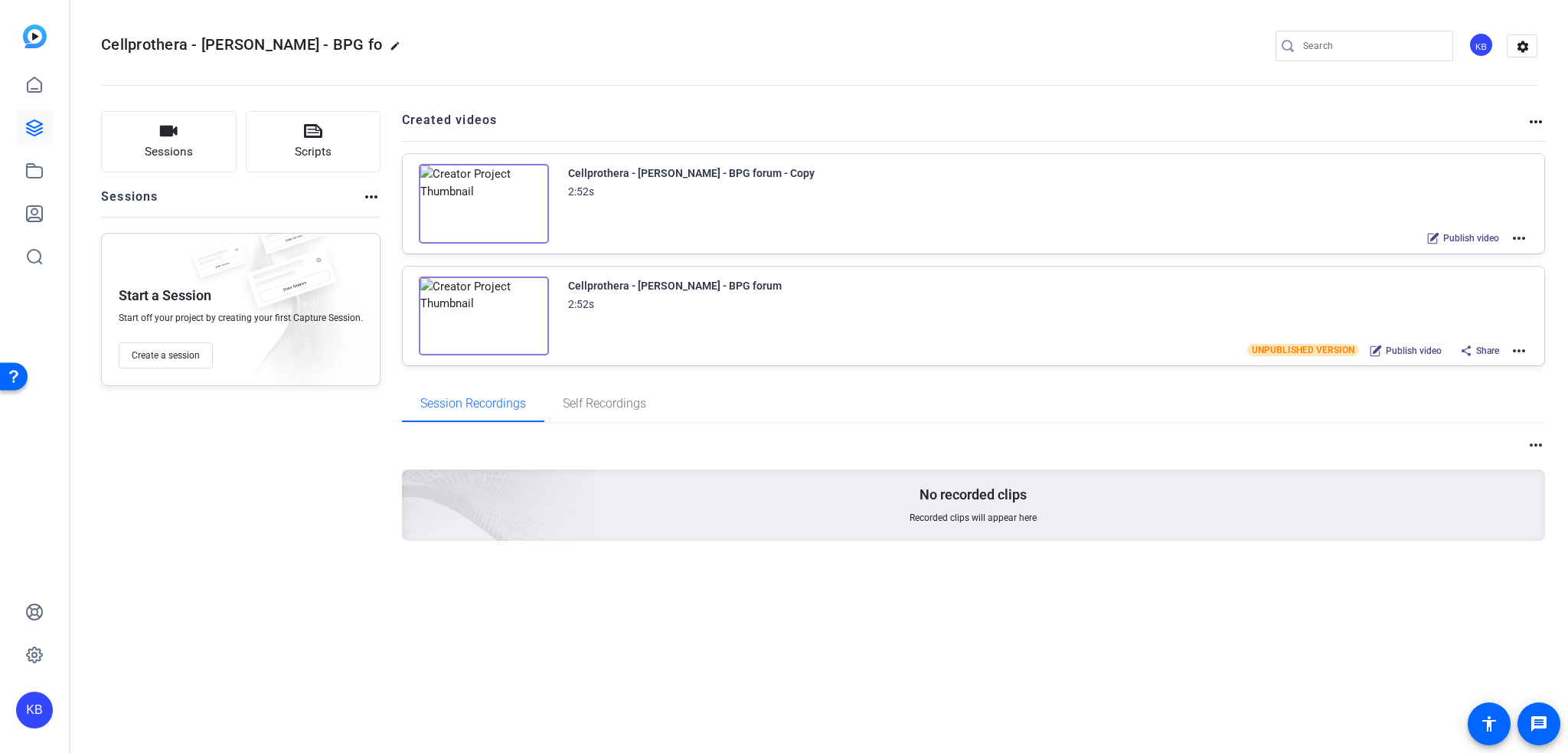
click at [480, 198] on img at bounding box center [483, 203] width 130 height 80
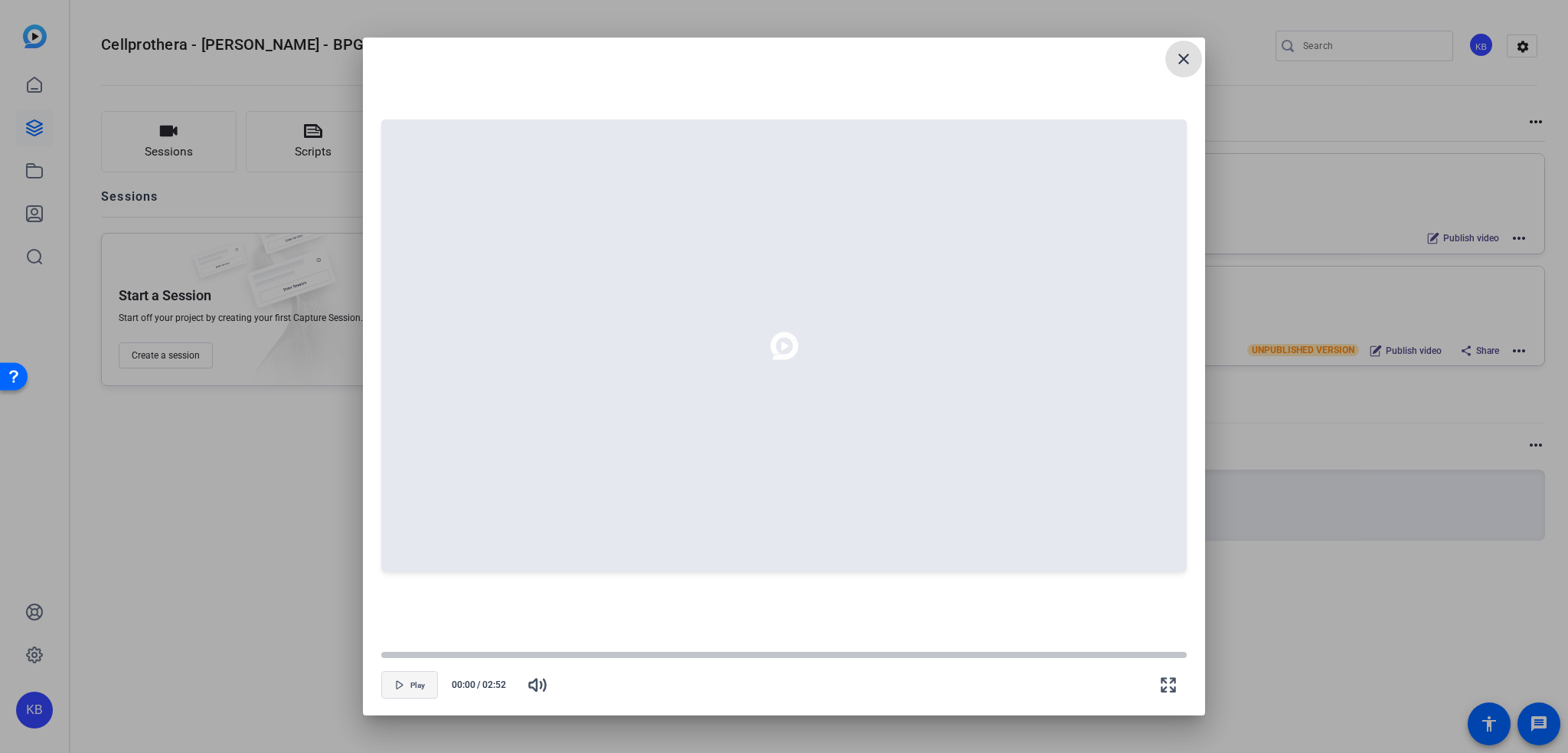
click at [423, 685] on span "Play" at bounding box center [418, 685] width 15 height 9
click at [1178, 61] on mat-icon "close" at bounding box center [1184, 59] width 18 height 18
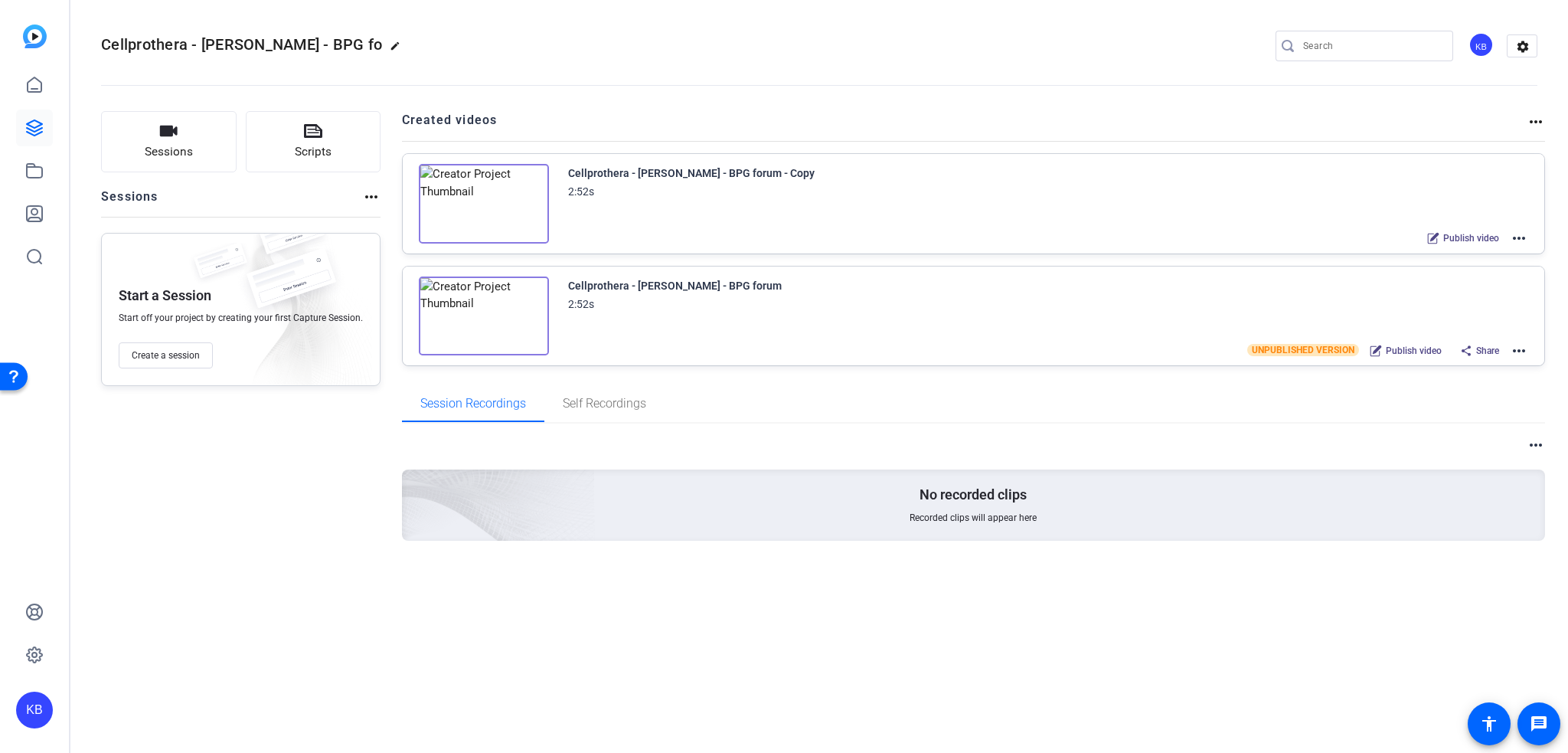
click at [1517, 237] on mat-icon "more_horiz" at bounding box center [1519, 238] width 18 height 18
click at [1508, 255] on span "Edit in Creator" at bounding box center [1463, 256] width 106 height 18
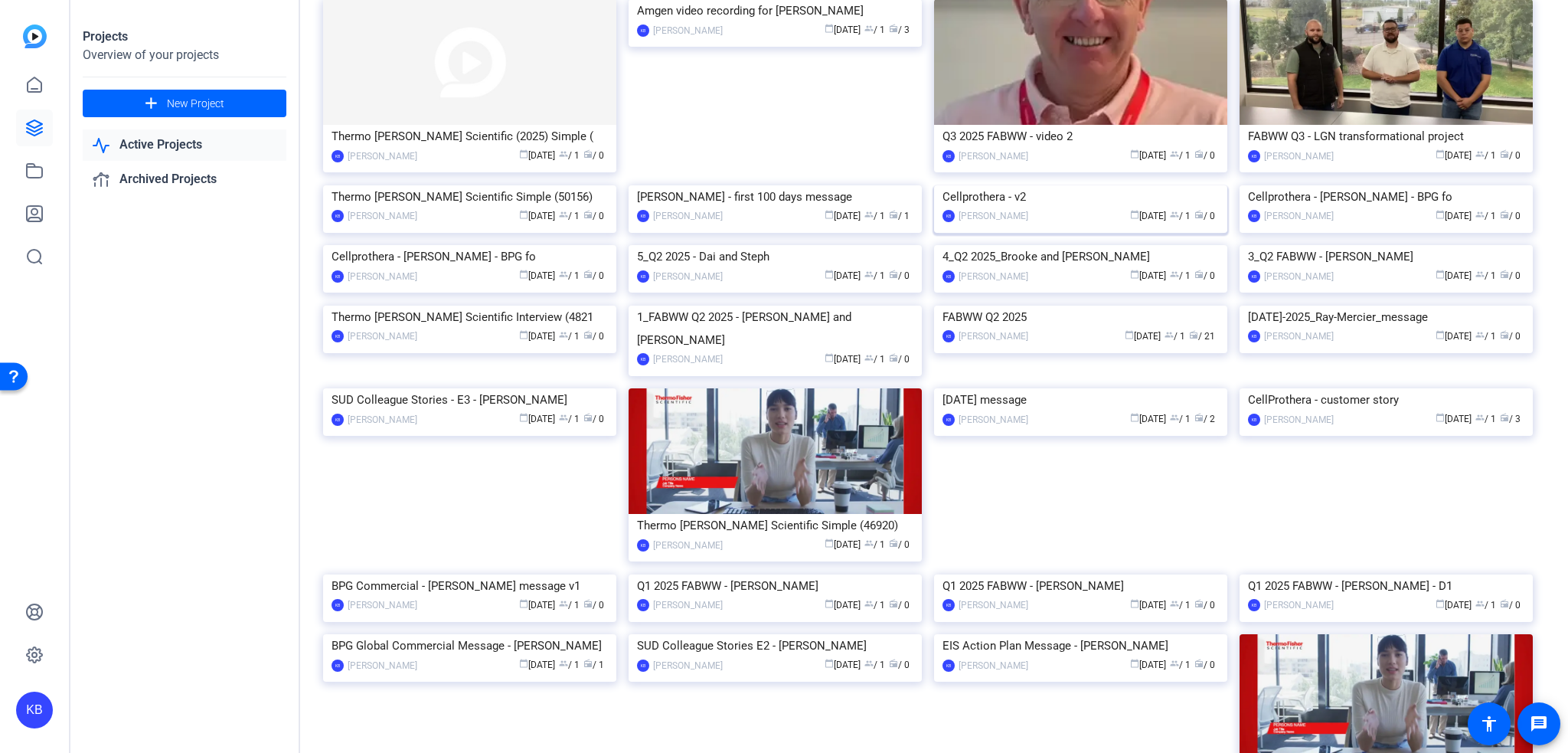
scroll to position [113, 0]
click at [1148, 185] on img at bounding box center [1080, 185] width 293 height 0
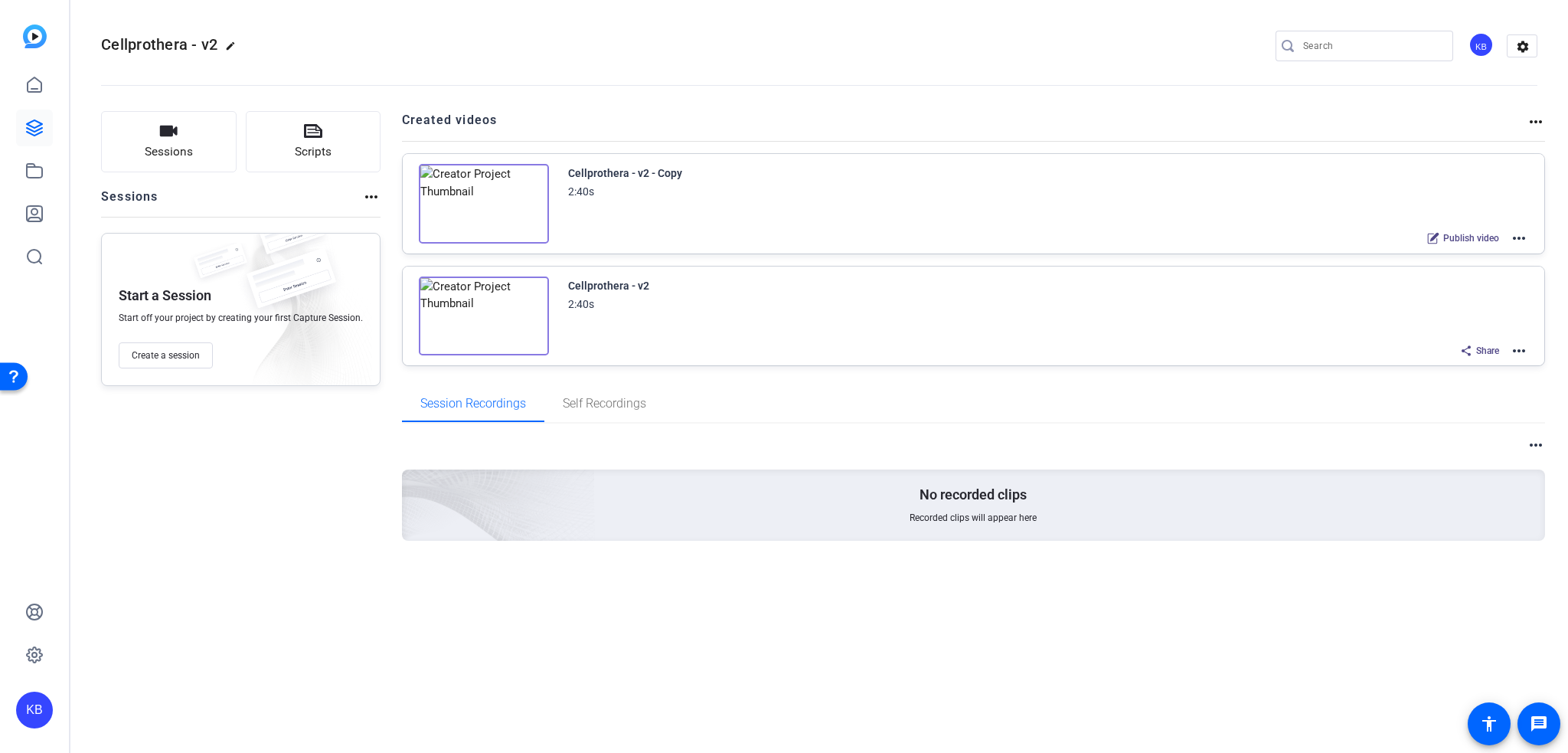
click at [1516, 240] on mat-icon "more_horiz" at bounding box center [1519, 238] width 18 height 18
click at [1453, 290] on span "Duplicate in new Project" at bounding box center [1463, 294] width 106 height 18
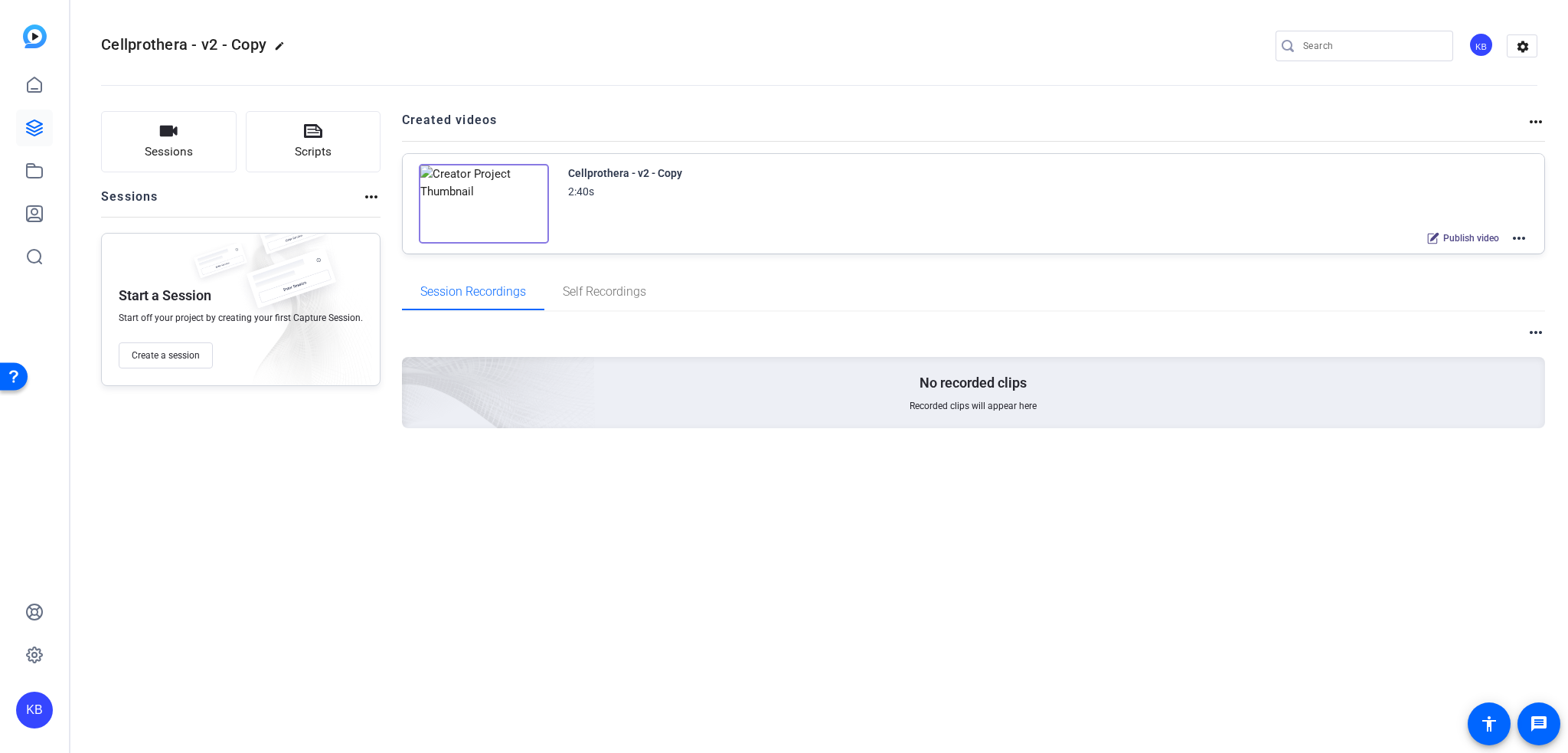
click at [271, 46] on h2 "Cellprothera - v2 - Copy edit" at bounding box center [197, 46] width 192 height 27
click at [281, 47] on mat-icon "edit" at bounding box center [283, 50] width 18 height 18
drag, startPoint x: 178, startPoint y: 40, endPoint x: 346, endPoint y: 5, distance: 171.6
click at [346, 5] on div "Cellprothera - v2 - Copy check_circle clear KB settings" at bounding box center [819, 46] width 1436 height 115
type input "Cellprothera - v3"
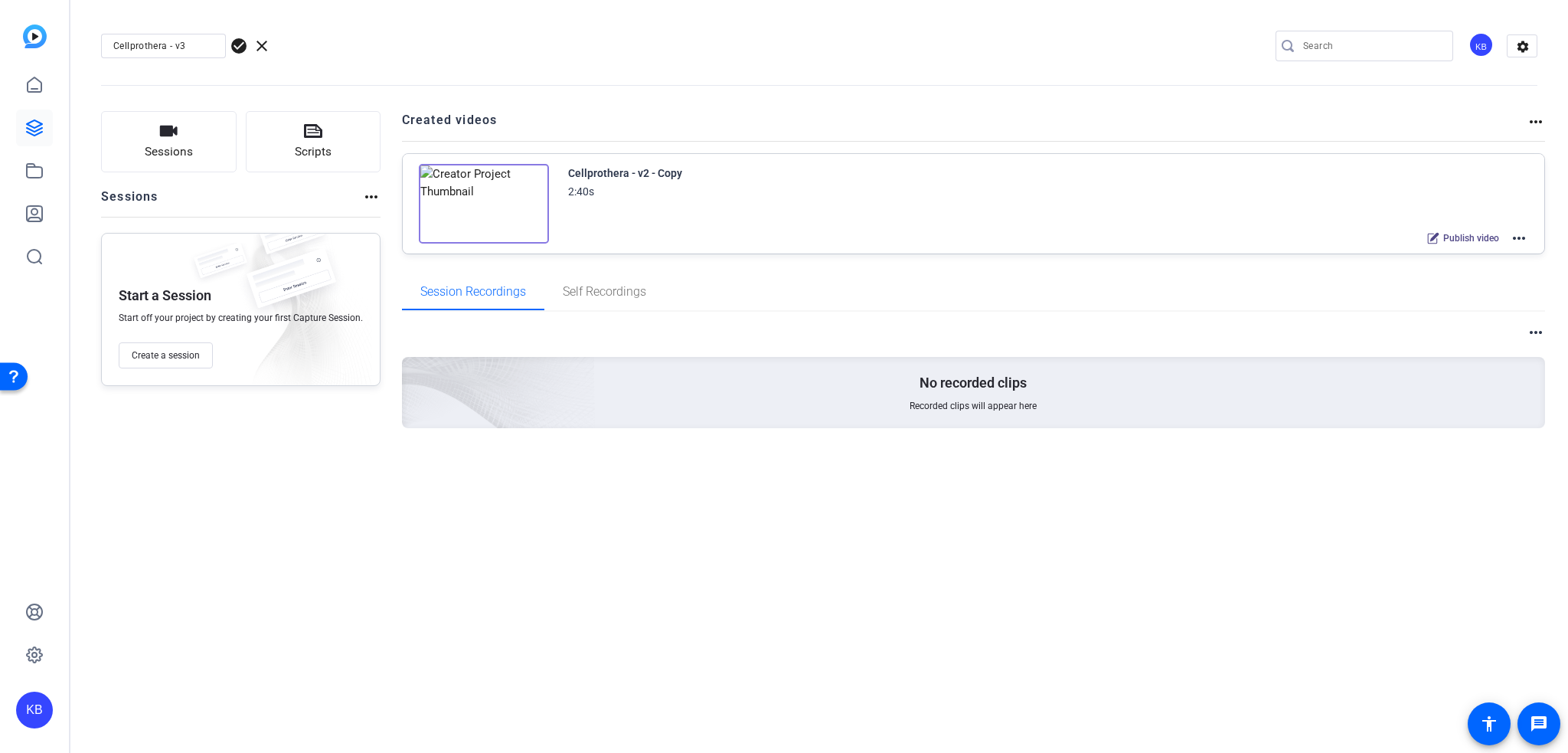
click at [655, 206] on div "Cellprothera - v2 - Copy 2:40s Publish video more_horiz" at bounding box center [1048, 205] width 960 height 84
click at [245, 43] on span "check_circle" at bounding box center [239, 46] width 18 height 18
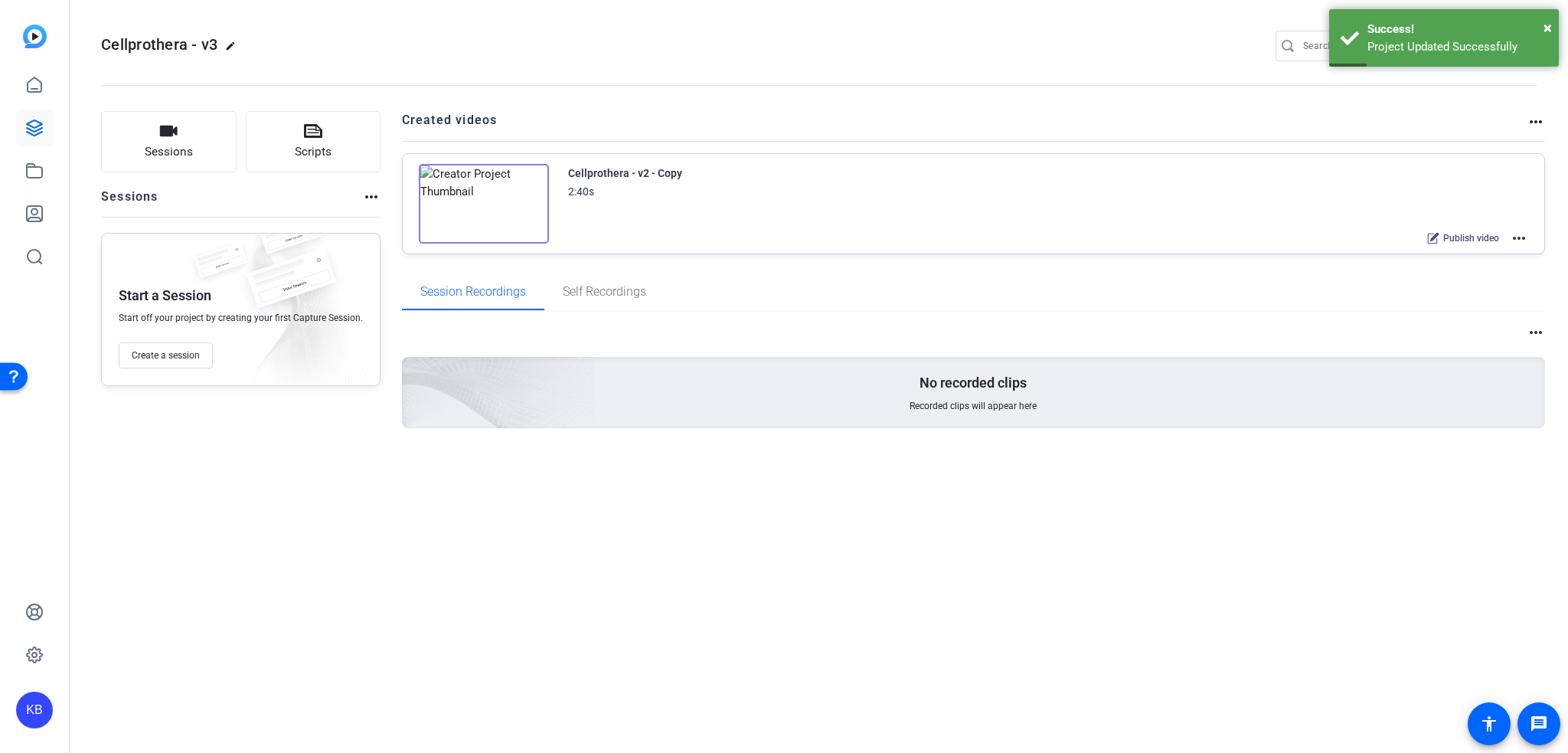
click at [1525, 236] on mat-icon "more_horiz" at bounding box center [1519, 238] width 18 height 18
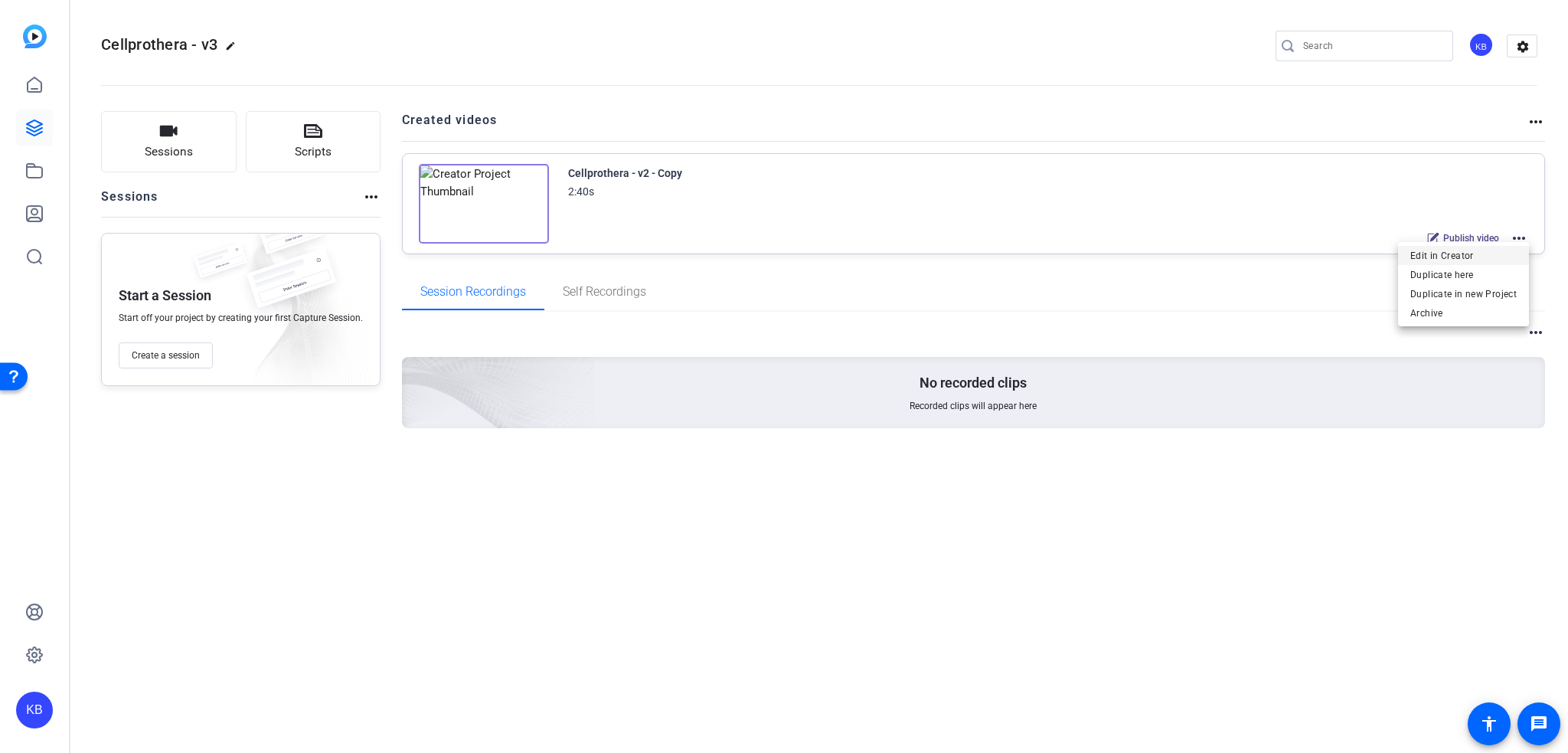
click at [1494, 255] on span "Edit in Creator" at bounding box center [1463, 256] width 106 height 18
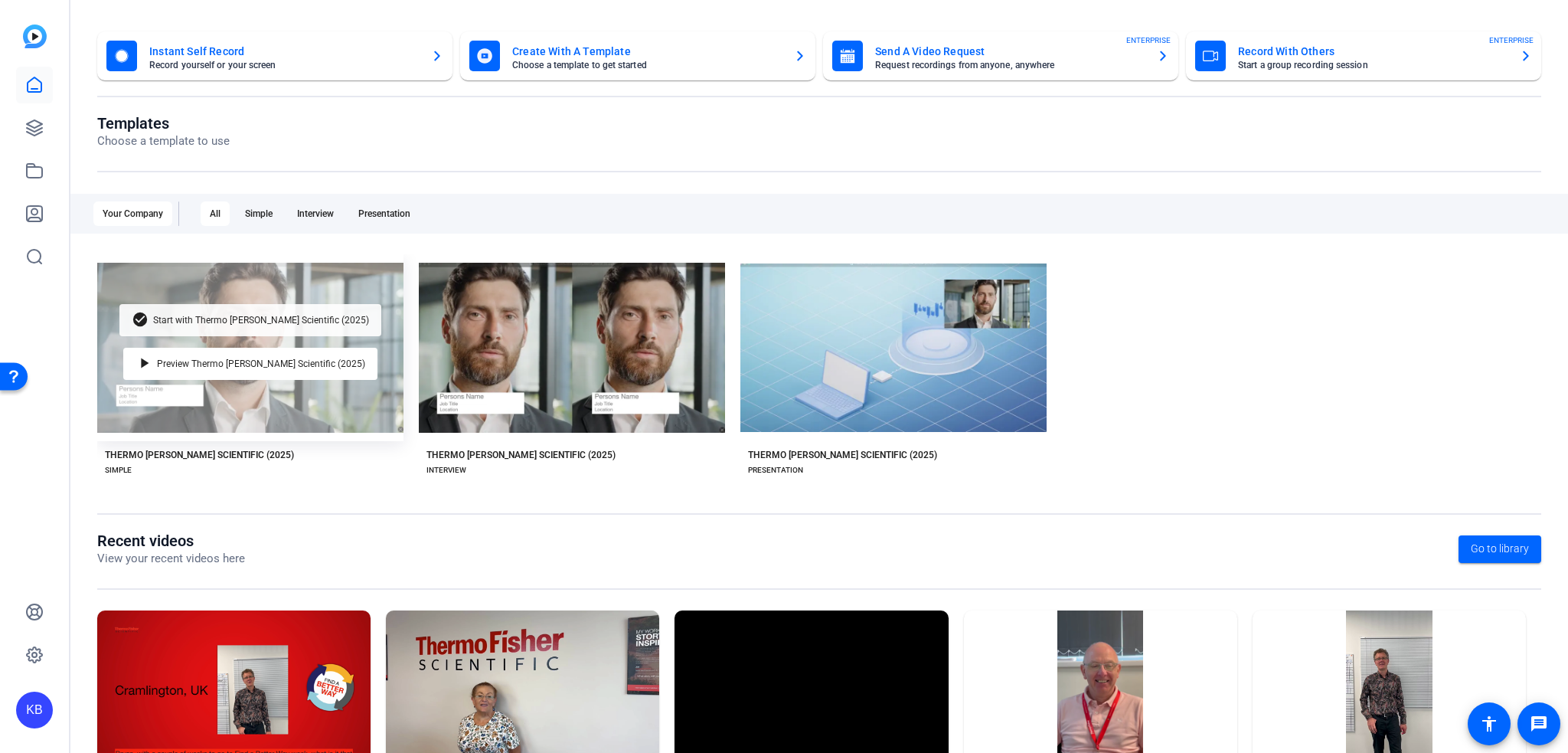
scroll to position [153, 0]
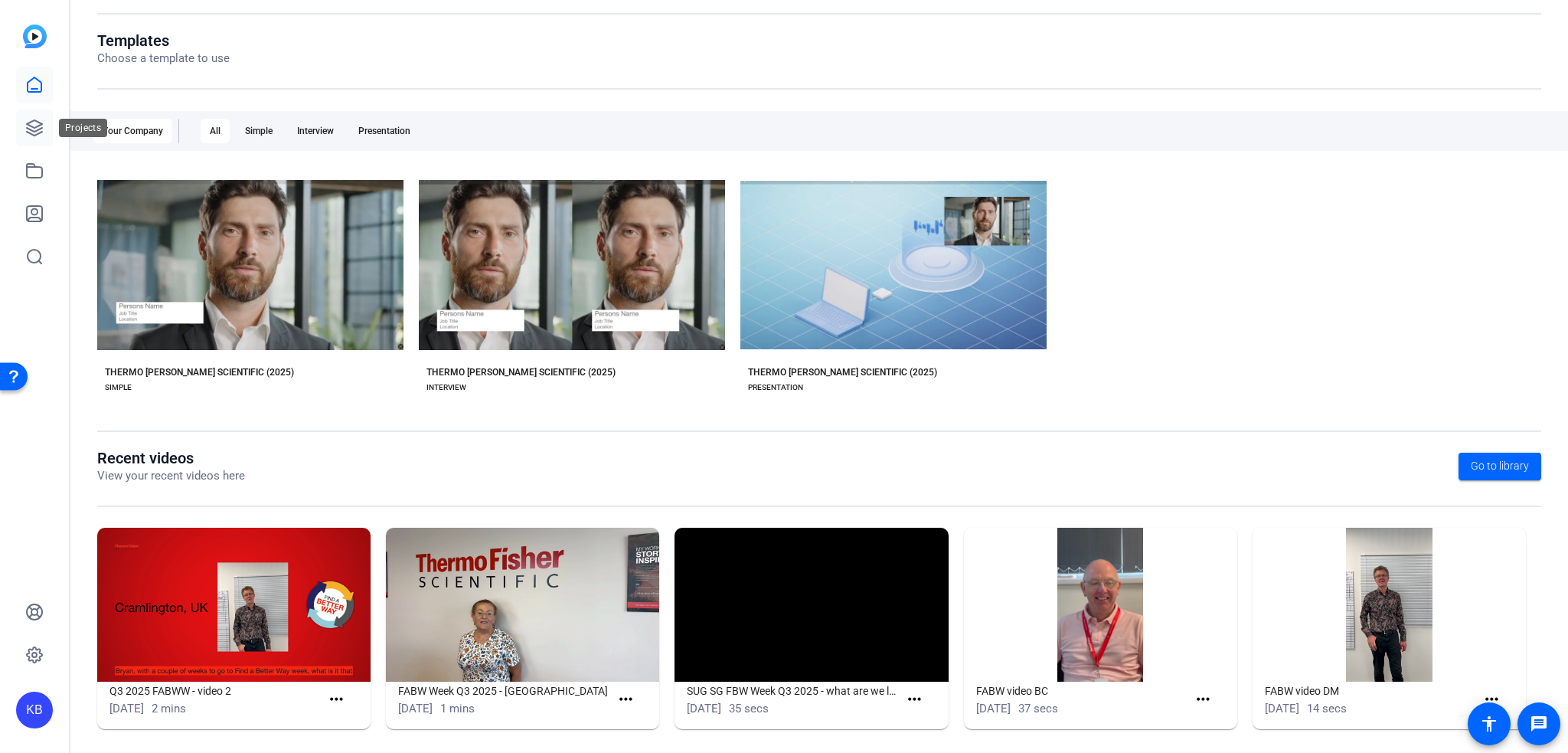
click at [34, 133] on icon at bounding box center [34, 128] width 18 height 18
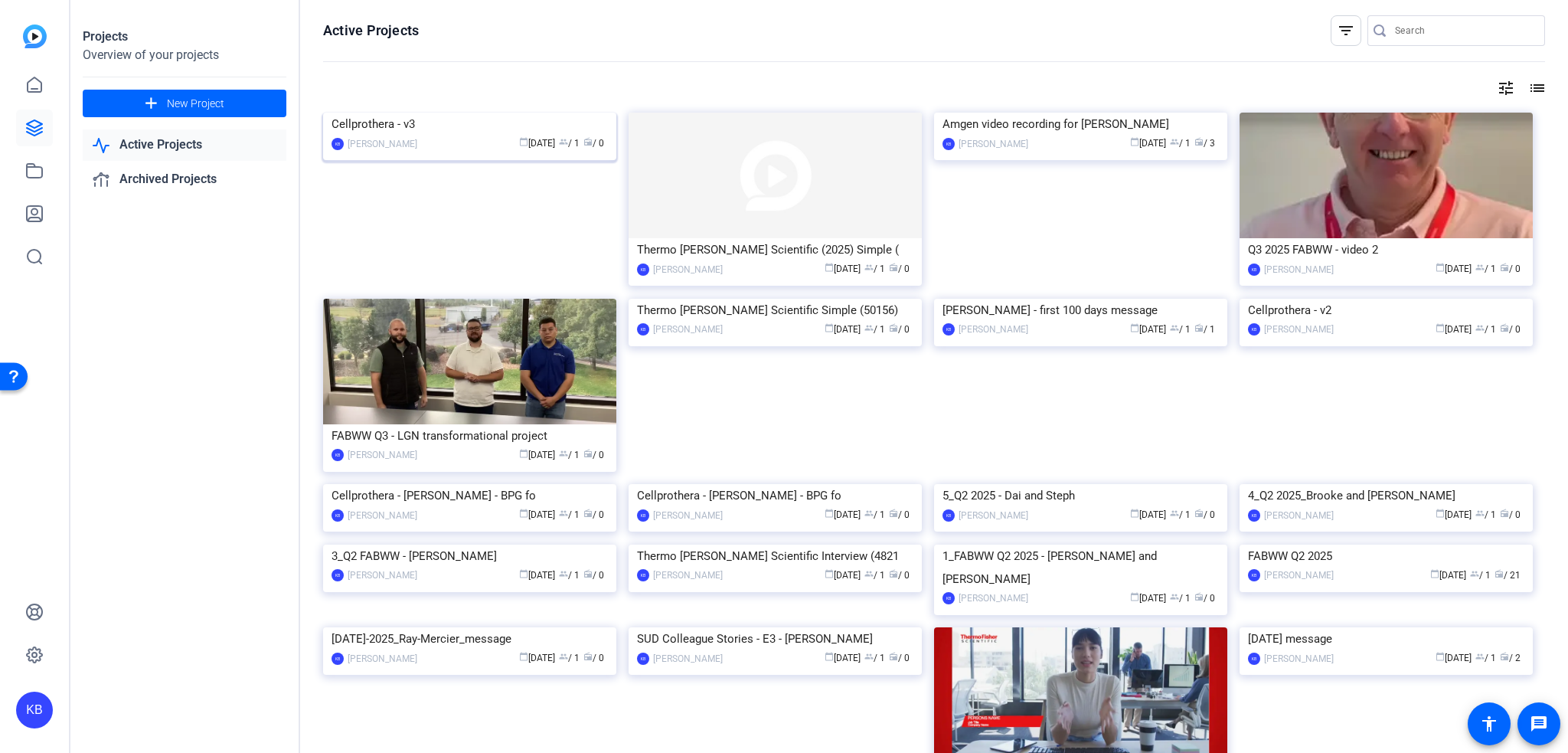
click at [516, 113] on img at bounding box center [469, 113] width 293 height 0
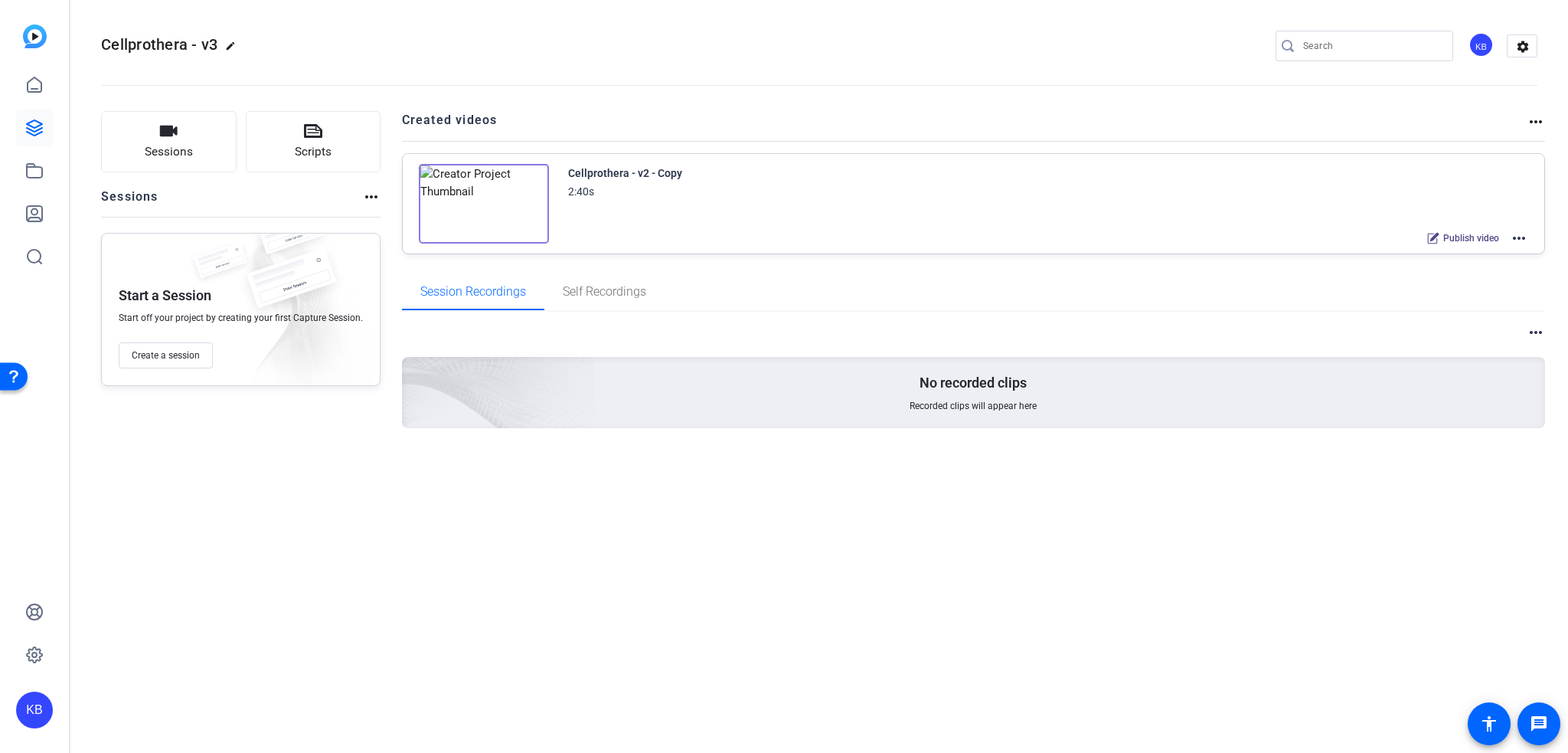
click at [1521, 238] on mat-icon "more_horiz" at bounding box center [1519, 238] width 18 height 18
click at [1414, 257] on span "Edit in Creator" at bounding box center [1463, 256] width 106 height 18
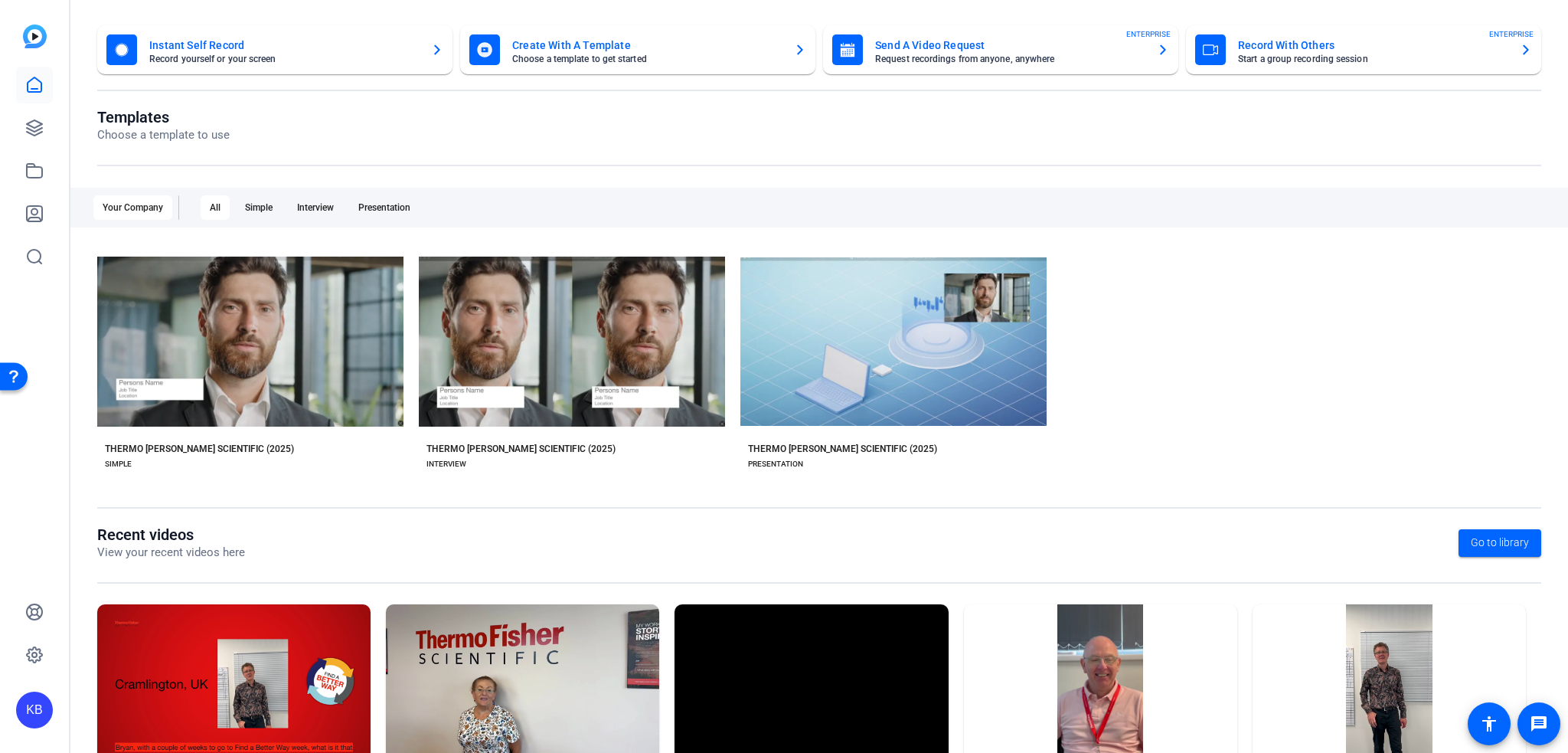
scroll to position [163, 0]
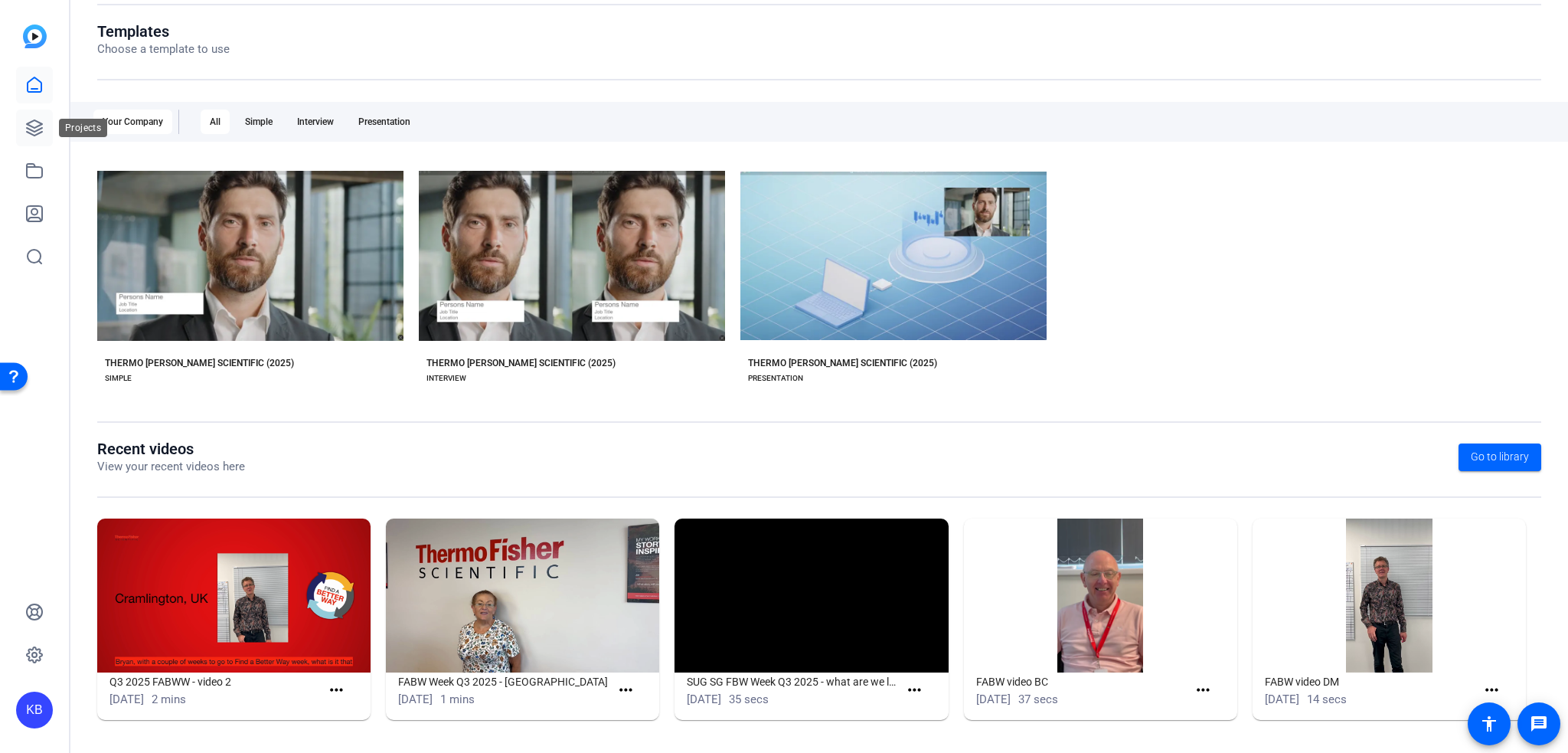
click at [35, 133] on icon at bounding box center [34, 128] width 18 height 18
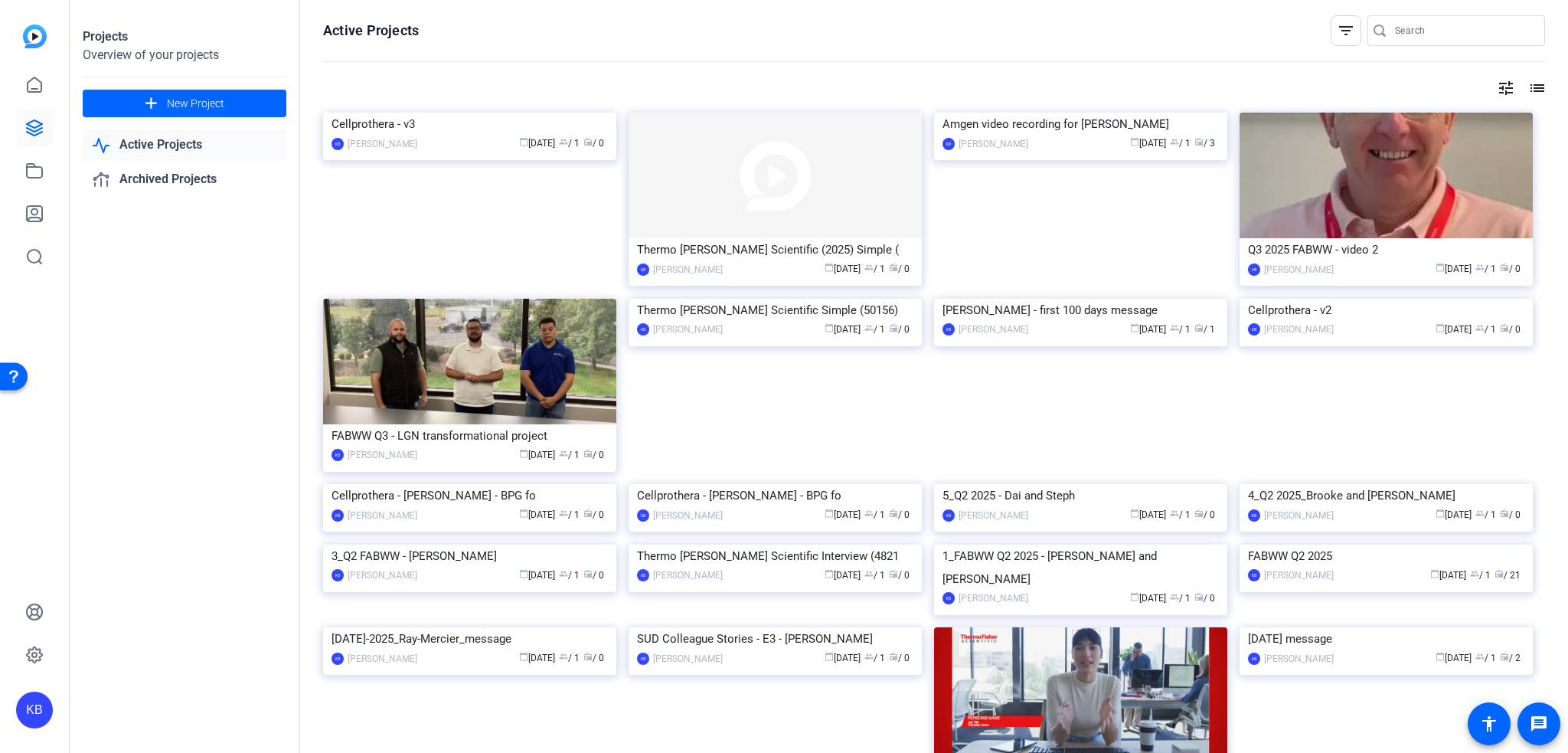
click at [57, 168] on div "KB" at bounding box center [34, 376] width 69 height 753
click at [28, 174] on icon at bounding box center [34, 171] width 18 height 18
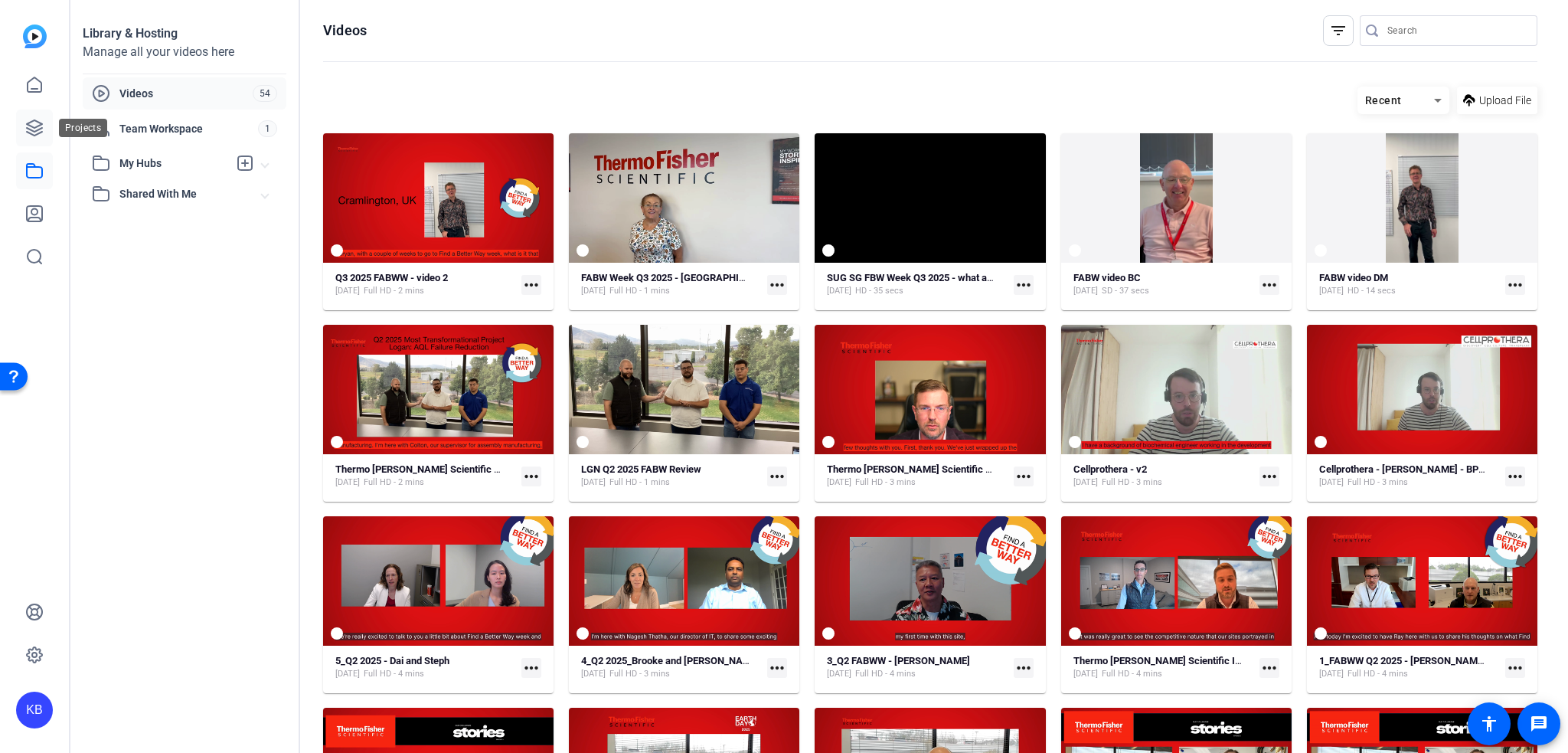
click at [35, 126] on icon at bounding box center [34, 128] width 18 height 18
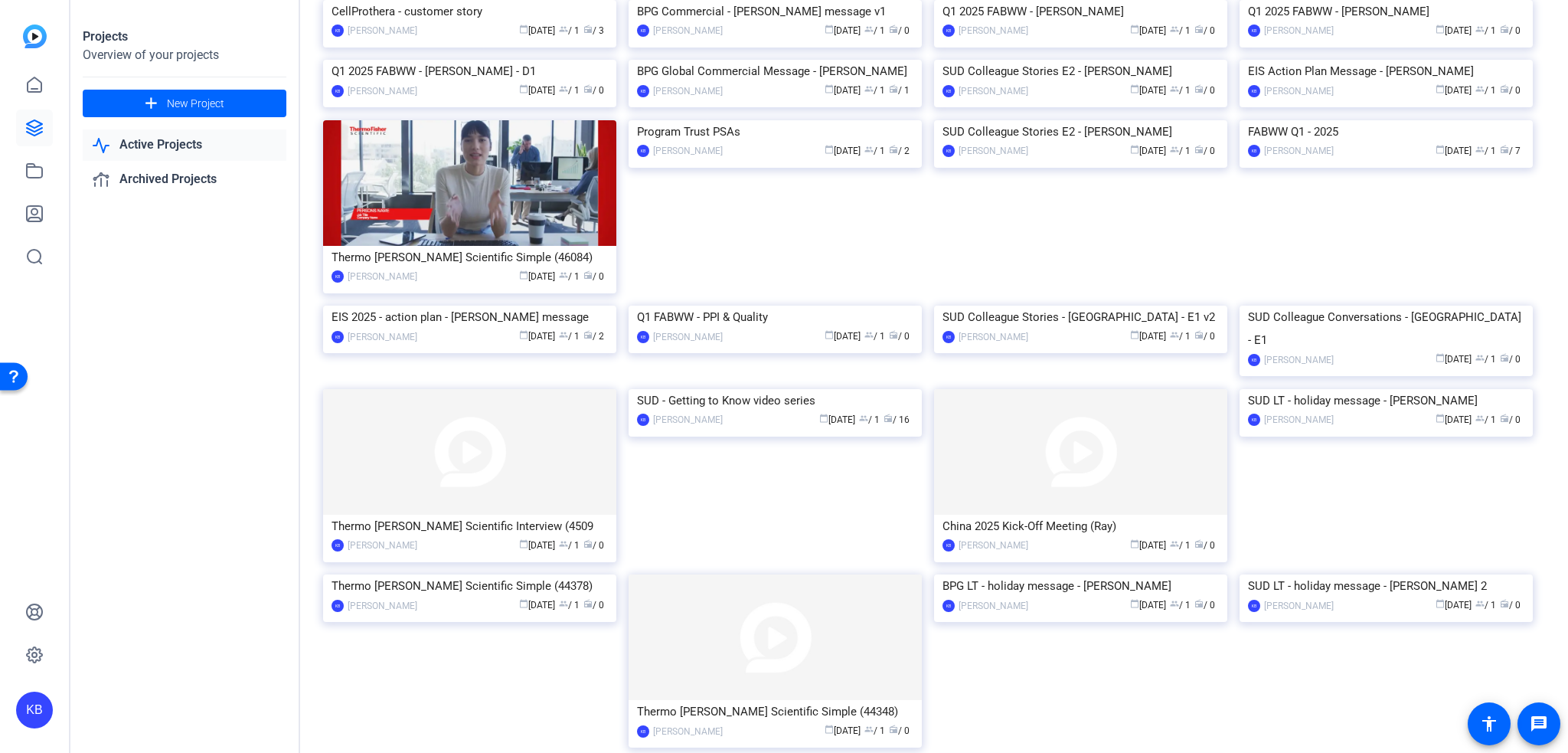
scroll to position [736, 0]
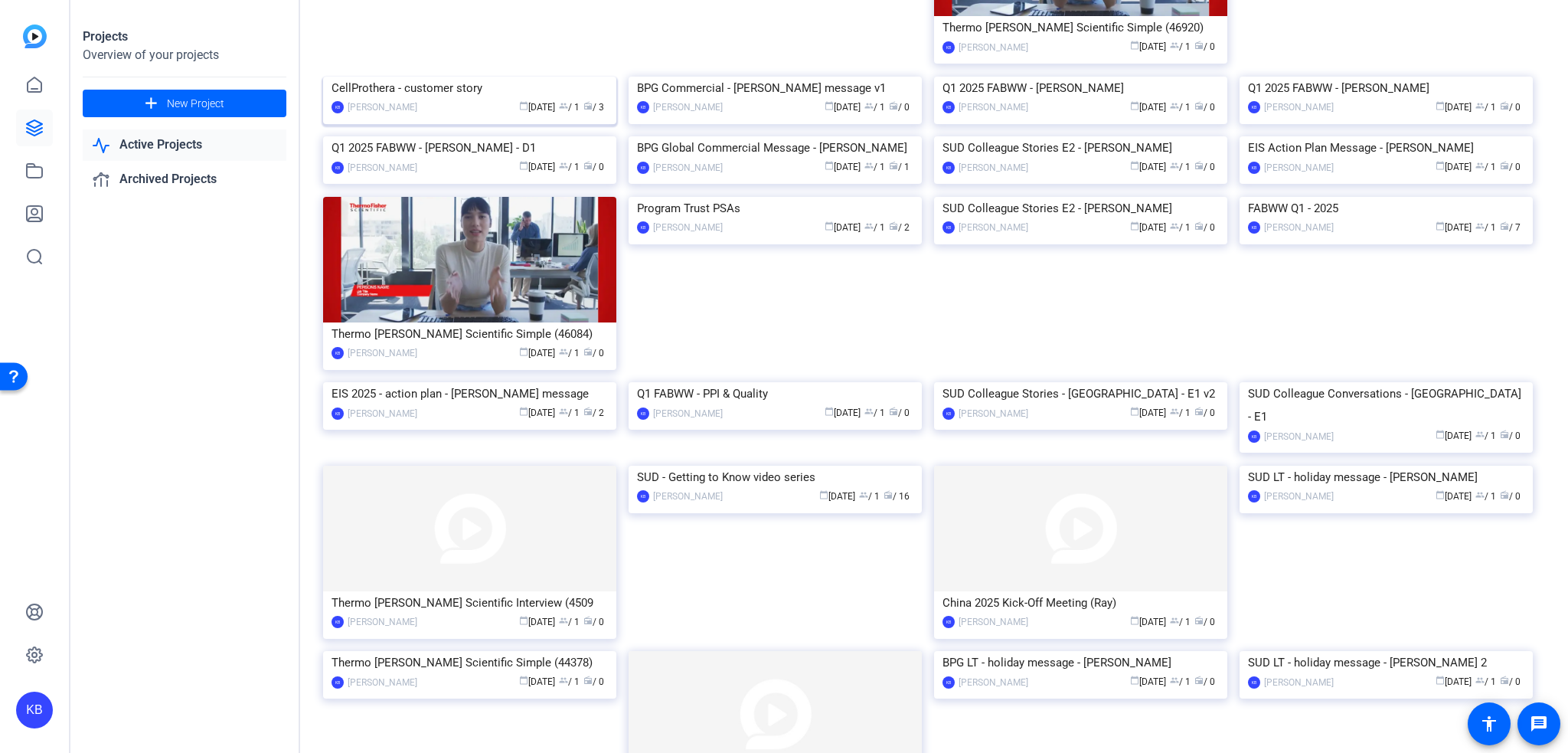
click at [561, 76] on img at bounding box center [469, 76] width 293 height 0
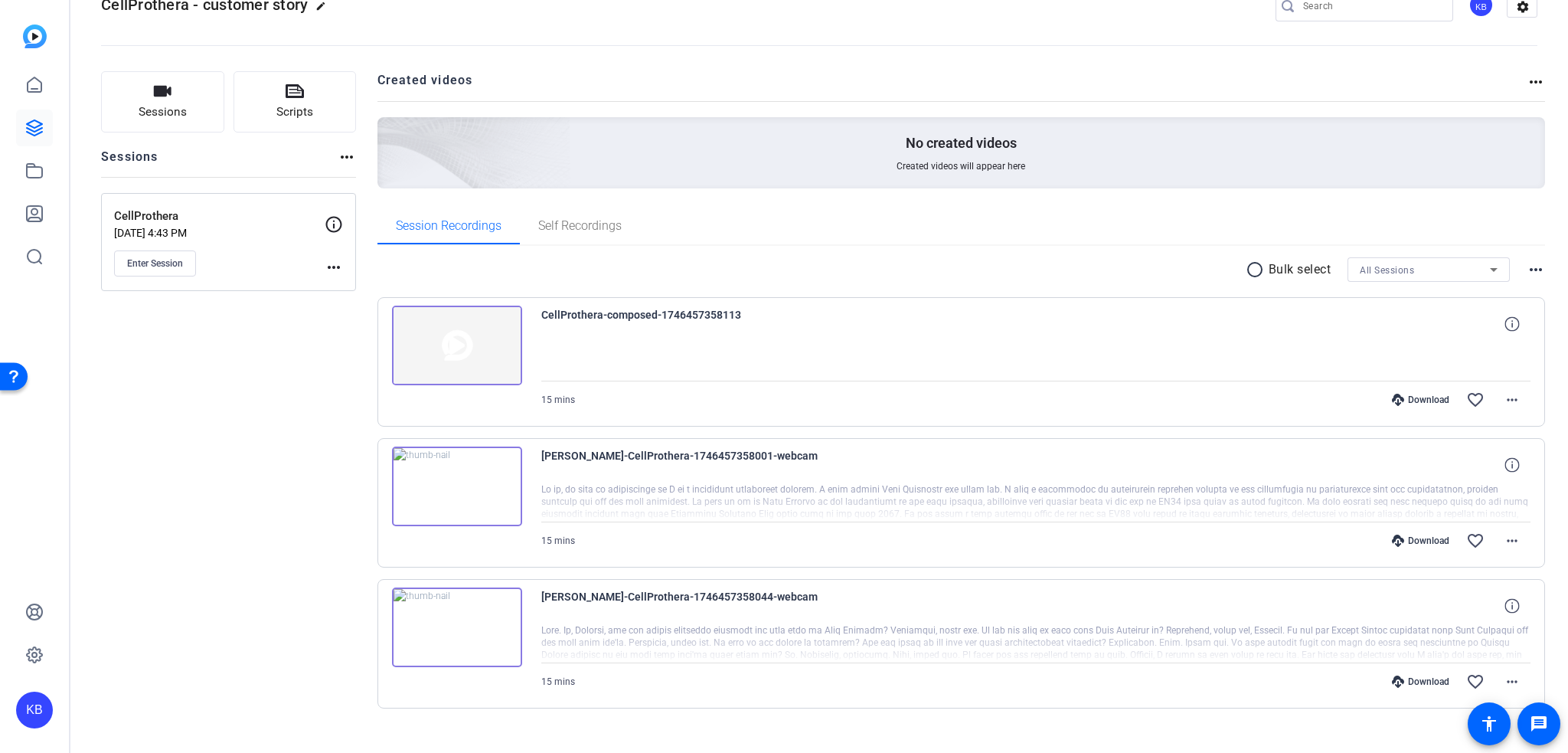
scroll to position [61, 0]
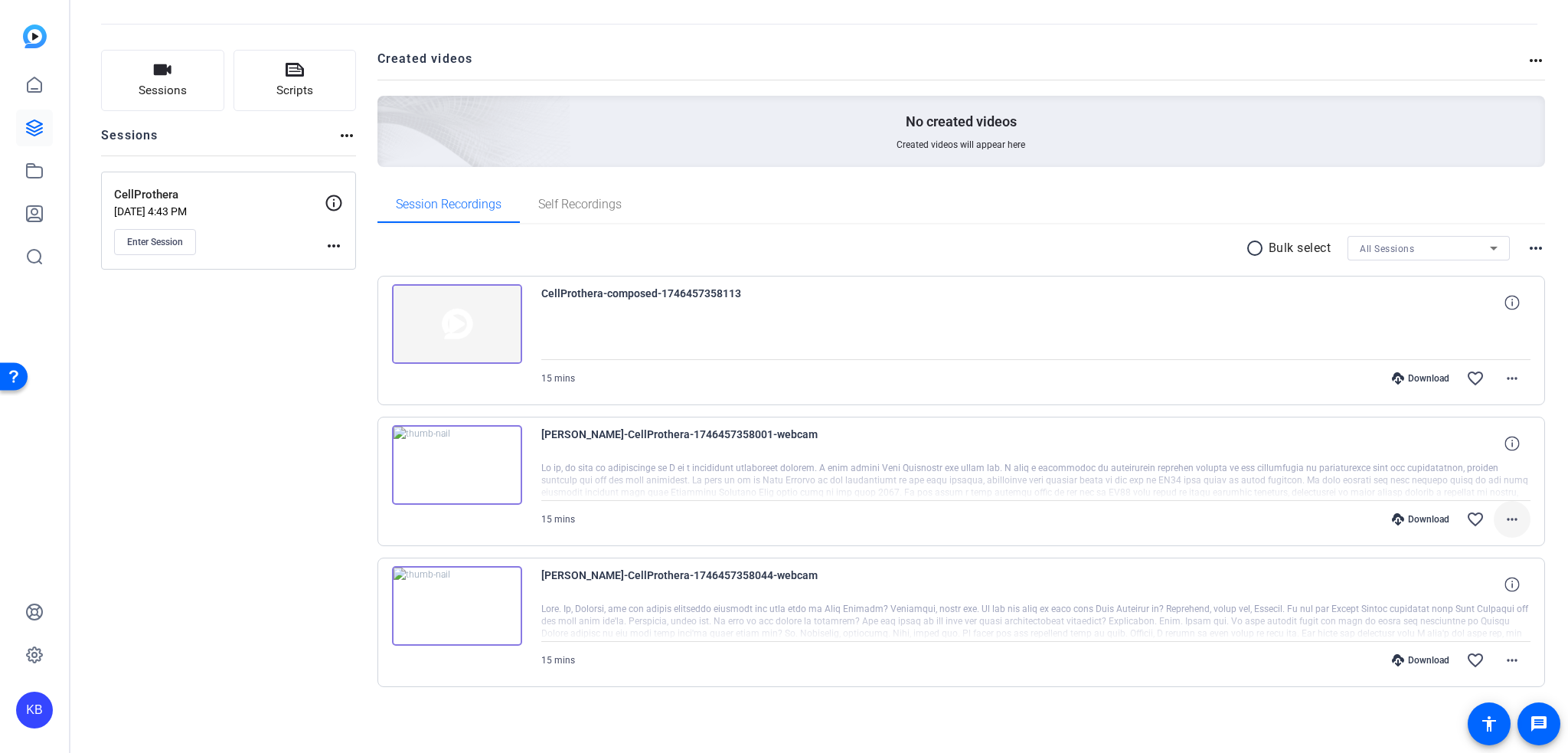
click at [1502, 521] on mat-icon "more_horiz" at bounding box center [1512, 519] width 18 height 18
click at [1136, 482] on div at bounding box center [784, 376] width 1568 height 753
click at [1502, 514] on mat-icon "more_horiz" at bounding box center [1512, 519] width 18 height 18
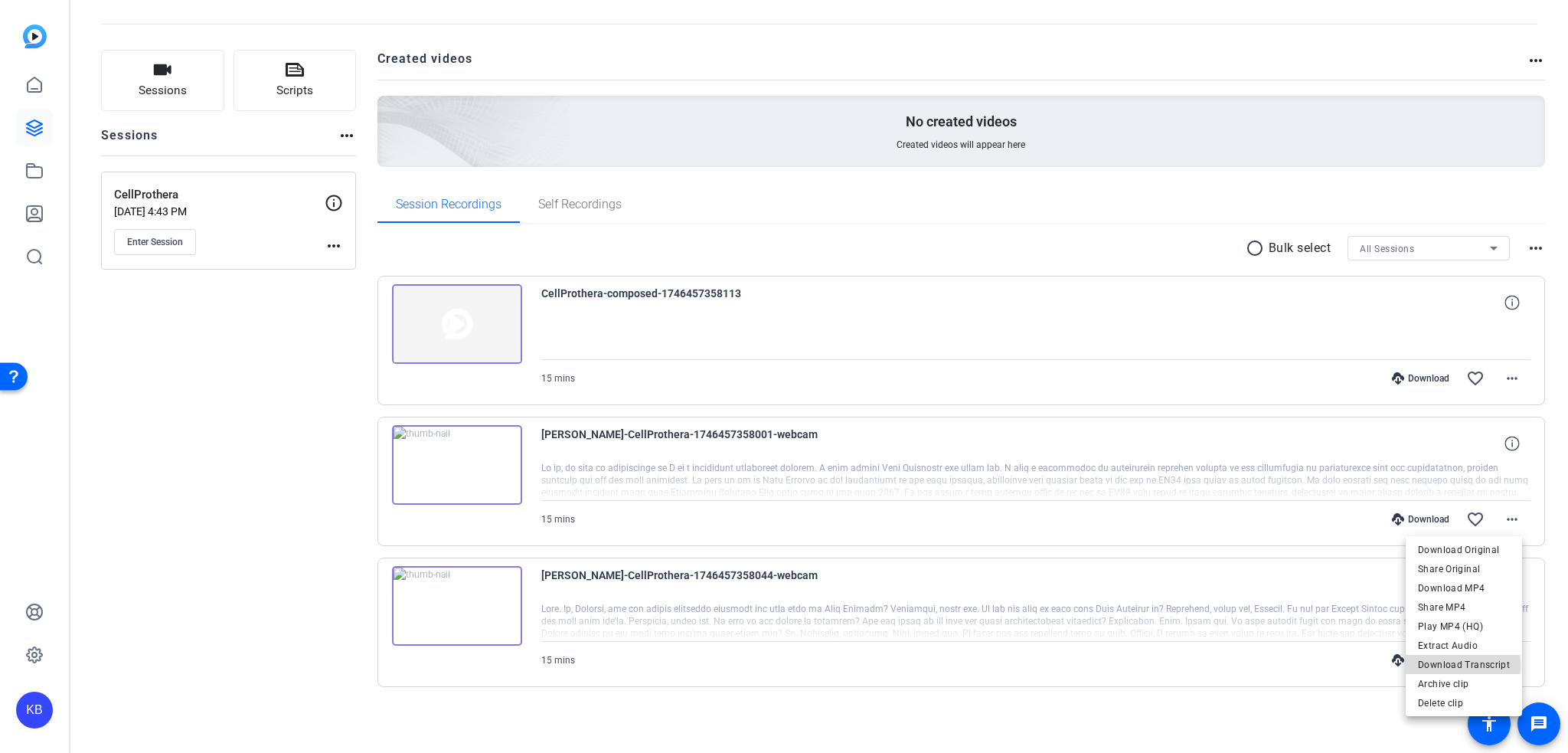
click at [1443, 665] on span "Download Transcript" at bounding box center [1463, 664] width 92 height 18
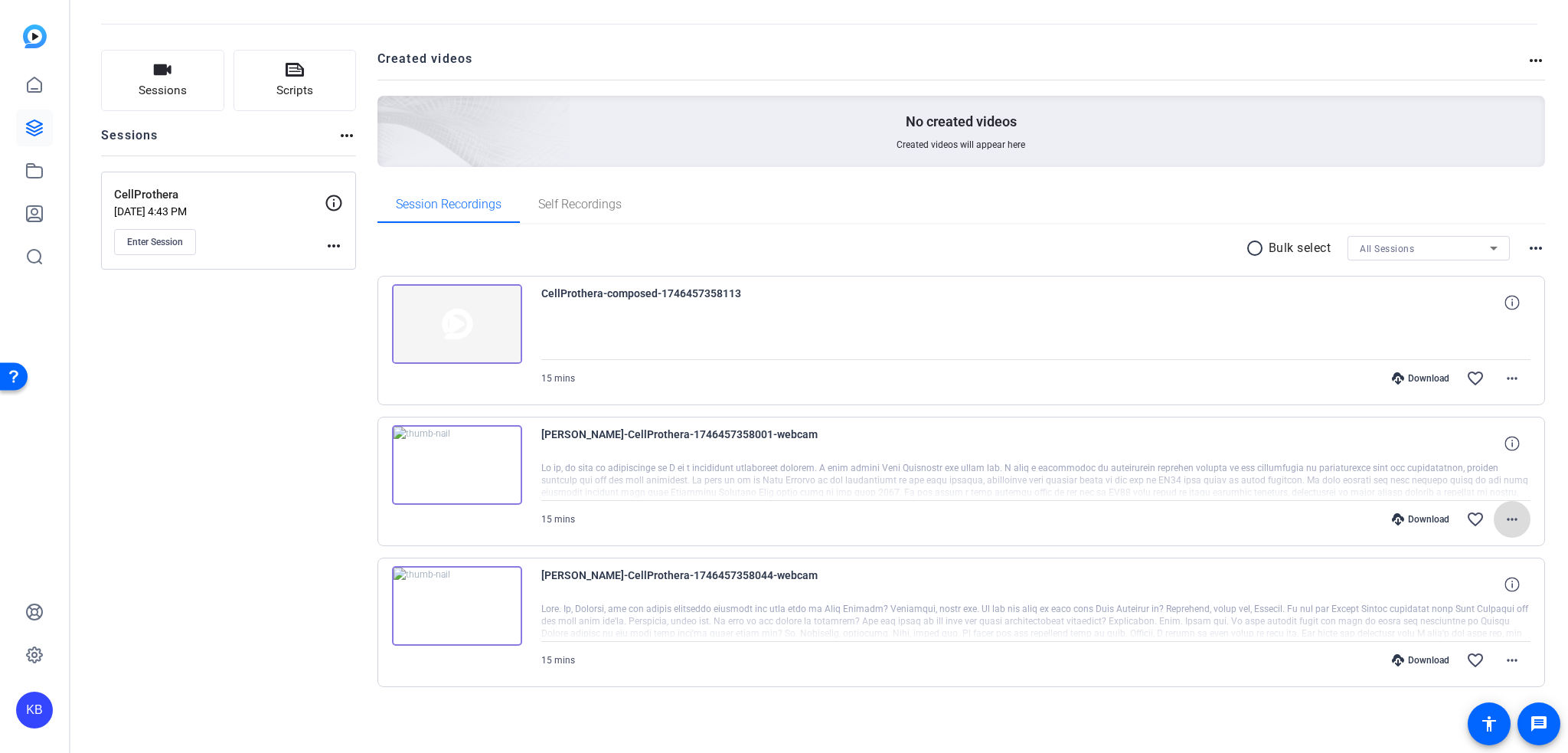
click at [1493, 515] on span at bounding box center [1512, 519] width 37 height 37
click at [163, 453] on div at bounding box center [784, 376] width 1568 height 753
click at [37, 81] on icon at bounding box center [34, 85] width 14 height 15
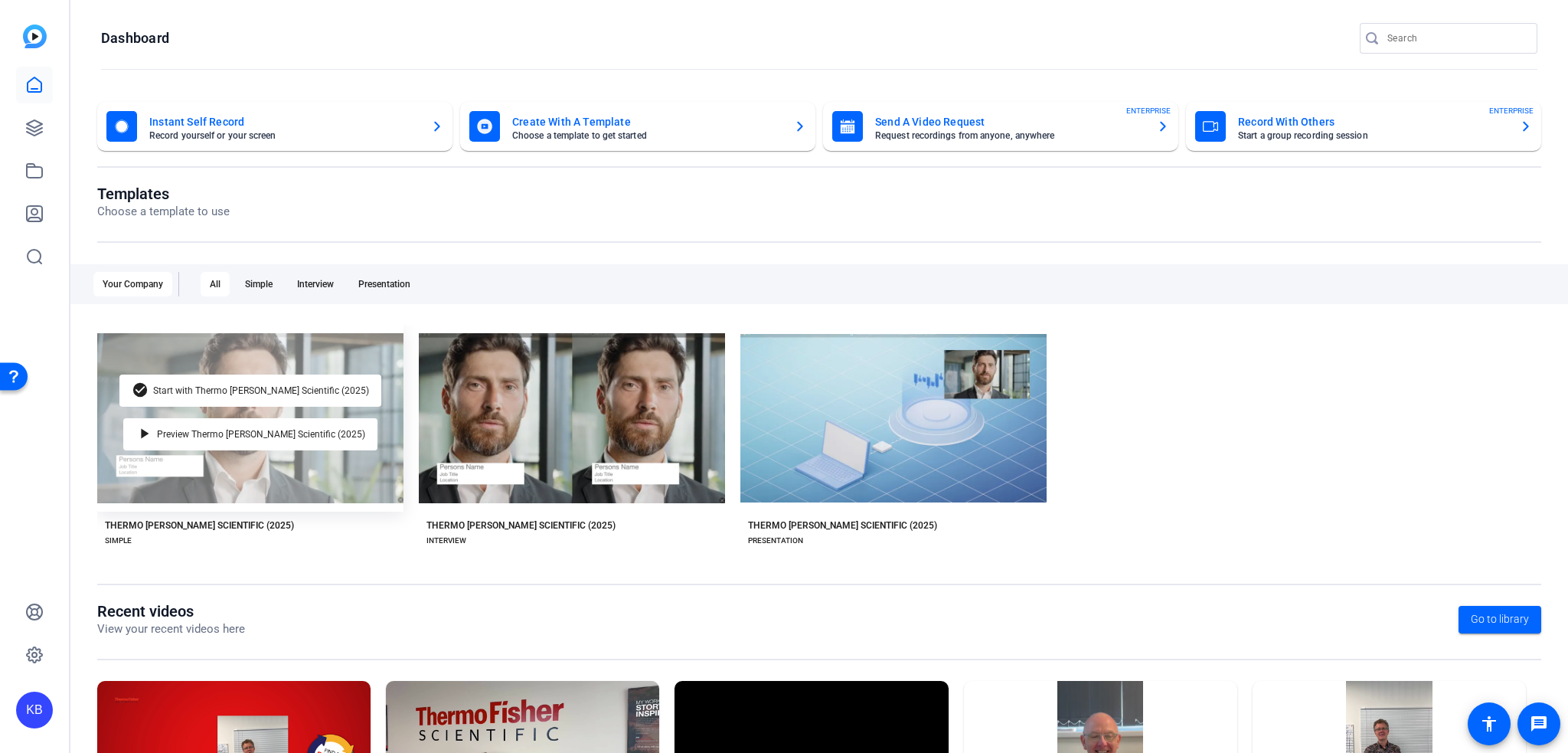
click at [372, 431] on div "check_circle Start with Thermo Fisher Scientific (2025) play_arrow Preview Ther…" at bounding box center [250, 418] width 306 height 187
click at [212, 391] on span "Start with Thermo [PERSON_NAME] Scientific (2025)" at bounding box center [261, 390] width 216 height 9
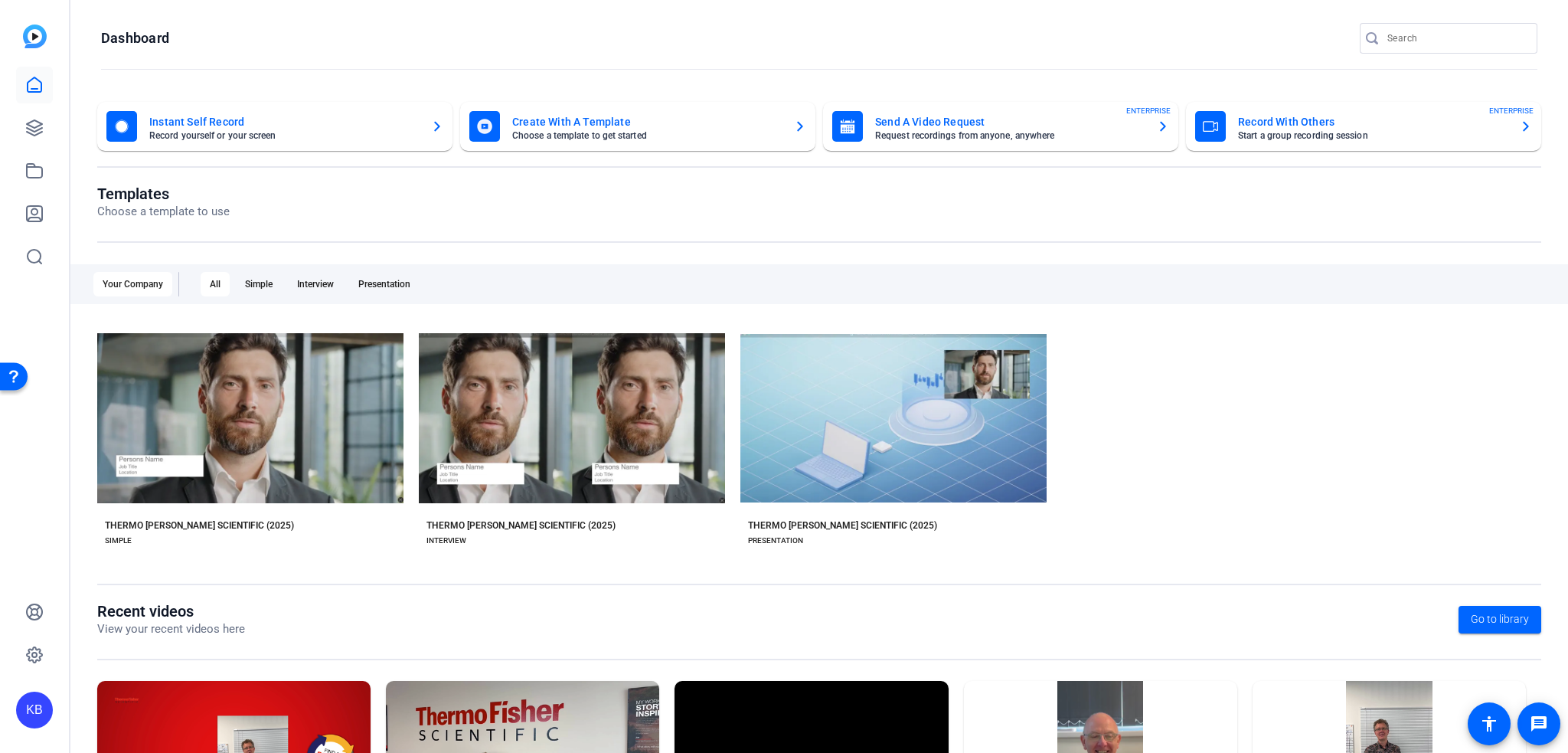
click at [54, 125] on div "KB" at bounding box center [34, 376] width 69 height 753
click at [34, 124] on icon at bounding box center [34, 128] width 18 height 18
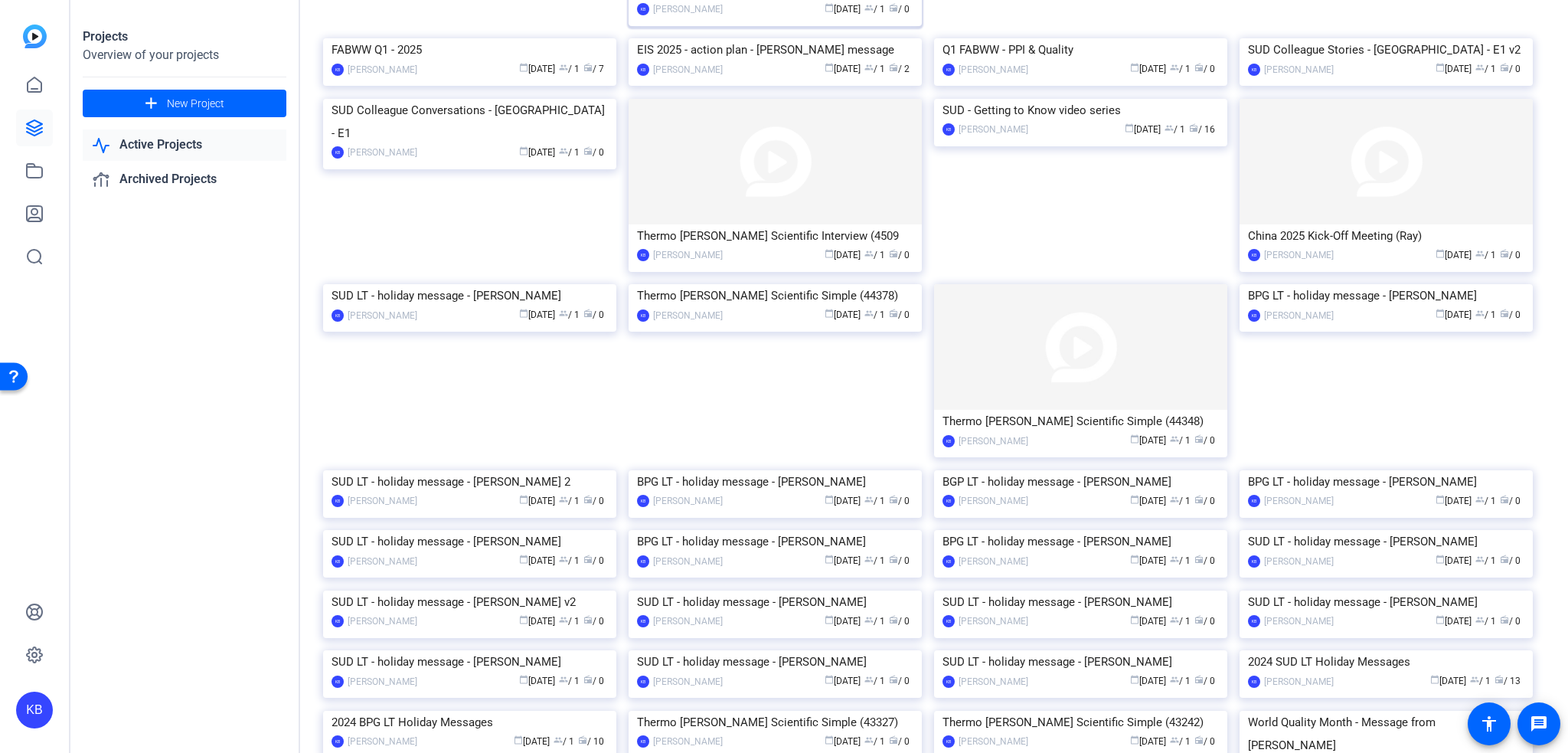
scroll to position [851, 0]
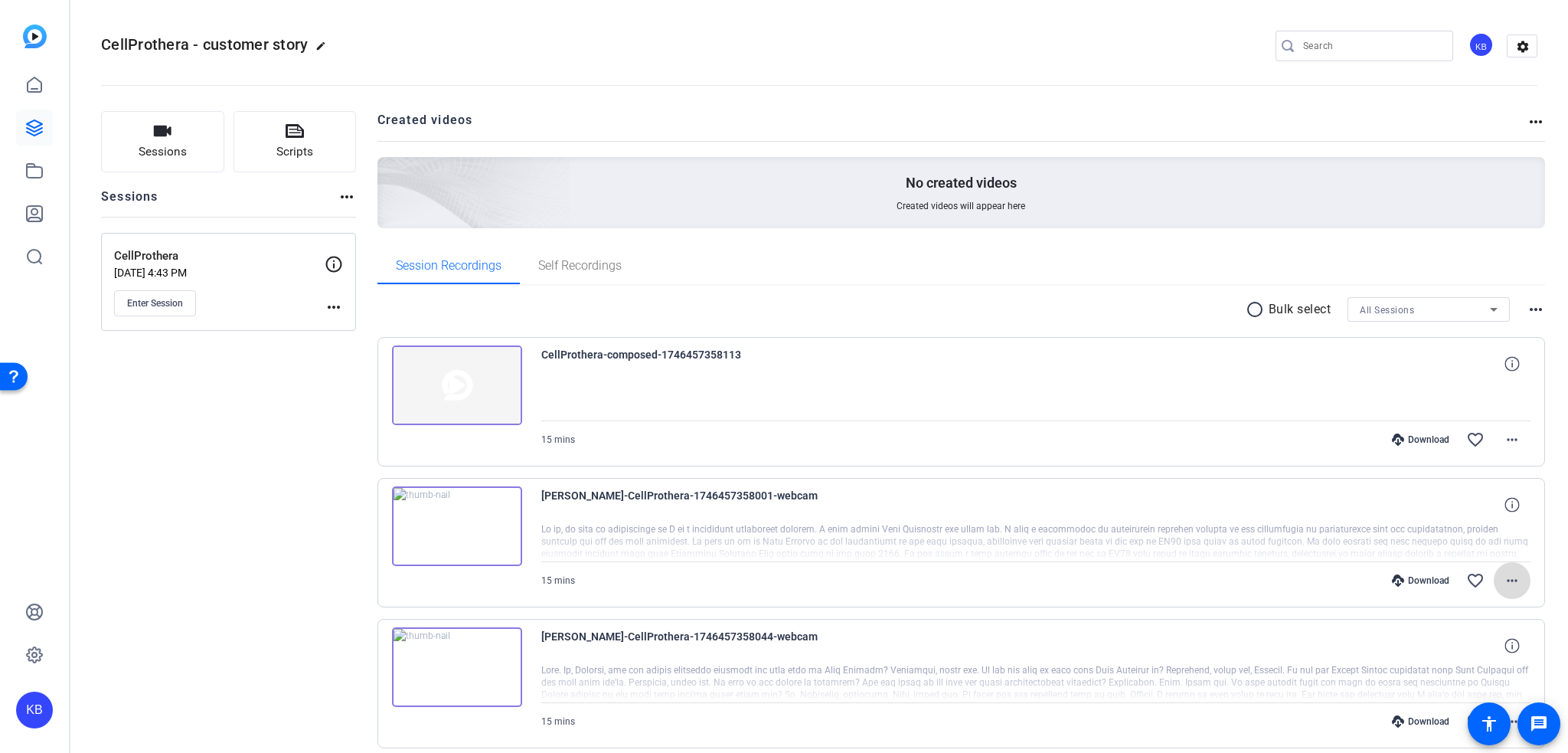
click at [1502, 578] on mat-icon "more_horiz" at bounding box center [1512, 580] width 18 height 18
click at [1485, 395] on span "Download Original" at bounding box center [1463, 394] width 92 height 18
